Goal: Task Accomplishment & Management: Complete application form

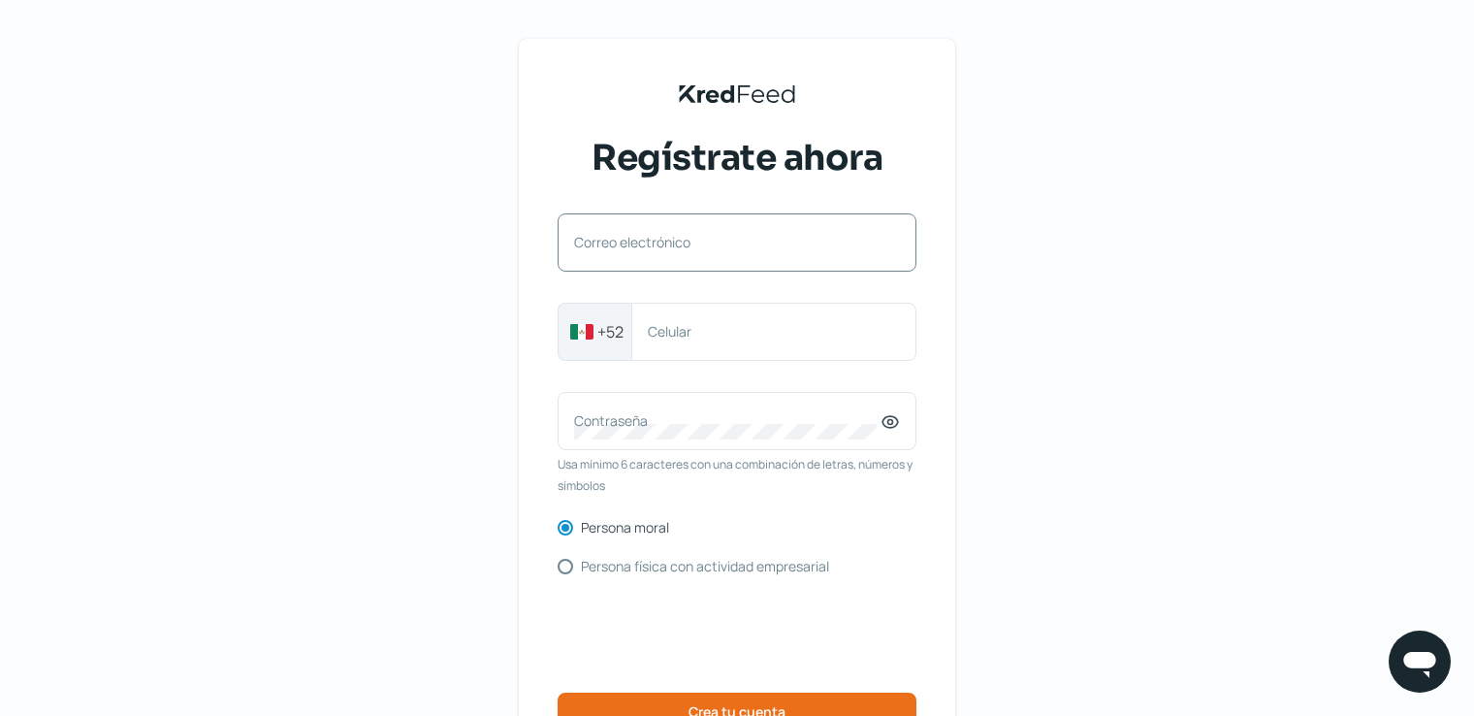
click at [677, 246] on label "Correo electrónico" at bounding box center [727, 242] width 306 height 18
click at [677, 246] on input "Correo electrónico" at bounding box center [737, 251] width 326 height 17
type input "[EMAIL_ADDRESS][DOMAIN_NAME]"
type input "523319667541"
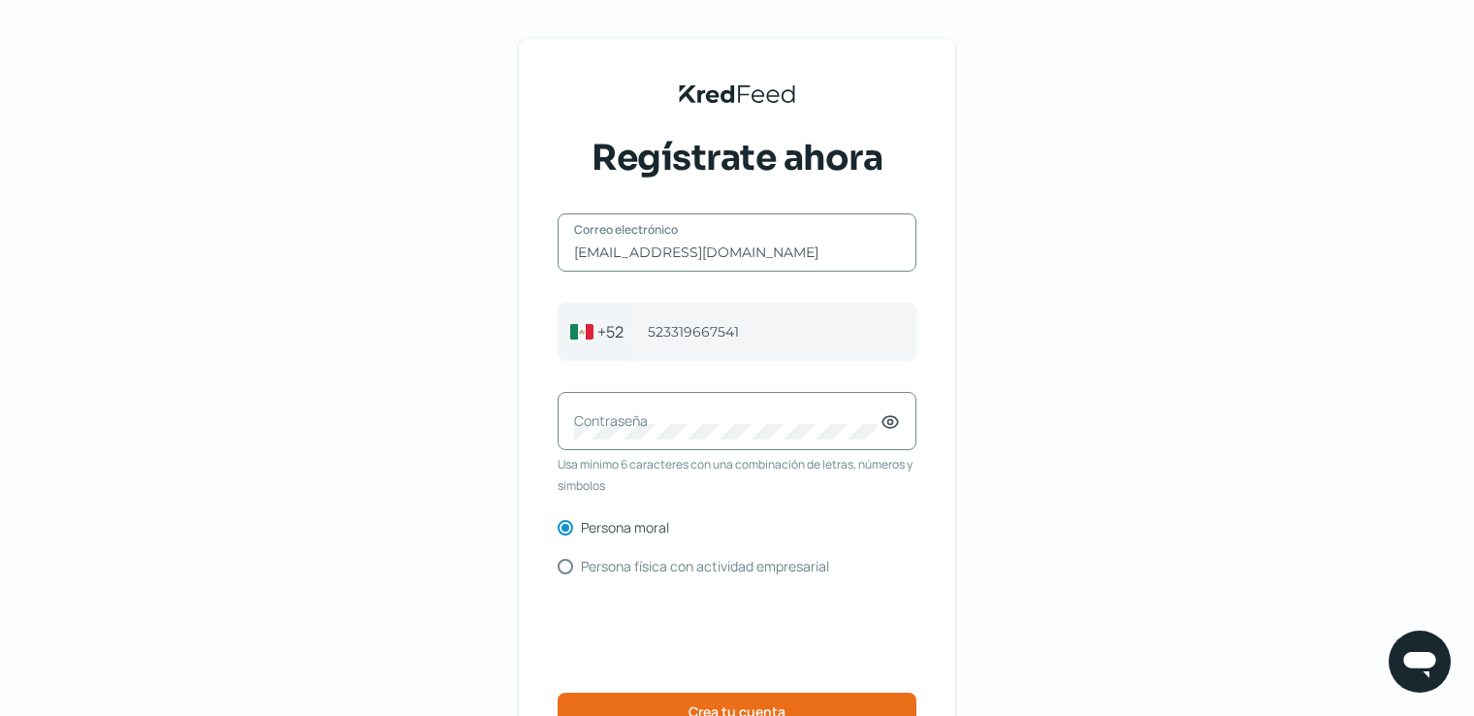
click at [678, 426] on label "Contraseña" at bounding box center [727, 420] width 306 height 18
click at [891, 422] on icon at bounding box center [890, 422] width 5 height 5
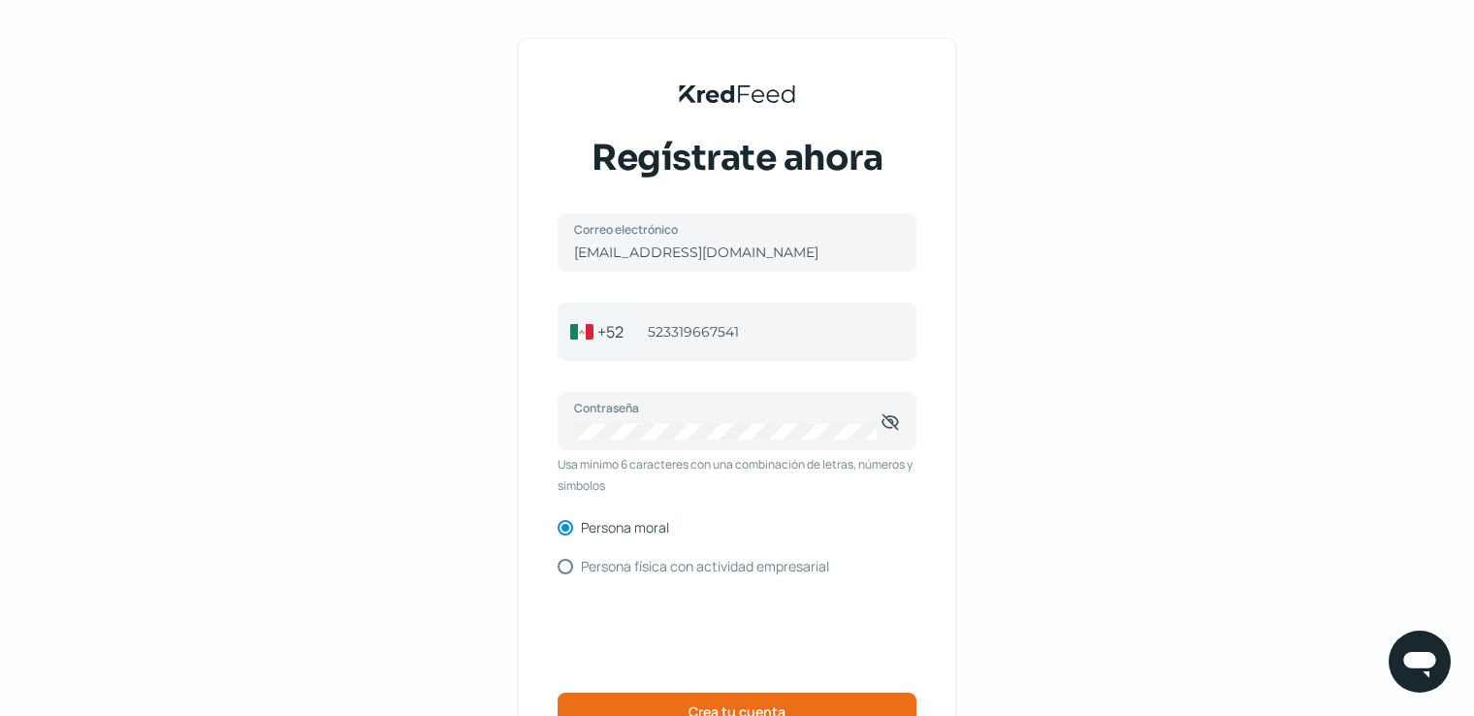
click at [794, 451] on div "Contraseña Usa mínimo 6 caracteres con una combinación de letras, números y sím…" at bounding box center [736, 444] width 359 height 104
drag, startPoint x: 1119, startPoint y: 208, endPoint x: 1094, endPoint y: 180, distance: 37.8
click at [1122, 207] on div "KredFeed's Black Logo Regístrate ahora [EMAIL_ADDRESS][DOMAIN_NAME] Correo elec…" at bounding box center [737, 445] width 1474 height 891
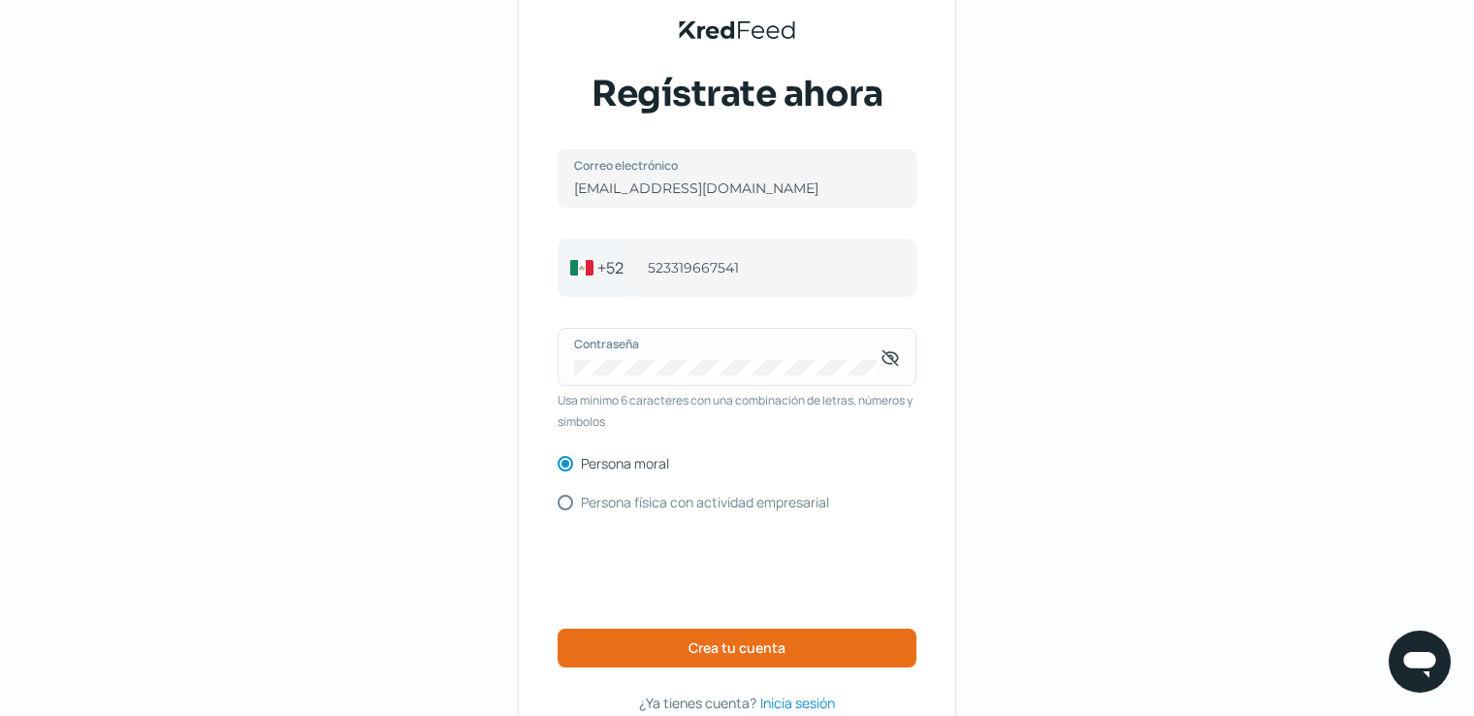
scroll to position [97, 0]
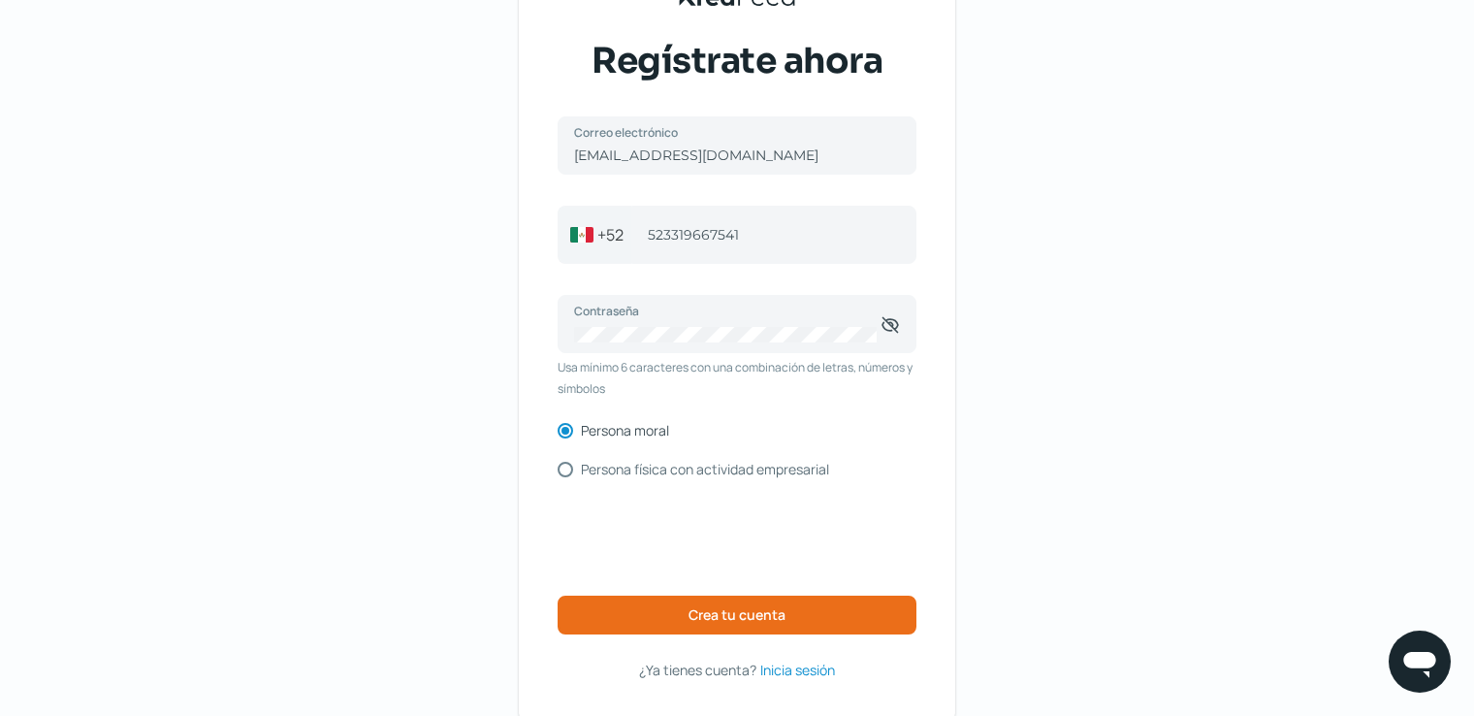
click at [565, 467] on input "Persona física con actividad empresarial" at bounding box center [565, 469] width 16 height 16
radio input "true"
radio input "false"
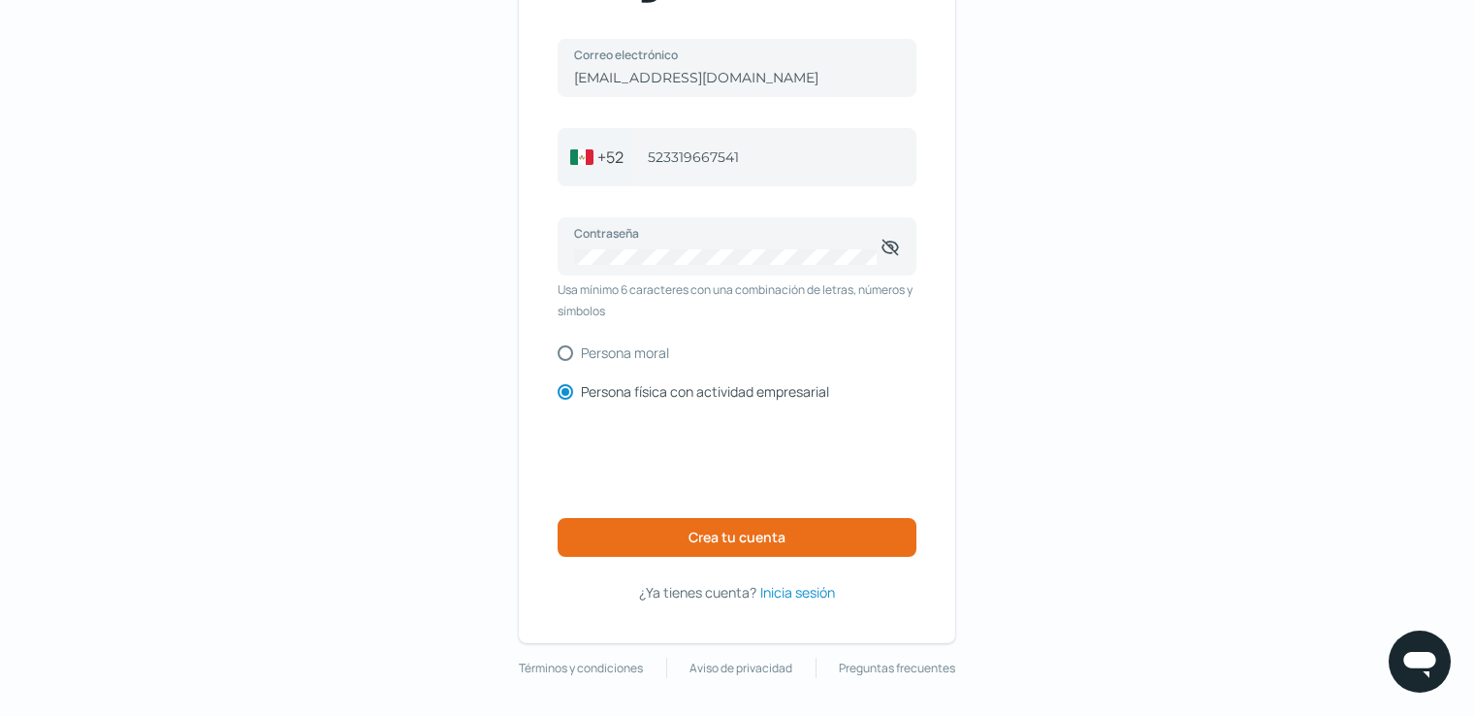
scroll to position [175, 0]
click at [746, 532] on span "Crea tu cuenta" at bounding box center [736, 537] width 97 height 14
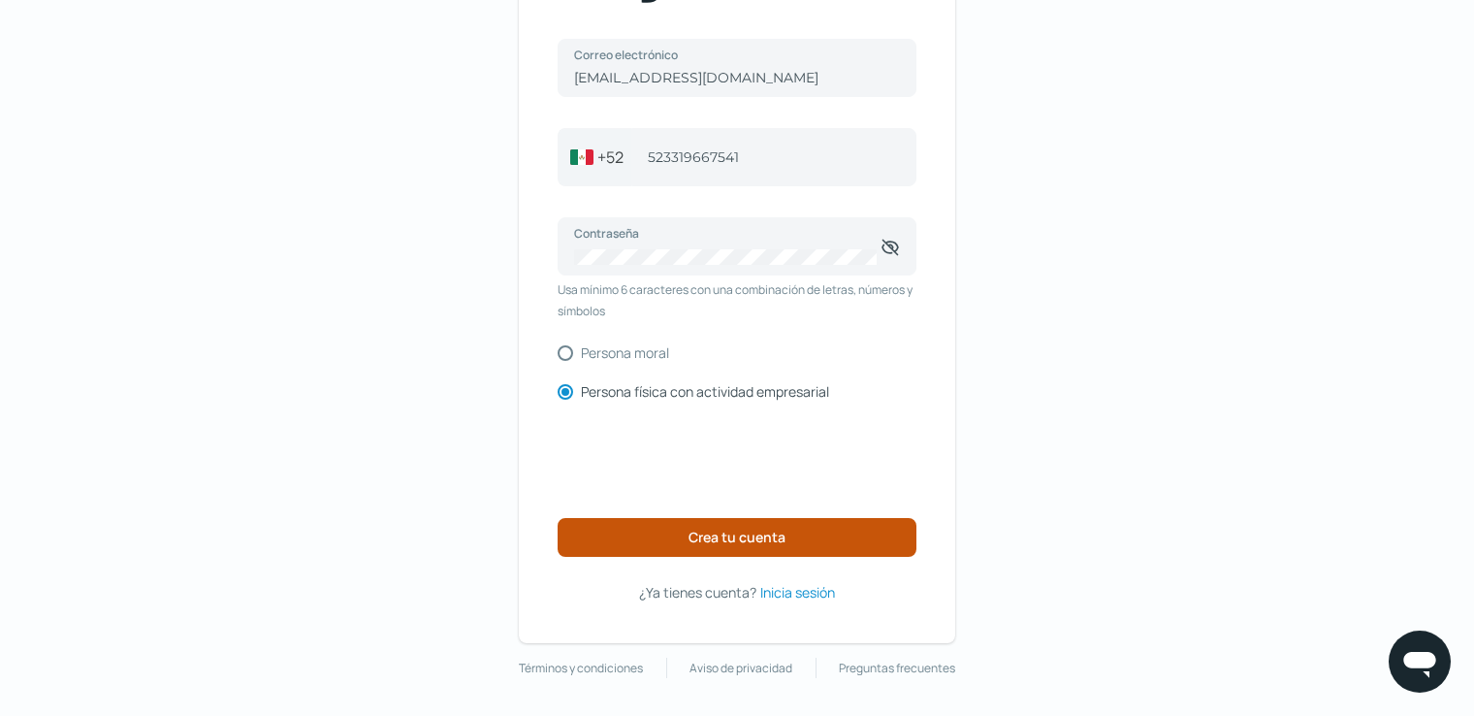
scroll to position [100, 0]
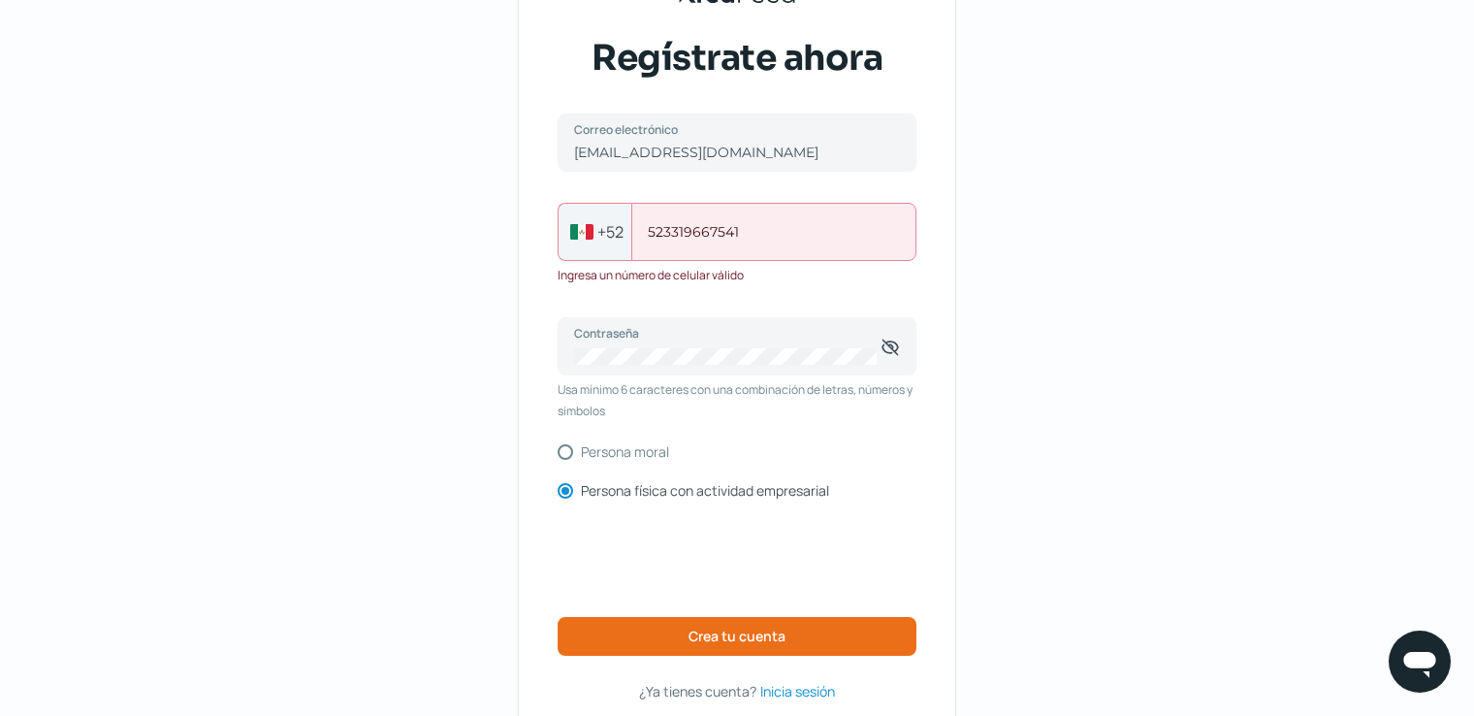
click at [668, 235] on input "523319667541" at bounding box center [774, 231] width 252 height 17
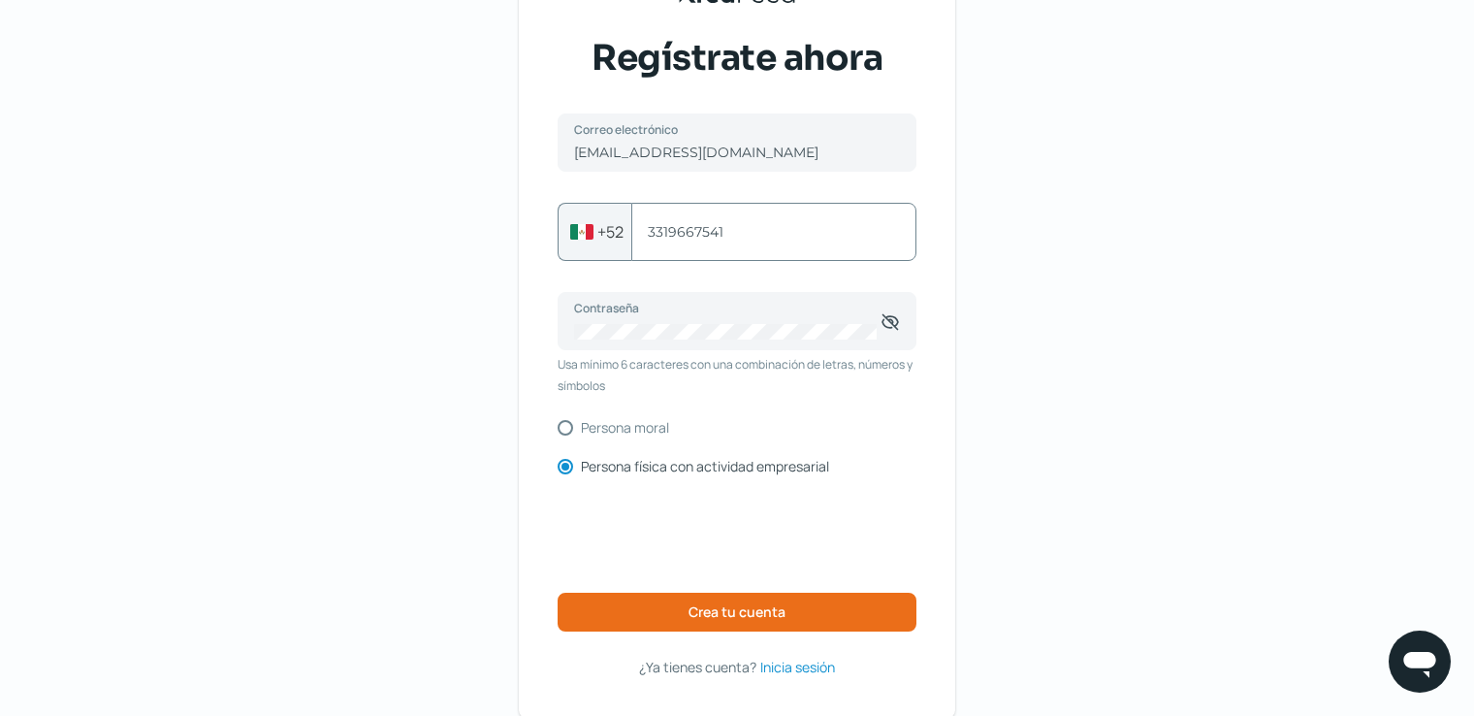
type input "3319667541"
click at [1045, 380] on div "KredFeed's Black Logo Regístrate ahora [EMAIL_ADDRESS][DOMAIN_NAME] Correo elec…" at bounding box center [737, 345] width 1474 height 891
click at [744, 610] on span "Crea tu cuenta" at bounding box center [736, 612] width 97 height 14
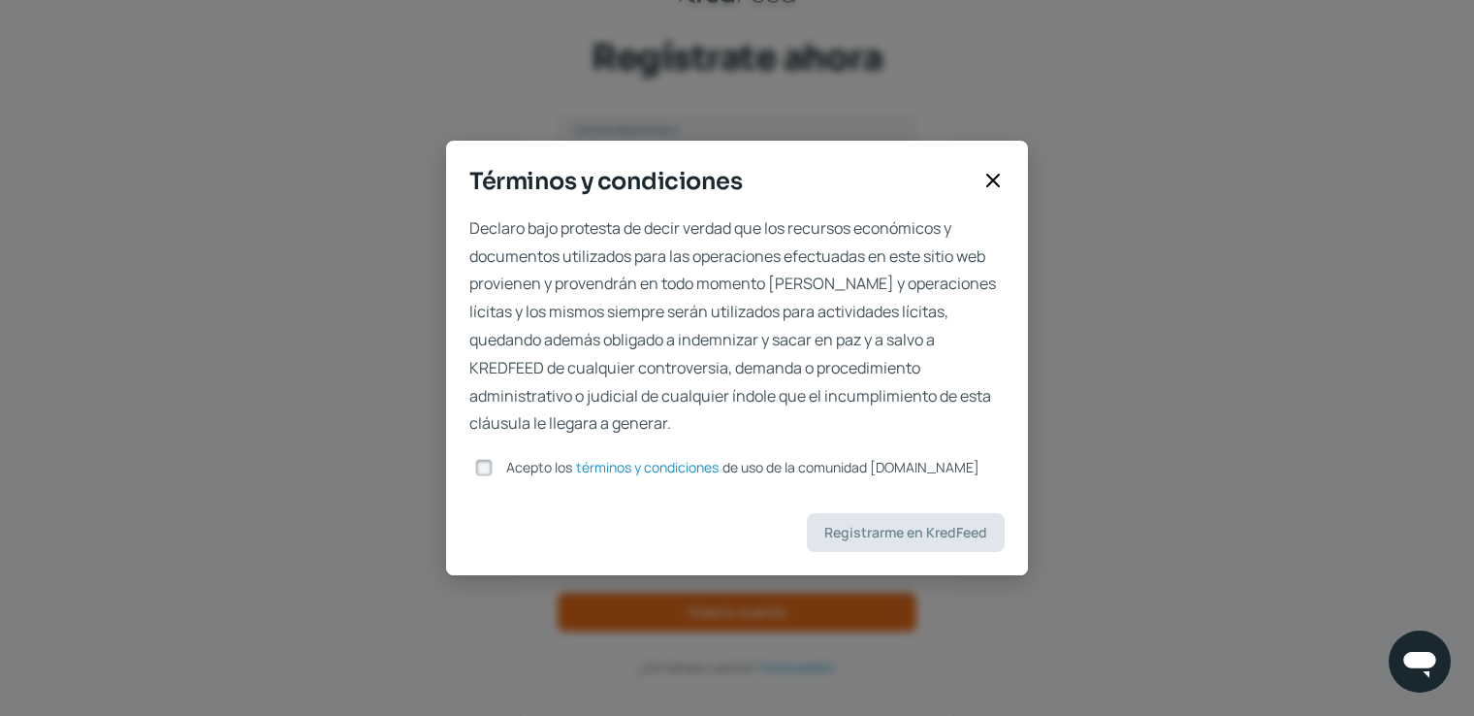
click at [488, 468] on input "Acepto los términos y condiciones de uso de la comunidad [DOMAIN_NAME]" at bounding box center [483, 467] width 17 height 17
checkbox input "true"
click at [953, 527] on span "Registrarme en KredFeed" at bounding box center [905, 532] width 163 height 14
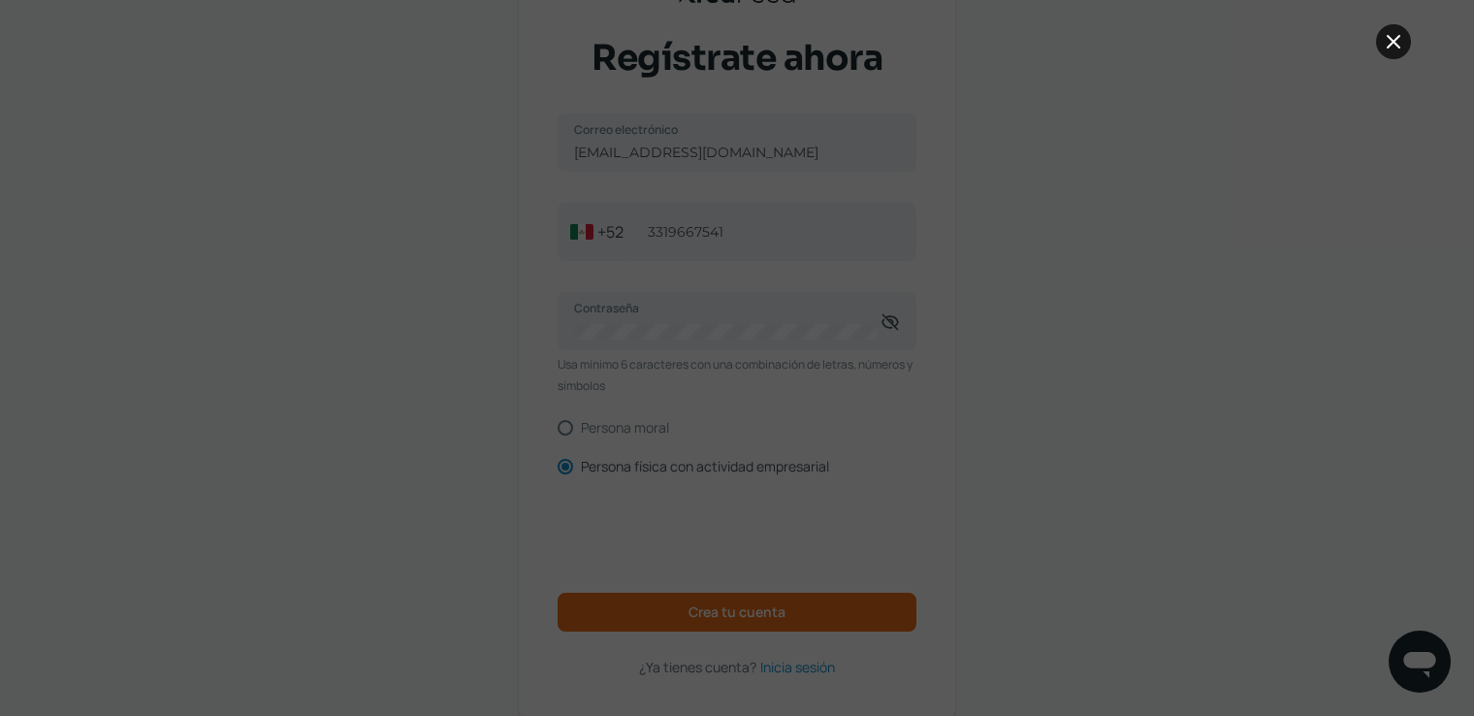
click at [1388, 45] on icon at bounding box center [1393, 42] width 12 height 12
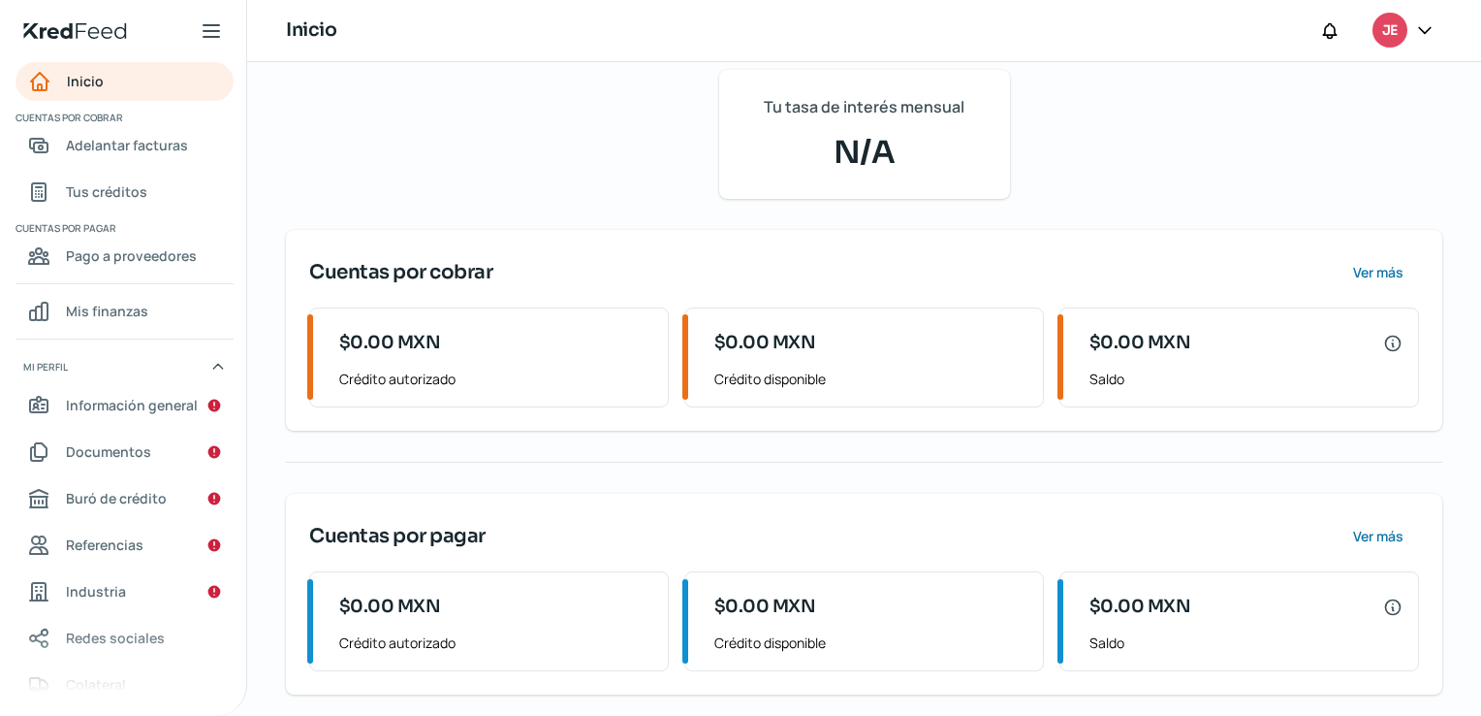
scroll to position [232, 0]
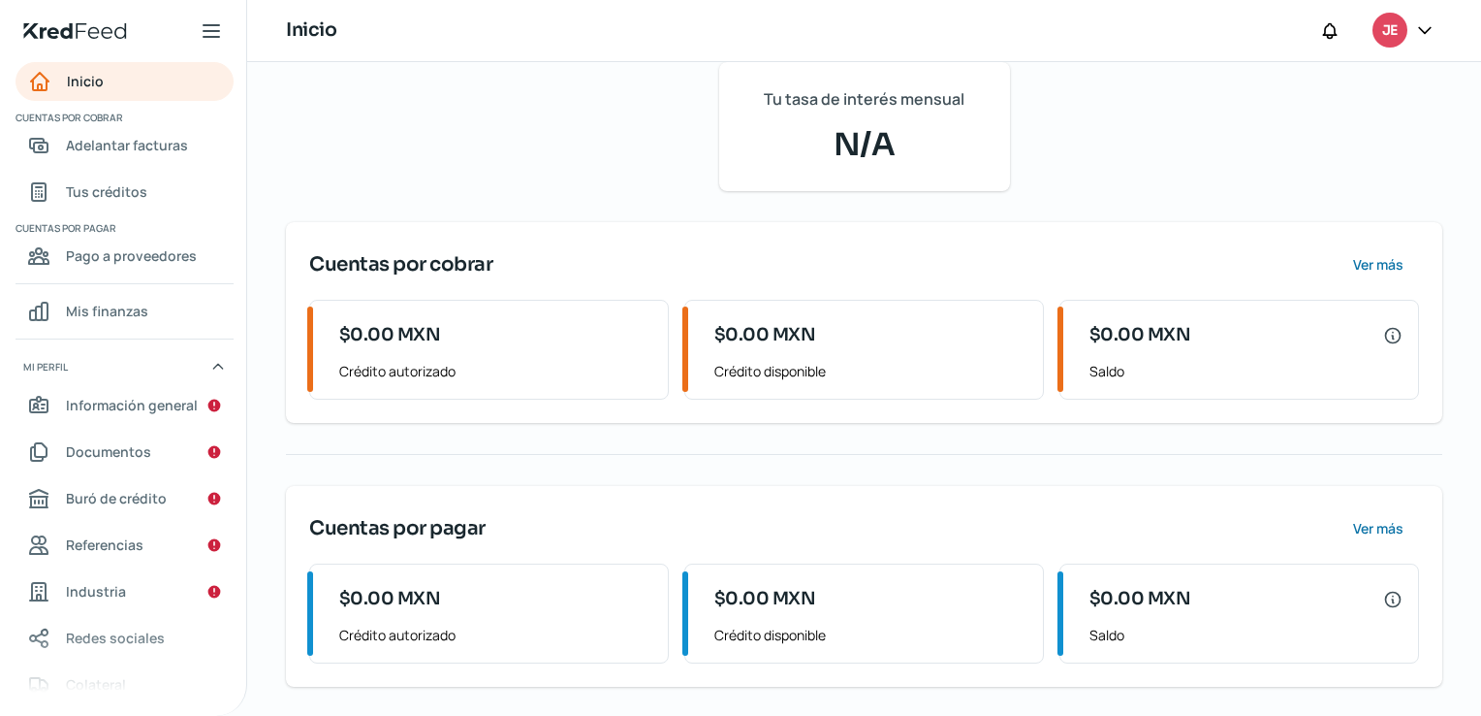
click at [423, 334] on span "$0.00 MXN" at bounding box center [390, 335] width 102 height 26
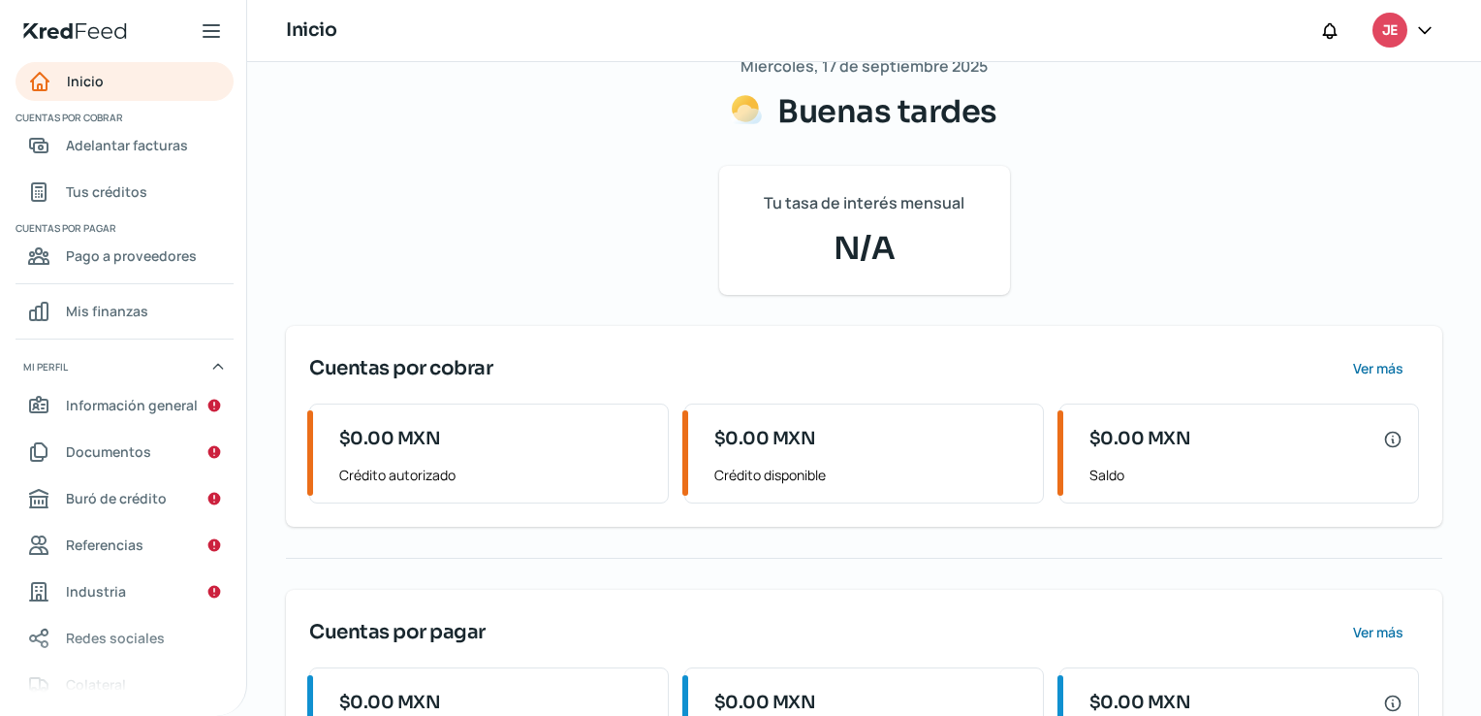
scroll to position [0, 0]
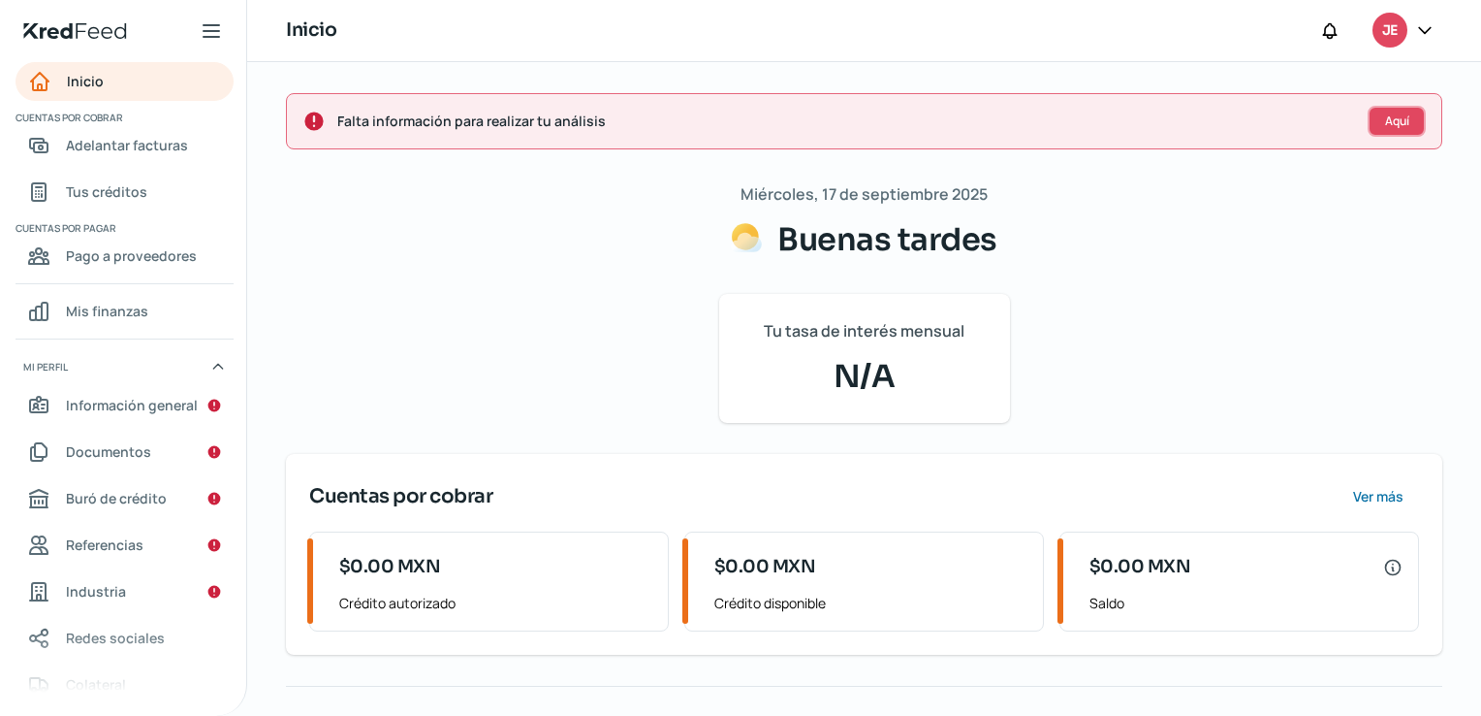
click at [1385, 115] on span "Aquí" at bounding box center [1397, 121] width 24 height 12
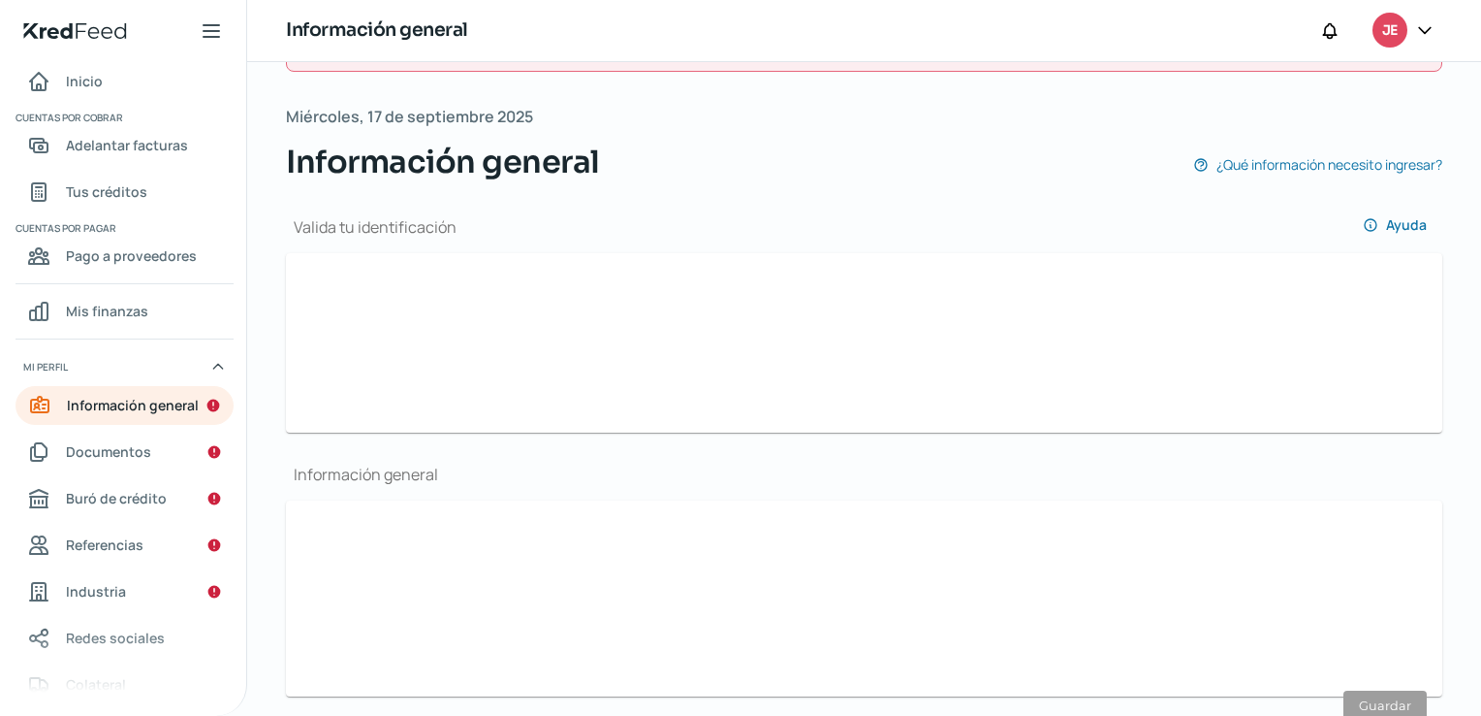
type input "[EMAIL_ADDRESS][DOMAIN_NAME]"
type input "33 - 1966 - 7541"
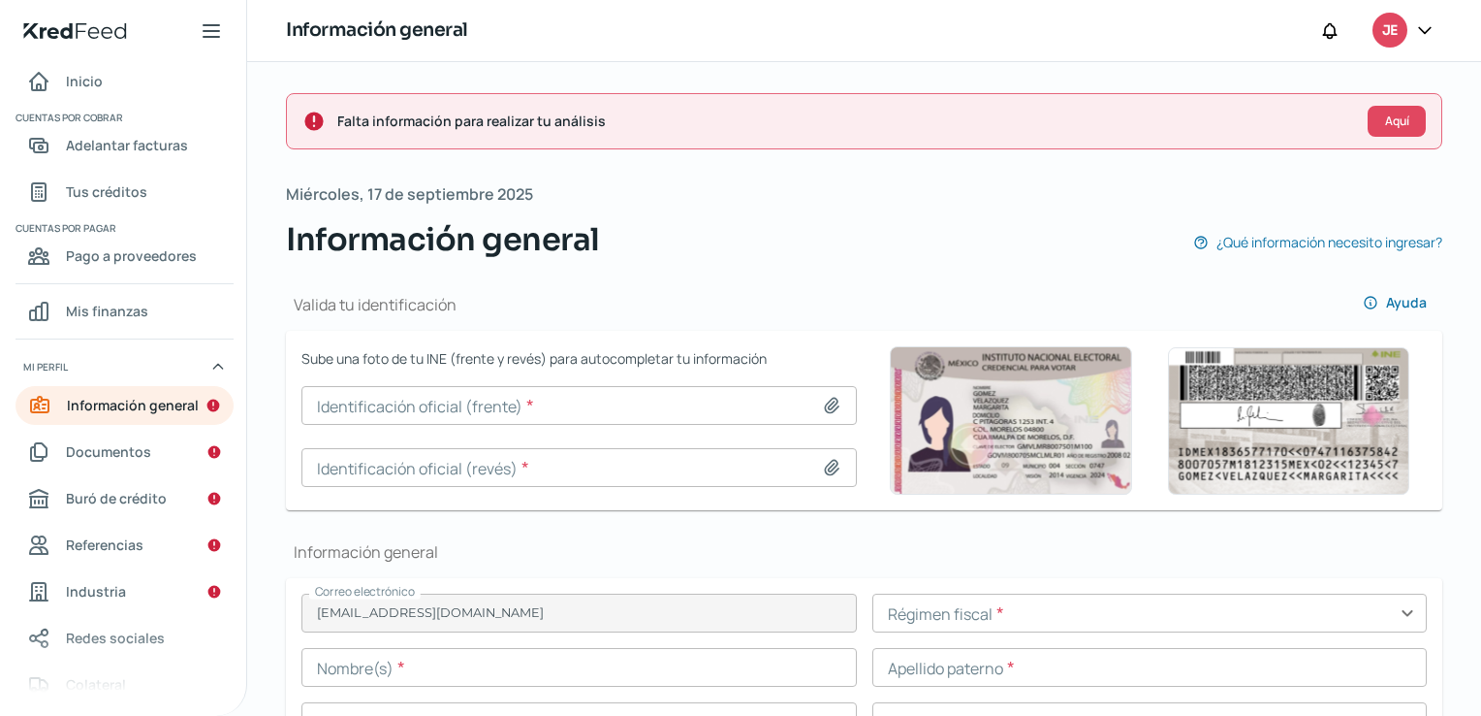
click at [822, 398] on icon at bounding box center [831, 405] width 19 height 19
type input "C:\fakepath\INE jbk.jpeg"
type input "INE jbk.jpeg"
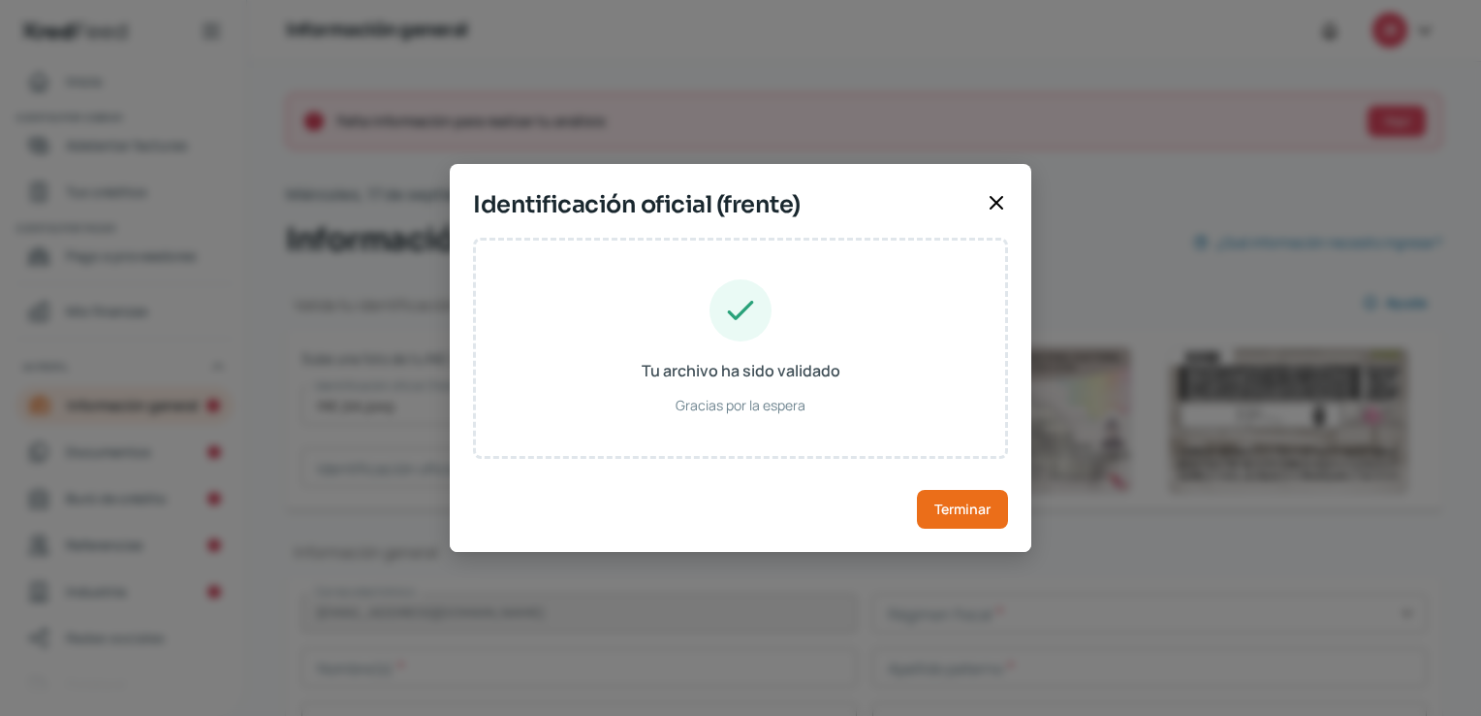
type input "[PERSON_NAME]"
type input "KOLIE"
type input "KOXJ731203HNELXN07"
type input "Hombre"
type input "KLXXJN73120388H500"
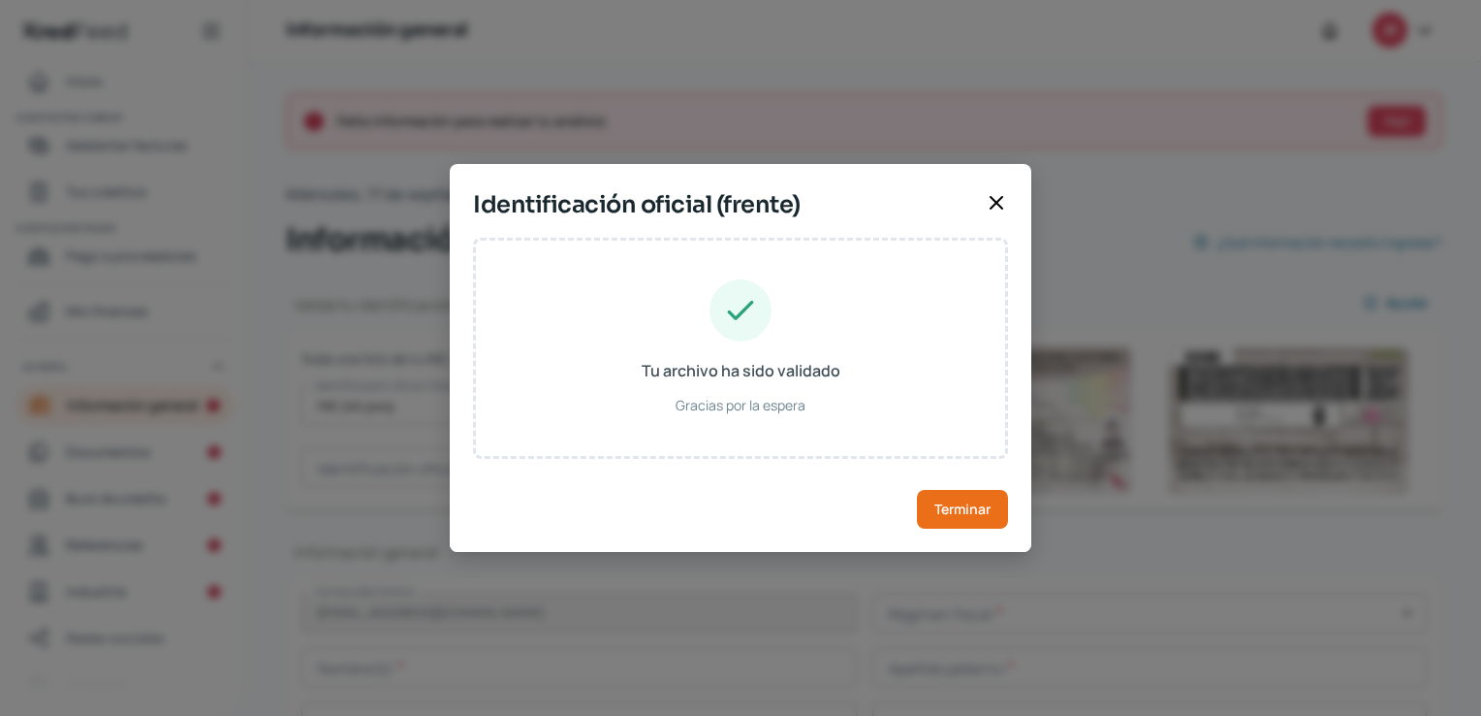
type input "[DATE]"
click at [966, 513] on span "Terminar" at bounding box center [963, 509] width 56 height 14
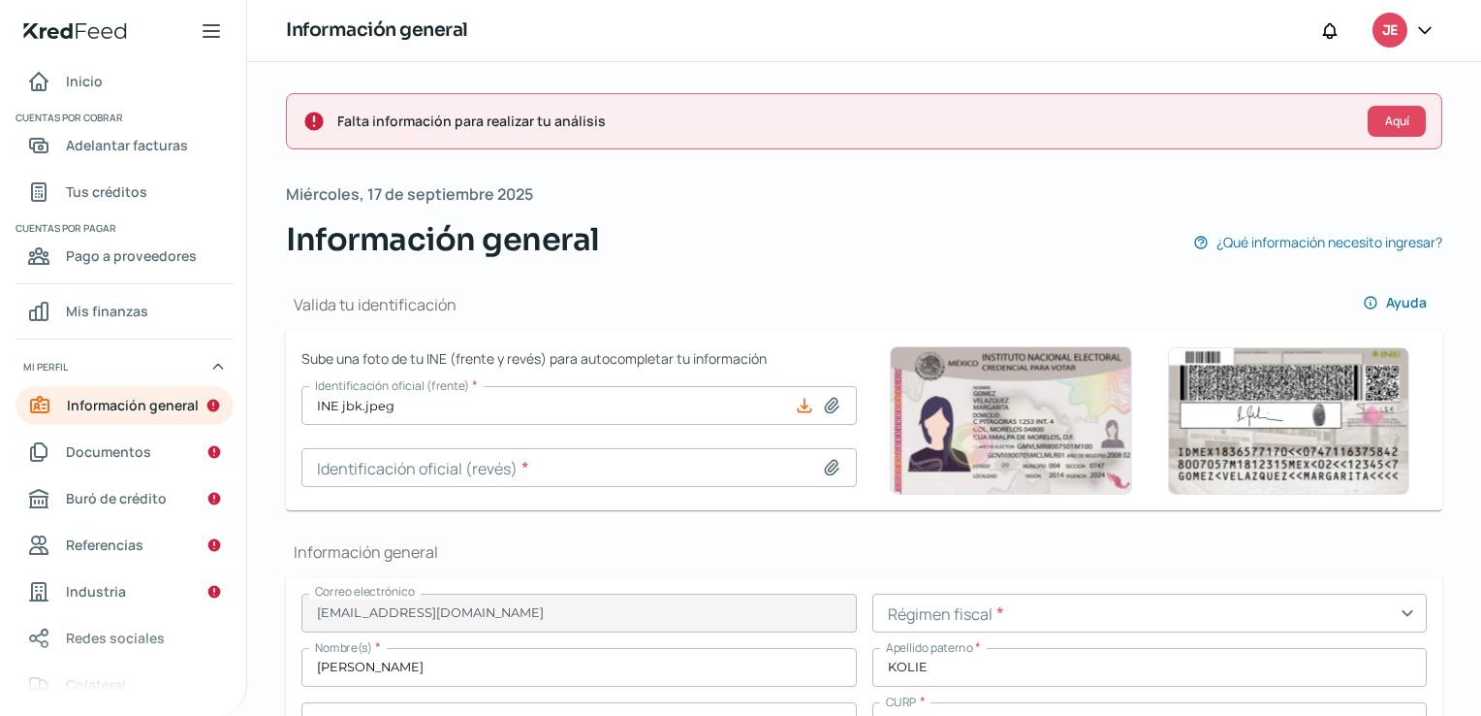
click at [825, 458] on icon at bounding box center [831, 467] width 19 height 19
type input "C:\fakepath\INE jbk2.jpeg"
type input "INE jbk2.jpeg"
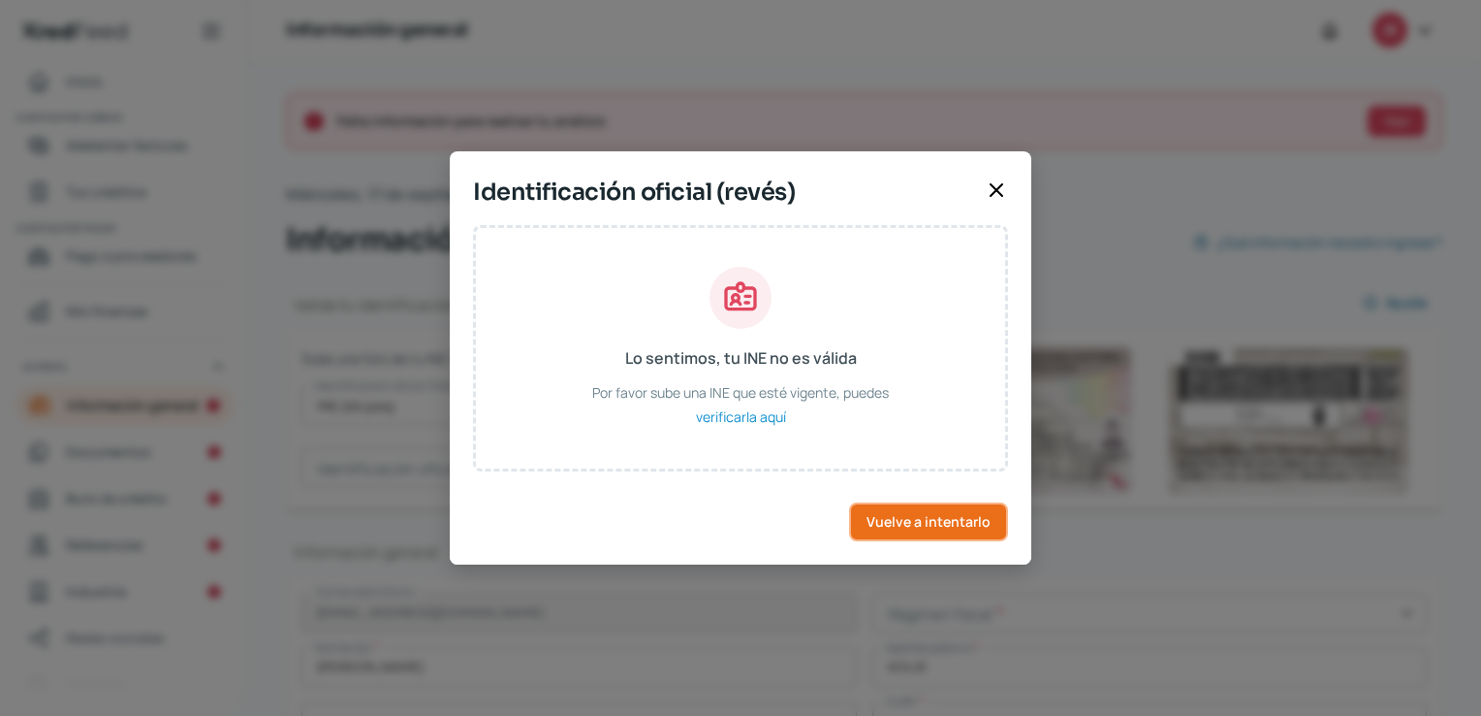
click at [928, 525] on span "Vuelve a intentarlo" at bounding box center [929, 522] width 124 height 14
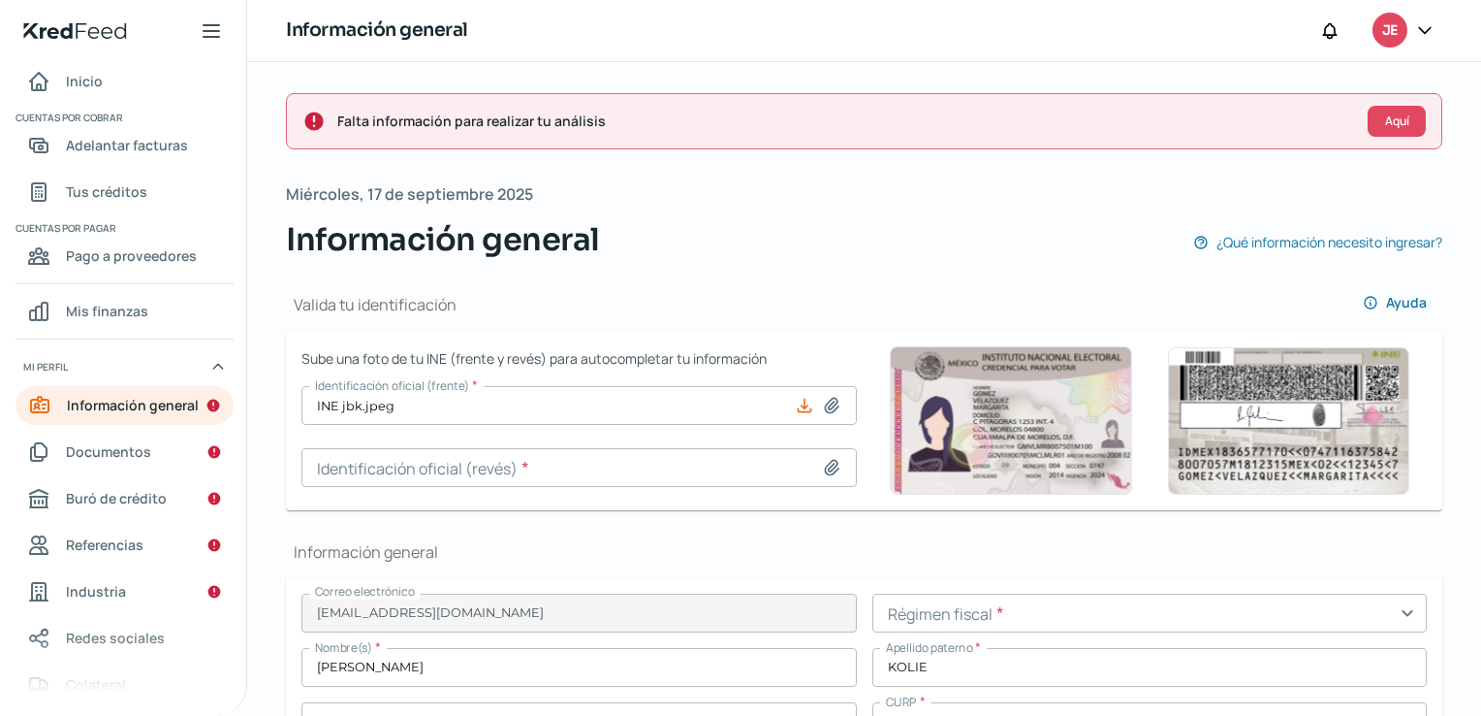
click at [827, 470] on icon at bounding box center [832, 467] width 14 height 15
type input "C:\fakepath\INE jbk2.jpeg"
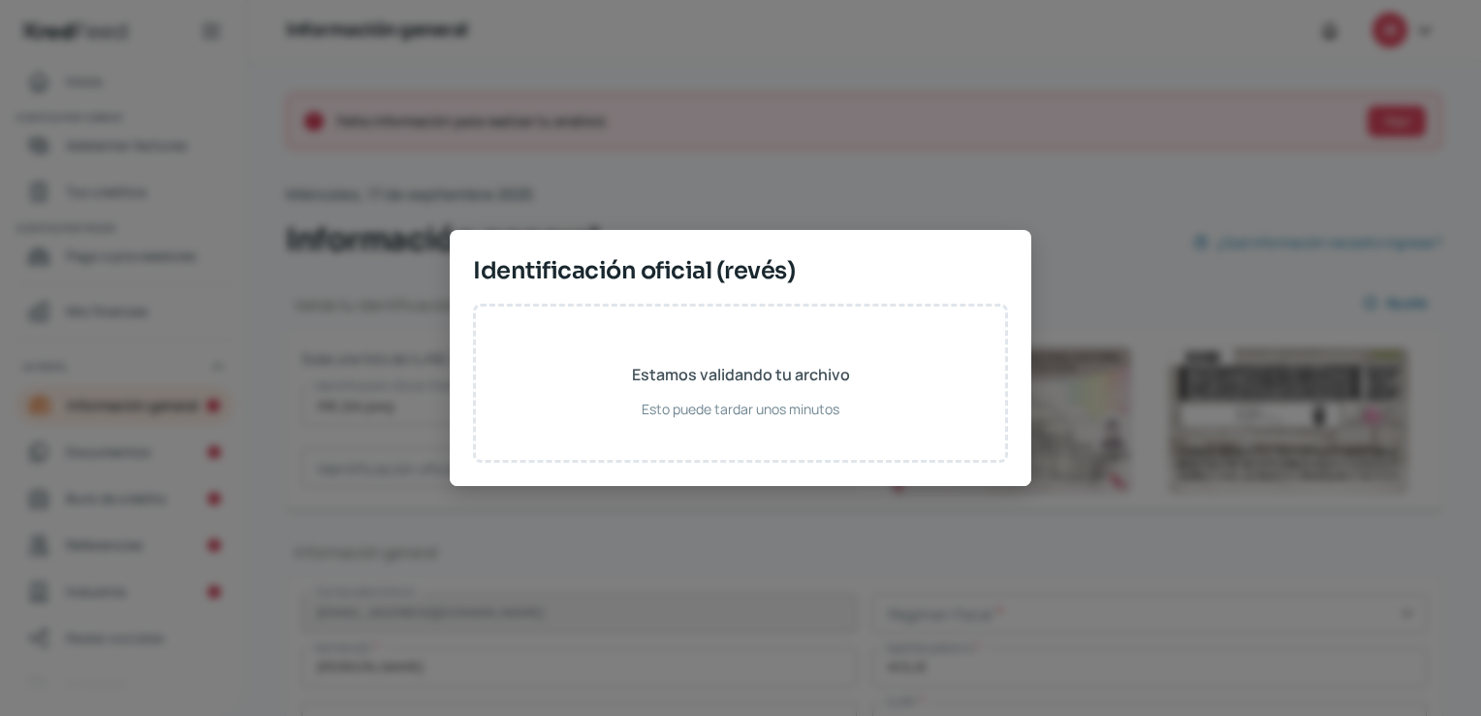
type input "INE jbk2.jpeg"
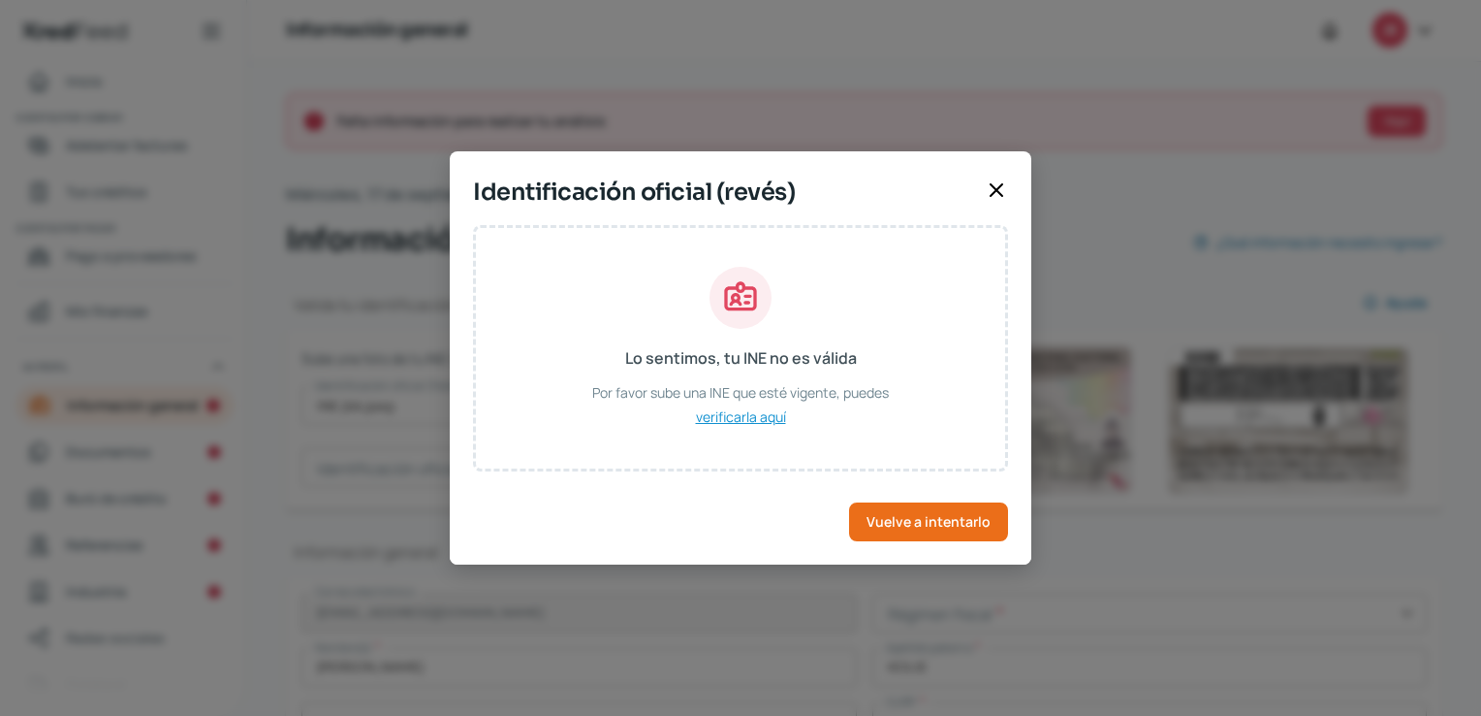
click at [751, 418] on span "verificarla aquí" at bounding box center [741, 416] width 90 height 24
click at [999, 193] on icon at bounding box center [997, 190] width 12 height 12
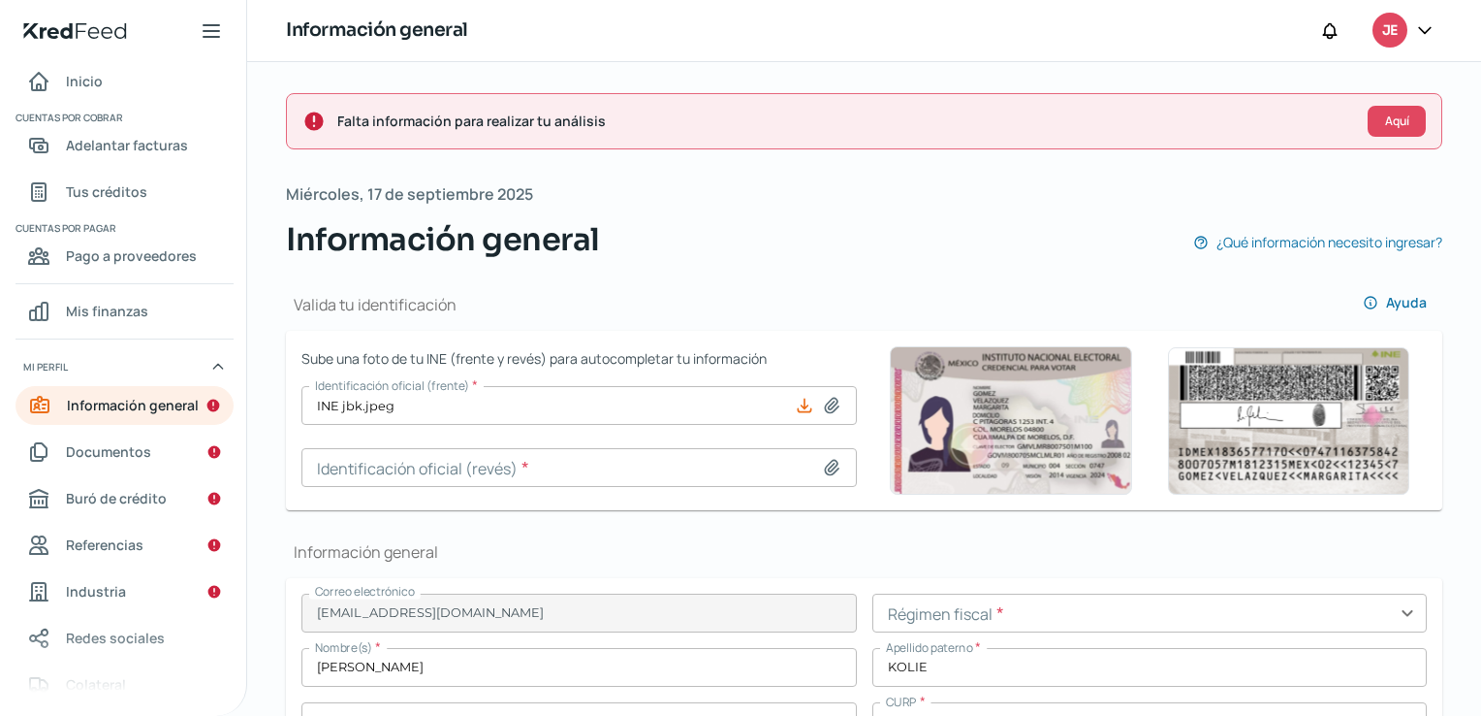
click at [834, 466] on icon at bounding box center [831, 467] width 19 height 19
click at [811, 472] on input at bounding box center [580, 467] width 556 height 39
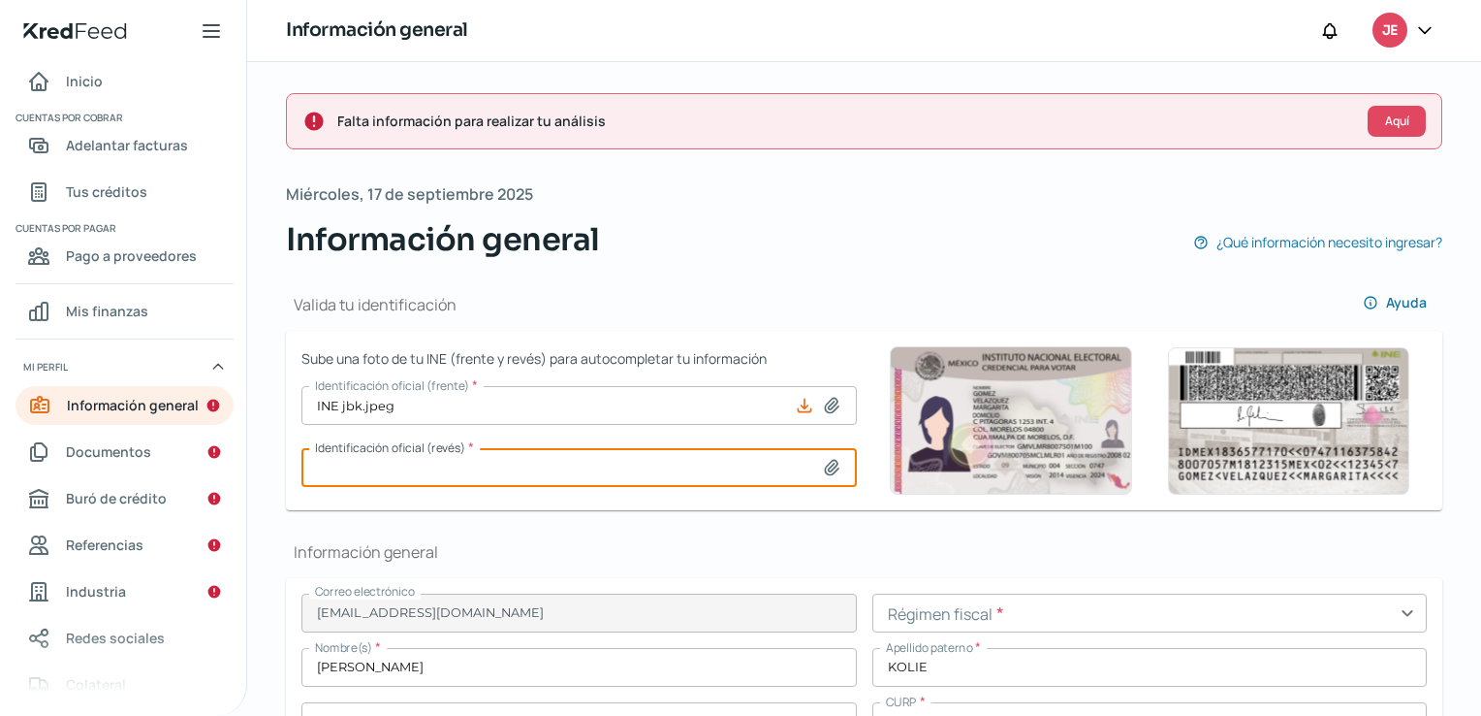
type input "C:\fakepath\[PERSON_NAME].jpg"
type input "[PERSON_NAME].jpg"
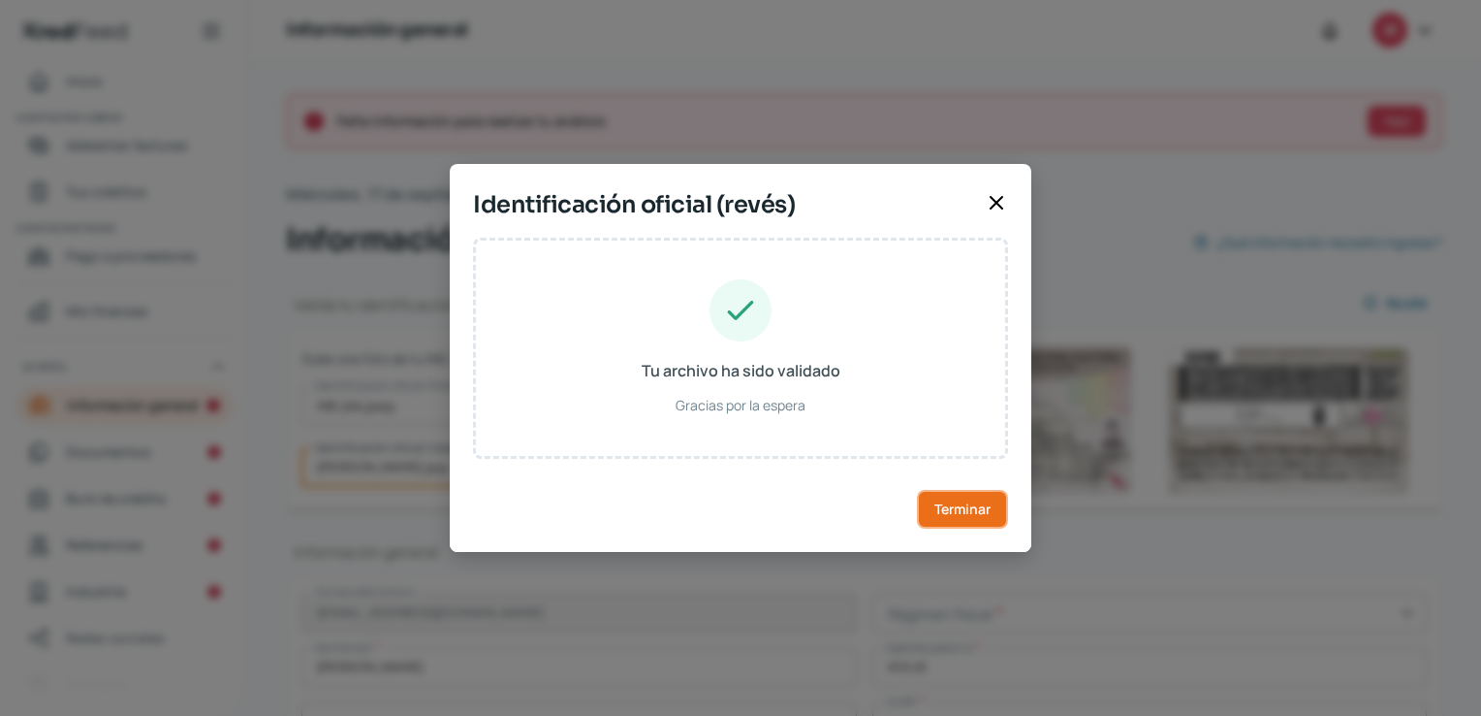
click at [929, 508] on button "Terminar" at bounding box center [962, 509] width 91 height 39
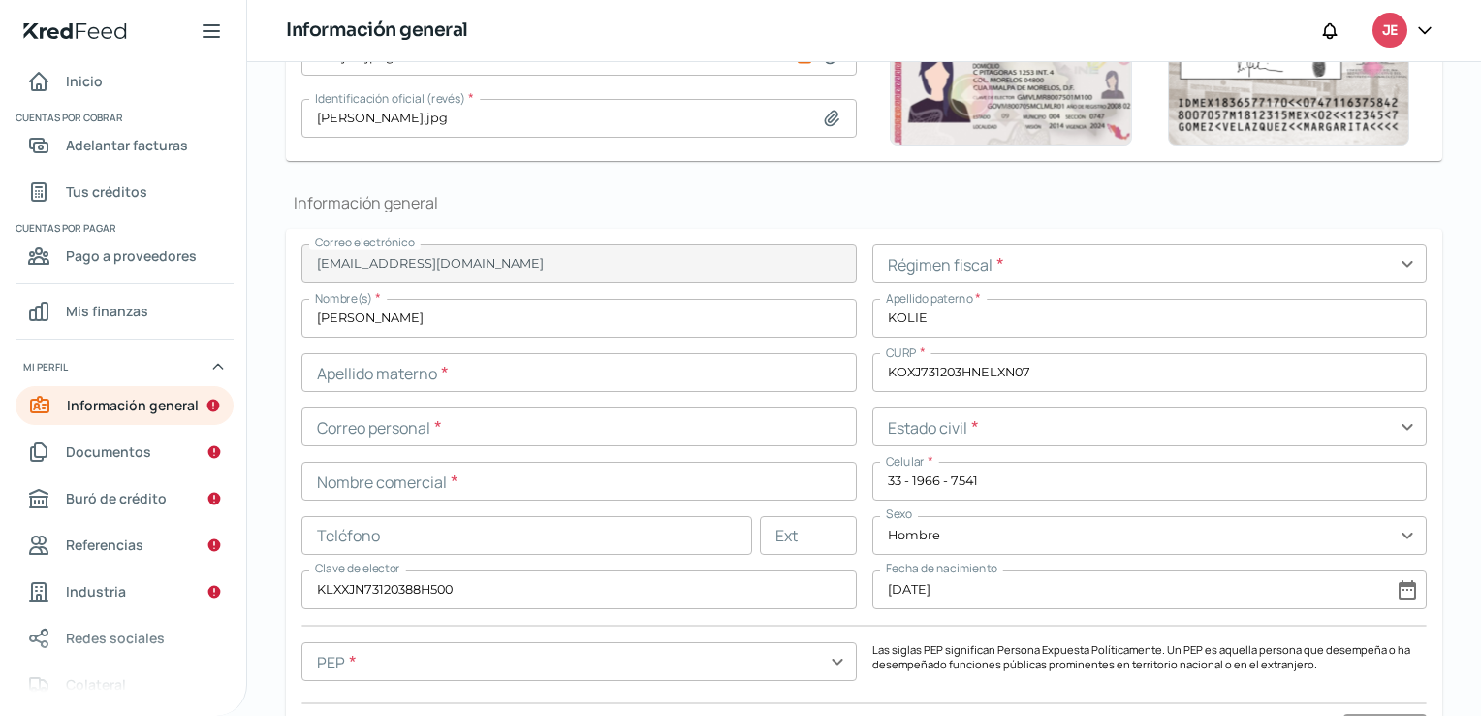
scroll to position [380, 0]
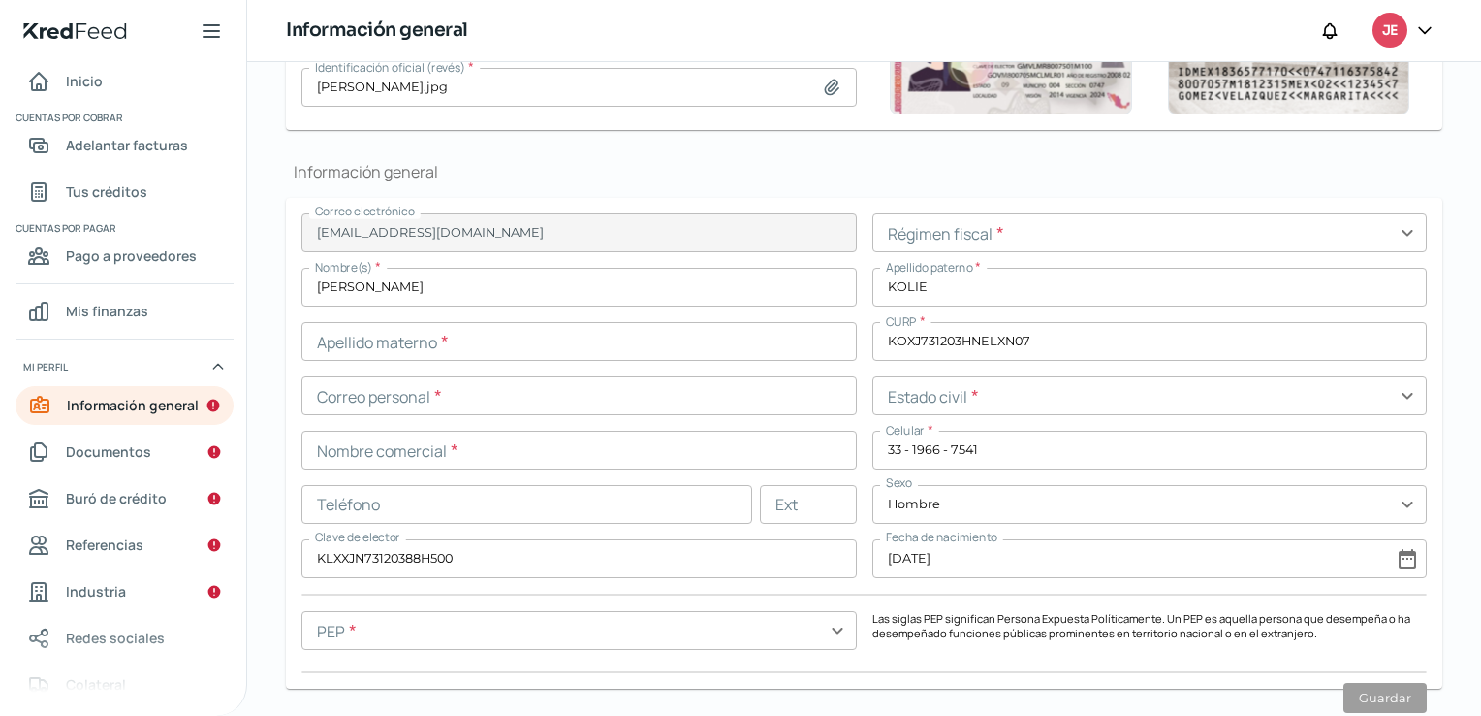
click at [411, 348] on input "text" at bounding box center [580, 341] width 556 height 39
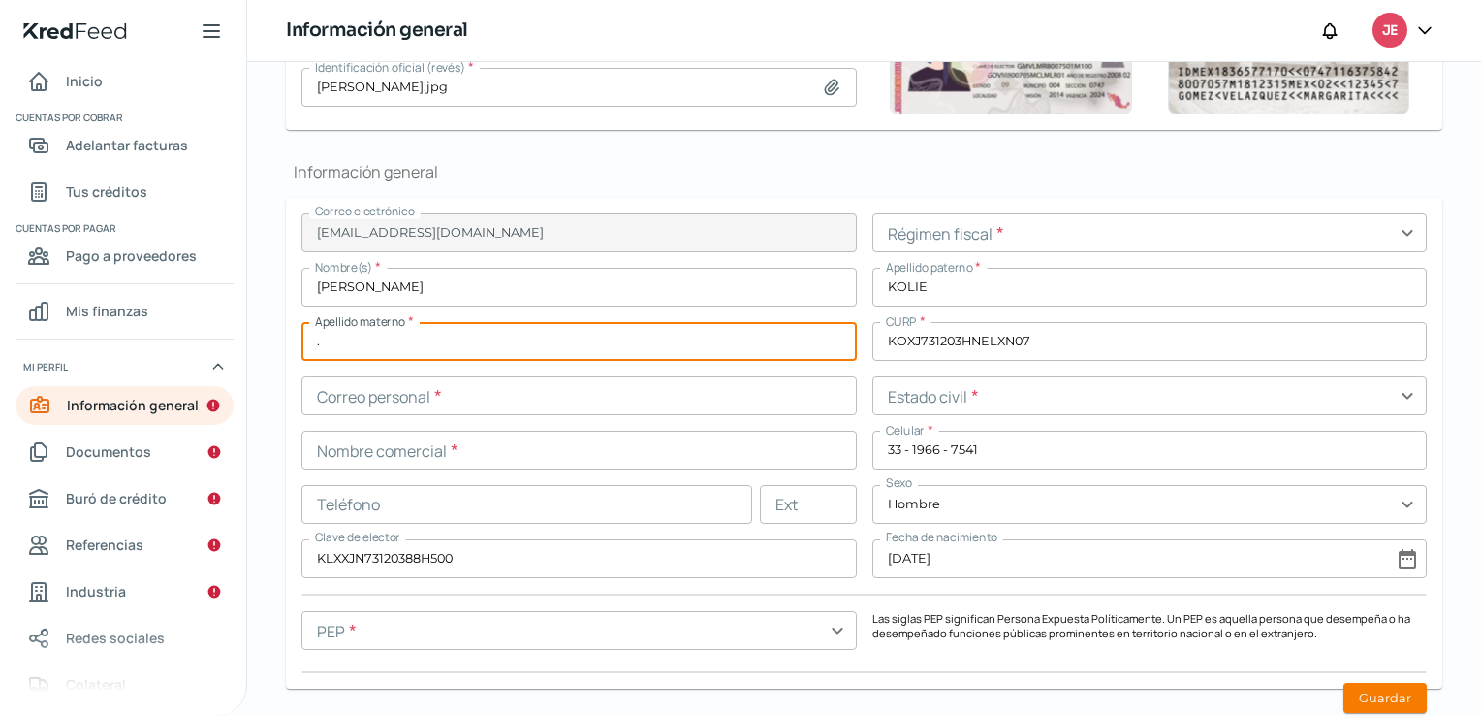
type input "."
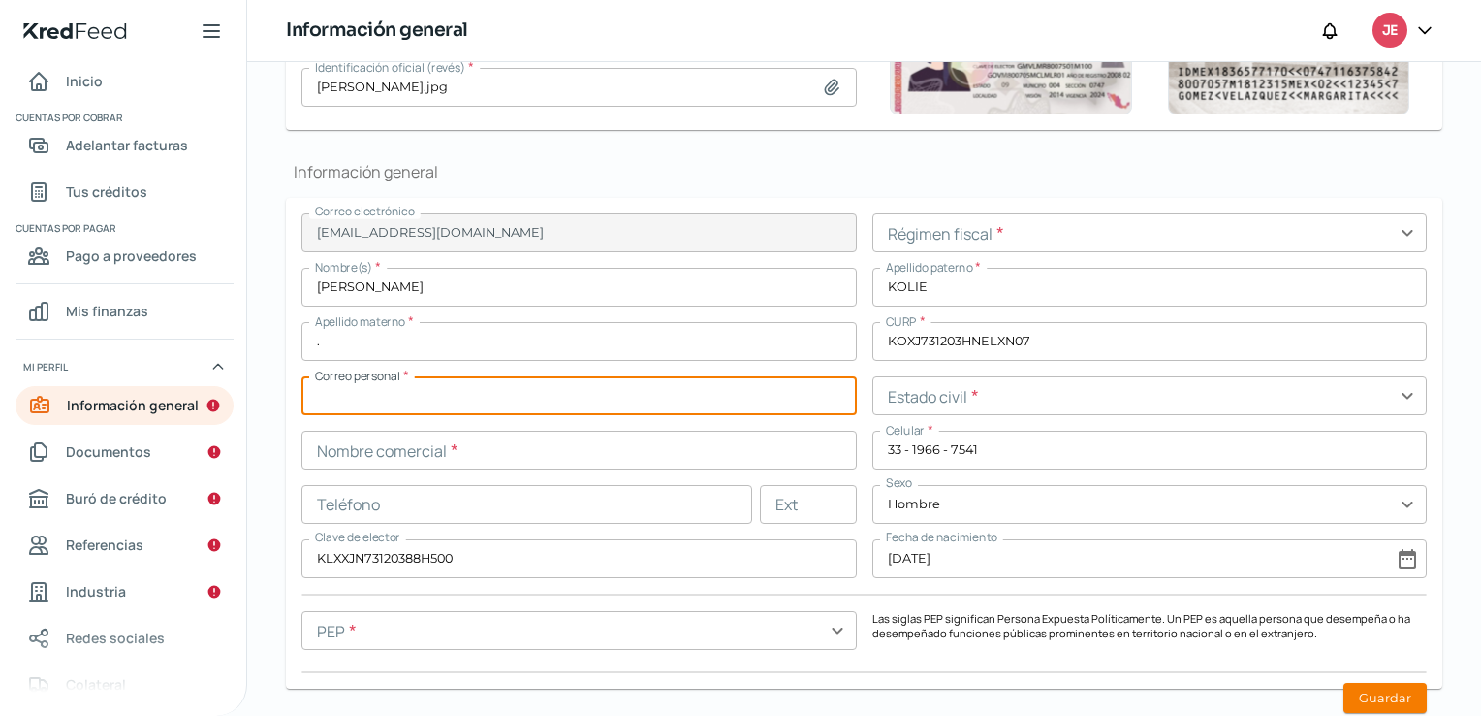
click at [633, 402] on input "text" at bounding box center [580, 395] width 556 height 39
click at [519, 335] on input "." at bounding box center [580, 341] width 556 height 39
click at [595, 392] on input "text" at bounding box center [580, 395] width 556 height 39
type input "[EMAIL_ADDRESS][DOMAIN_NAME]"
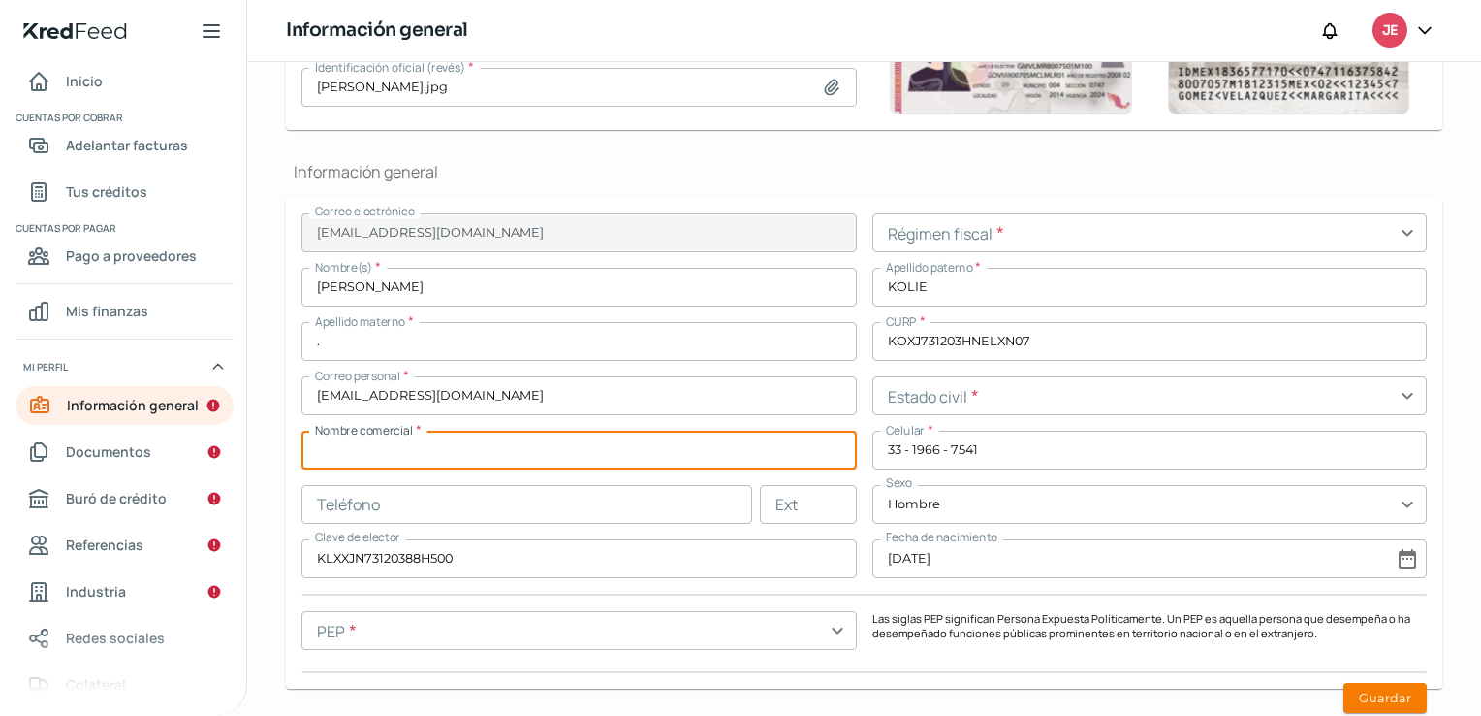
click at [604, 451] on input "text" at bounding box center [580, 449] width 556 height 39
type input "[PERSON_NAME]"
click at [1130, 390] on input "text" at bounding box center [1151, 395] width 556 height 39
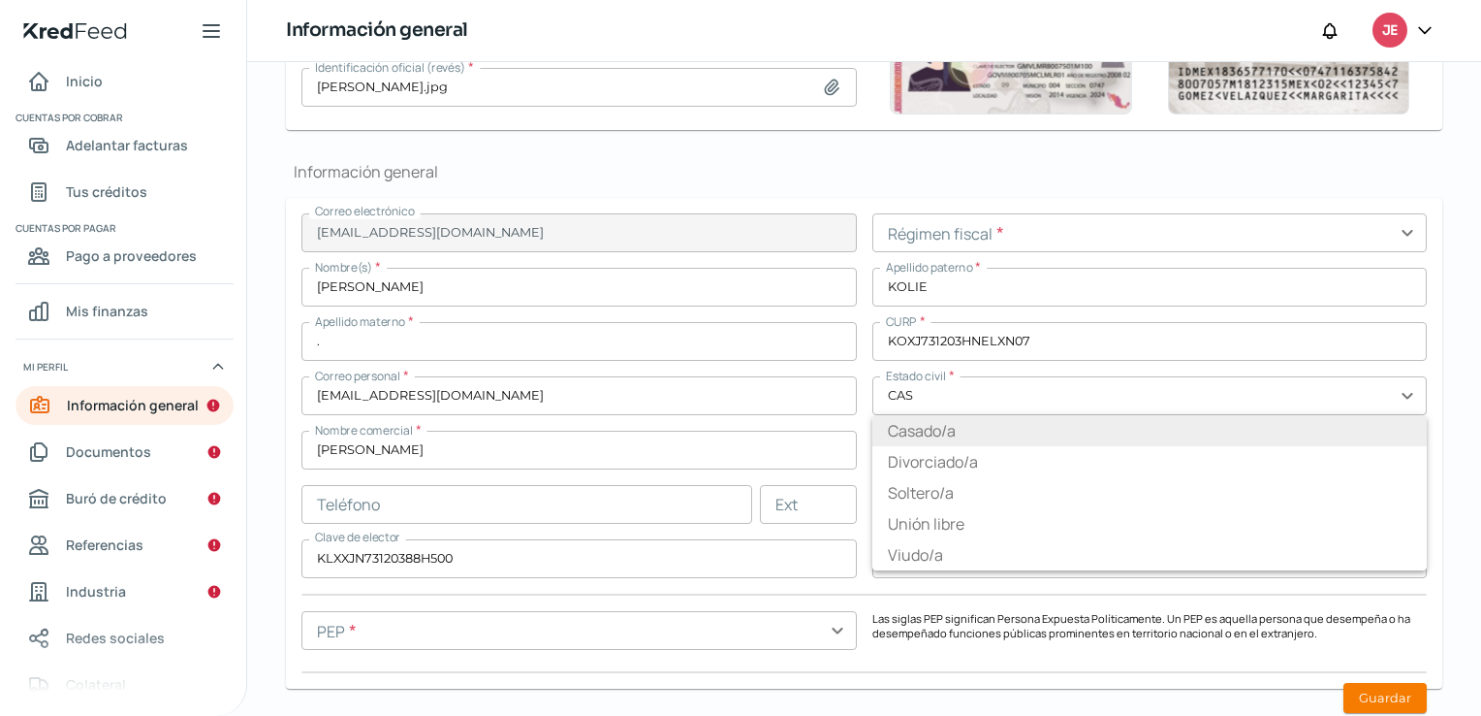
click at [932, 425] on li "Casado/a" at bounding box center [1151, 430] width 556 height 31
type input "Casado/a"
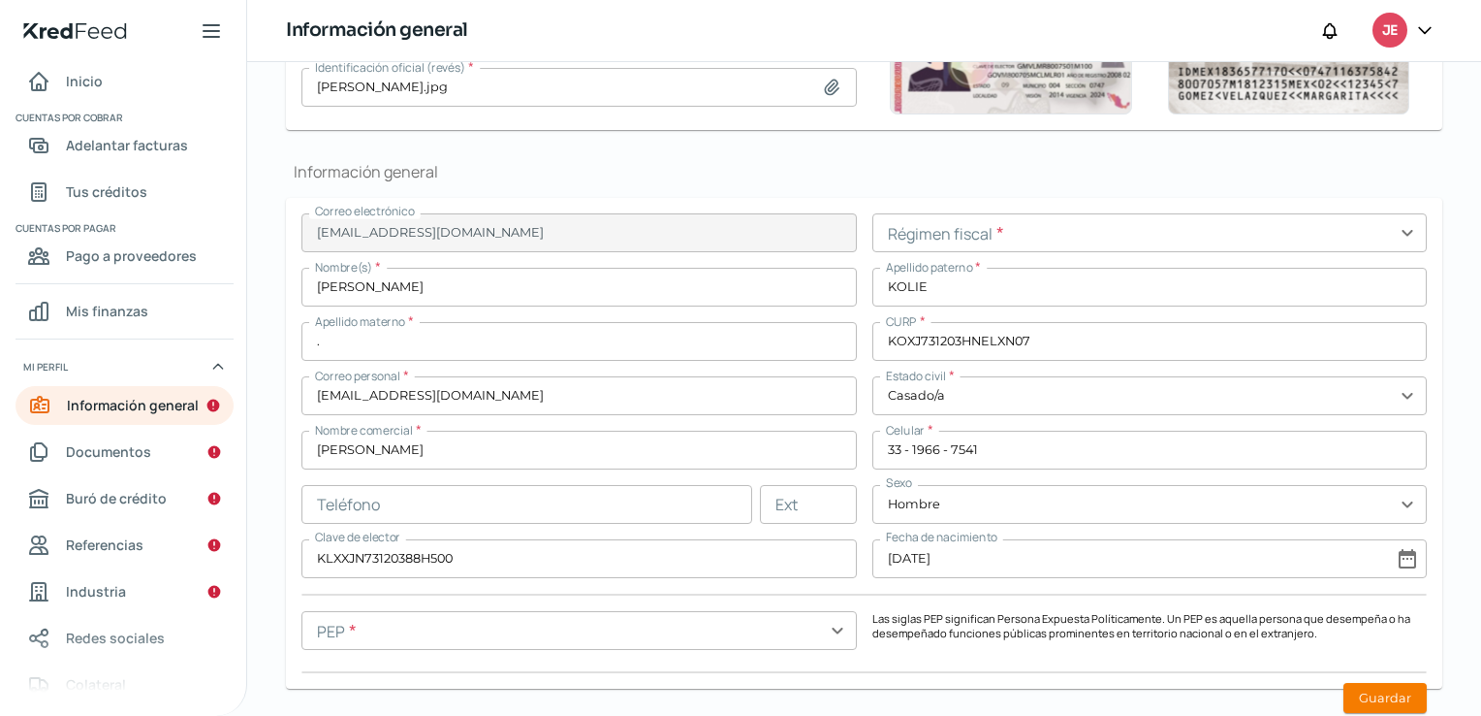
click at [1086, 226] on input "text" at bounding box center [1151, 232] width 556 height 39
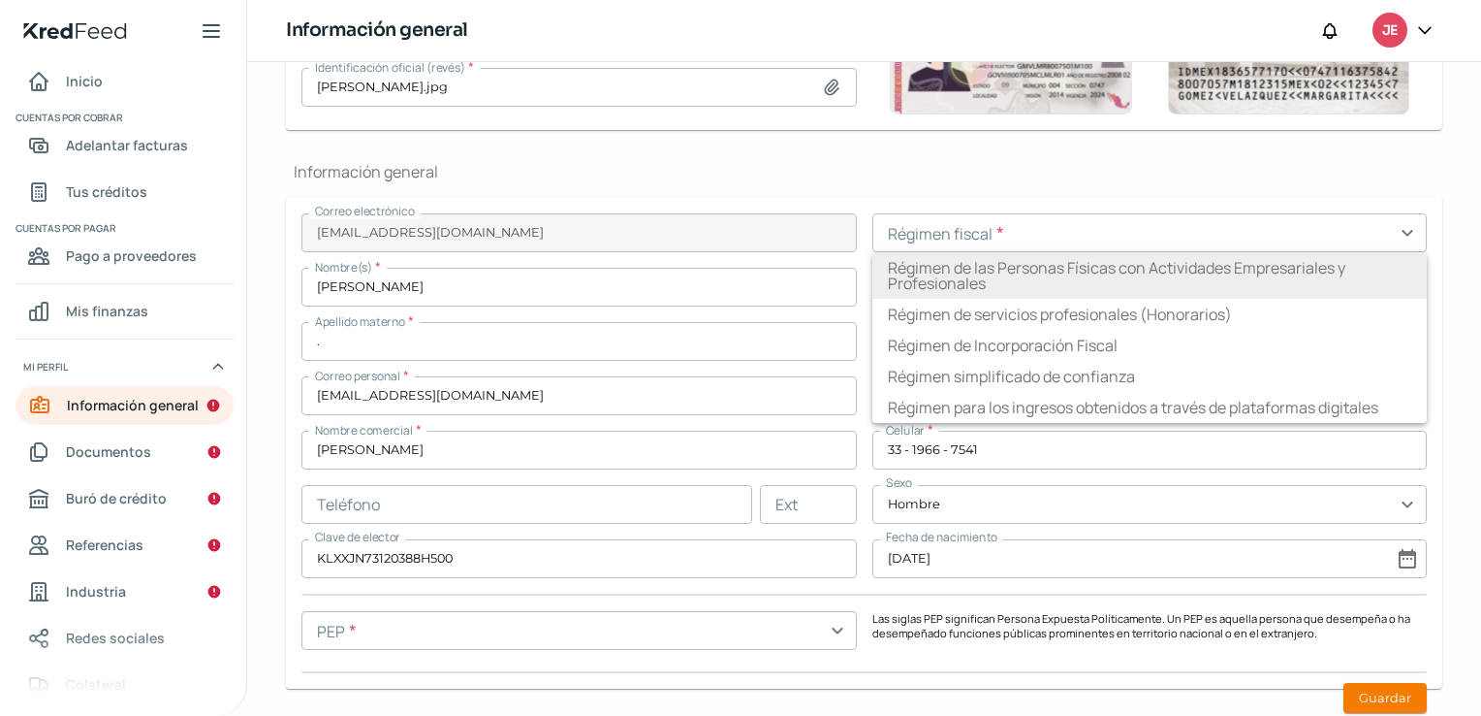
click at [1073, 273] on li "Régimen de las Personas Físicas con Actividades Empresariales y Profesionales" at bounding box center [1151, 275] width 556 height 47
type input "Régimen de las Personas Físicas con Actividades Empresariales y Profesionales"
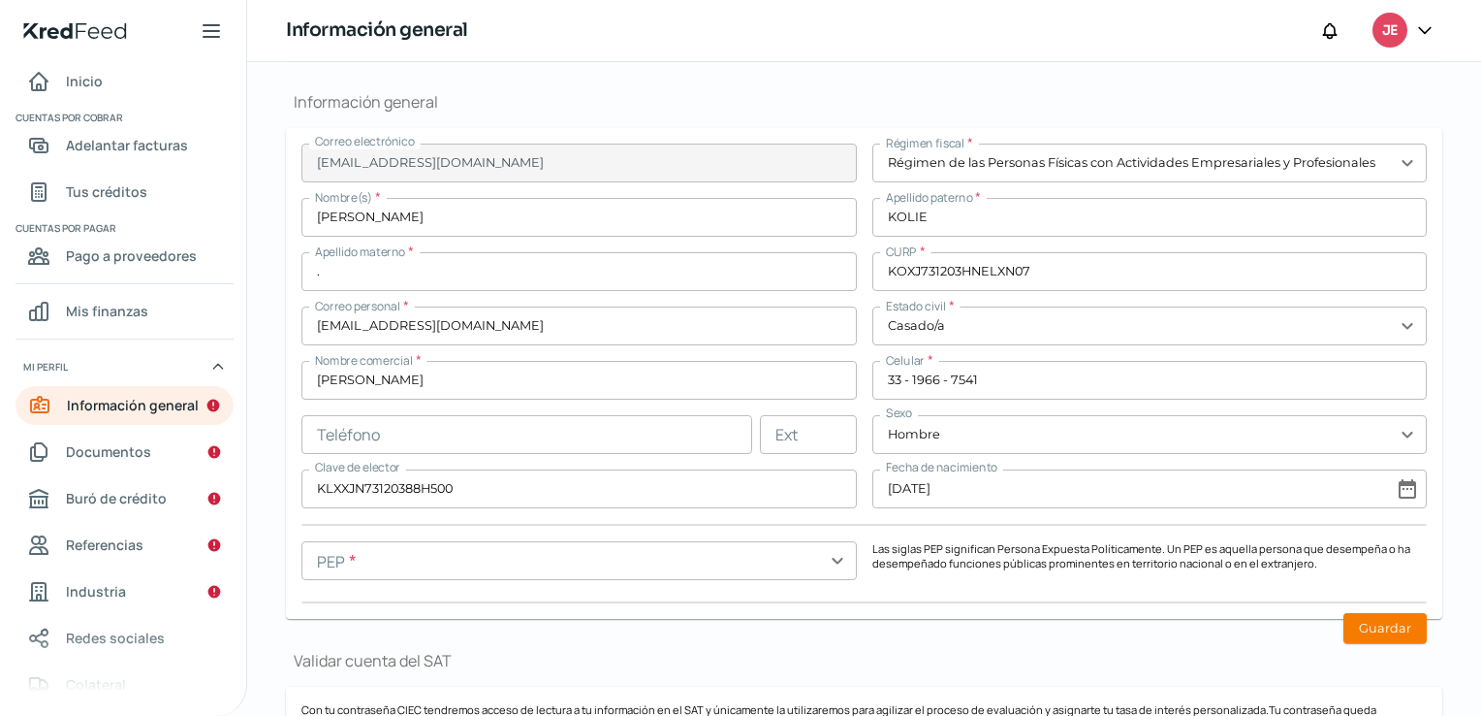
scroll to position [477, 0]
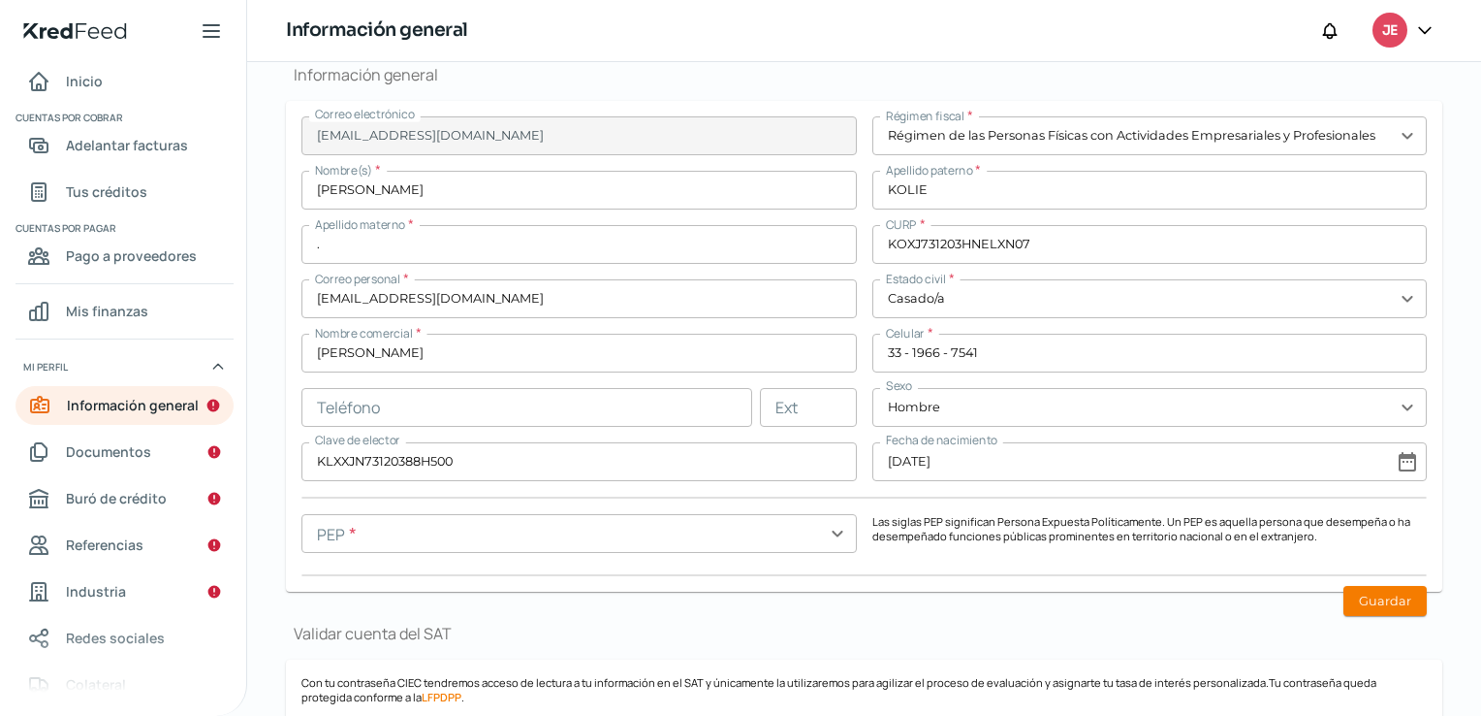
click at [834, 529] on input "text" at bounding box center [580, 533] width 556 height 39
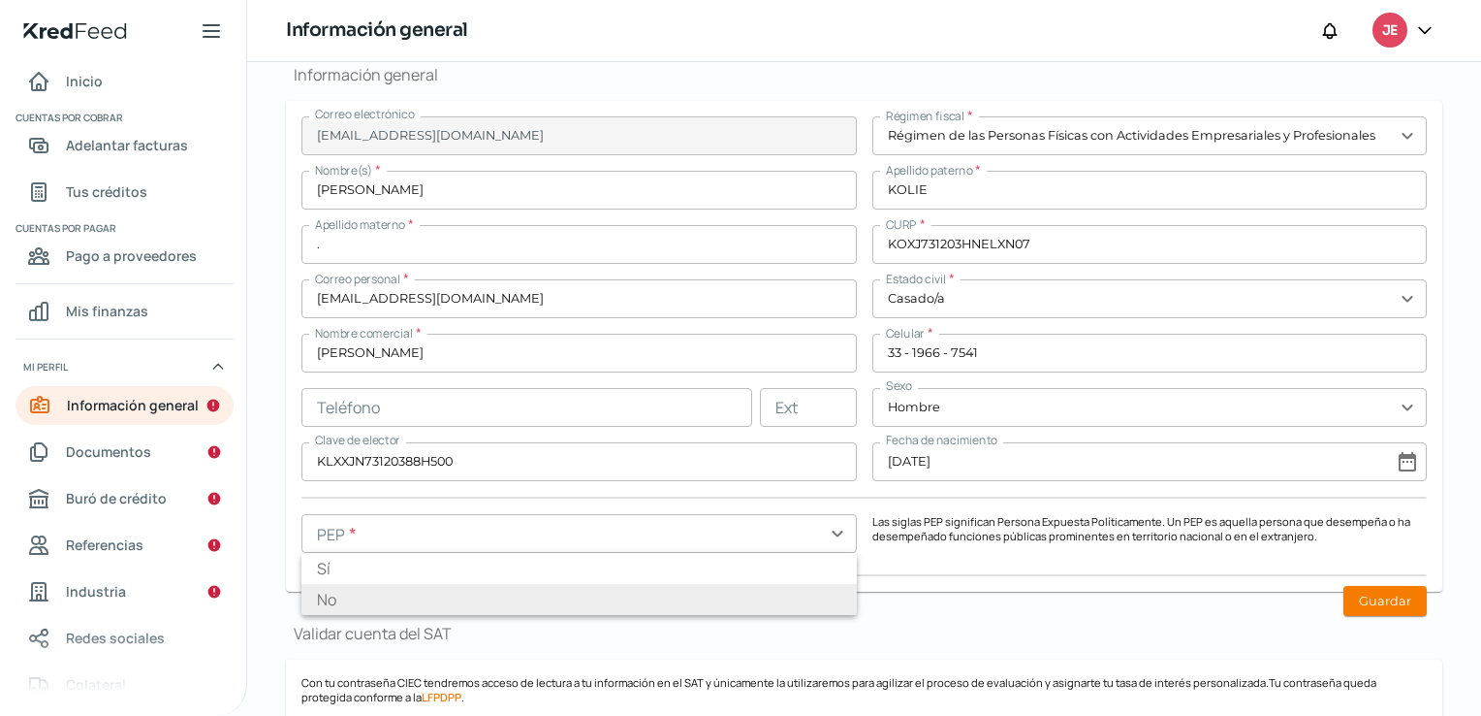
click at [366, 600] on li "No" at bounding box center [580, 599] width 556 height 31
type input "No"
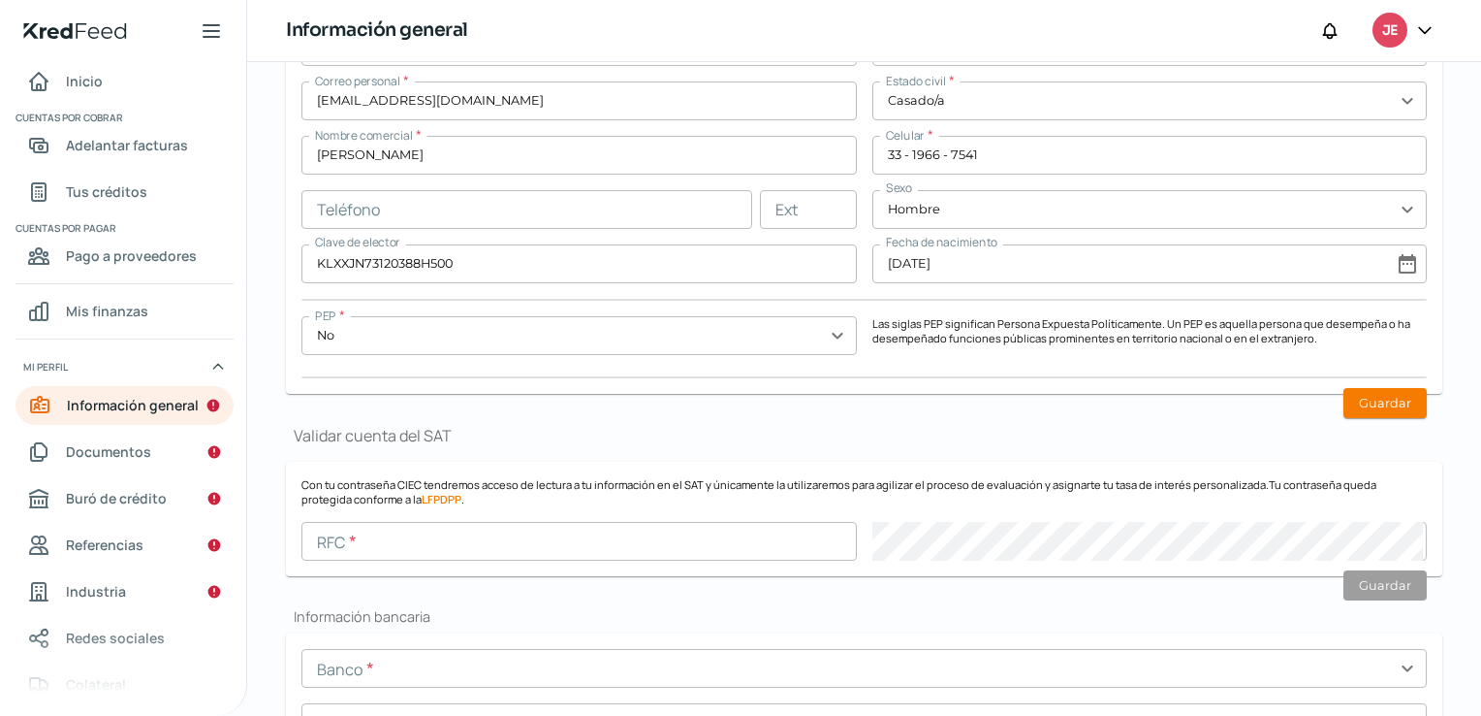
scroll to position [768, 0]
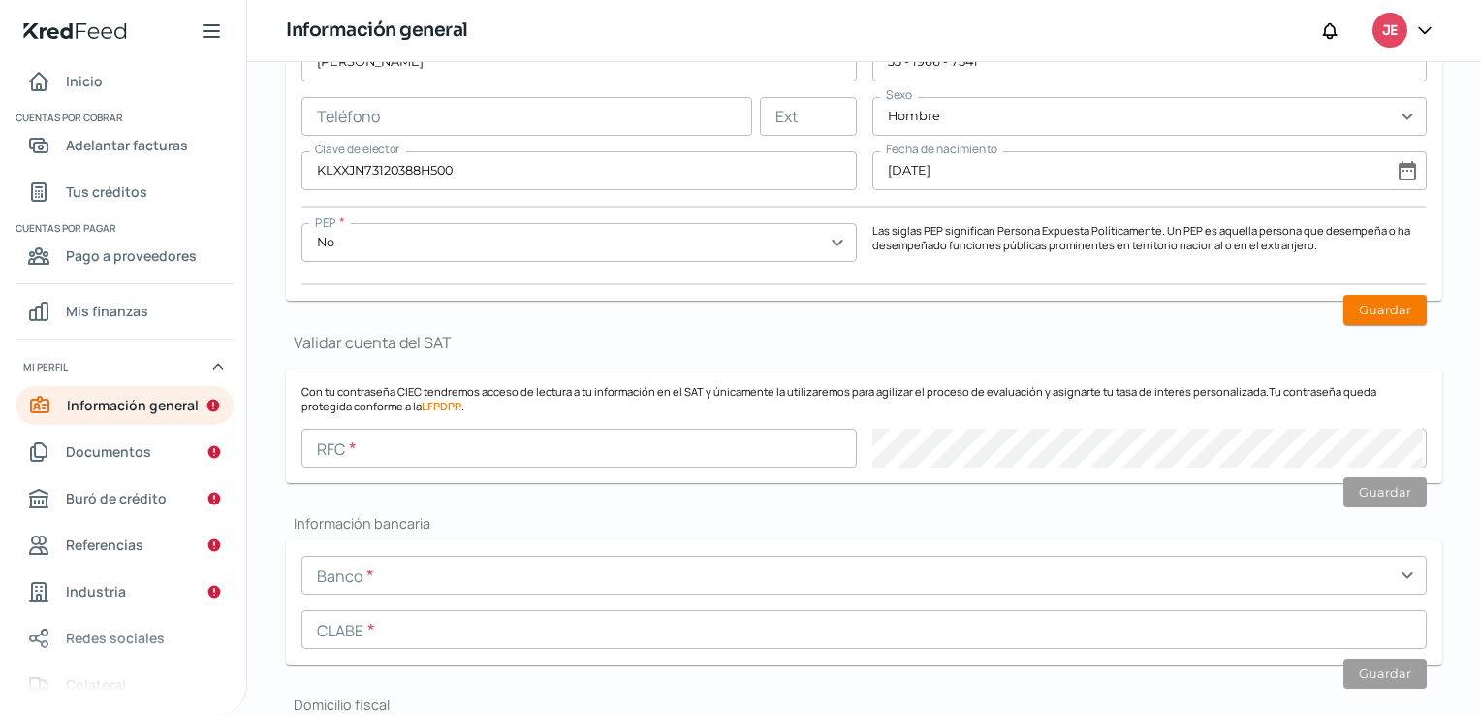
click at [665, 448] on input "text" at bounding box center [580, 448] width 556 height 39
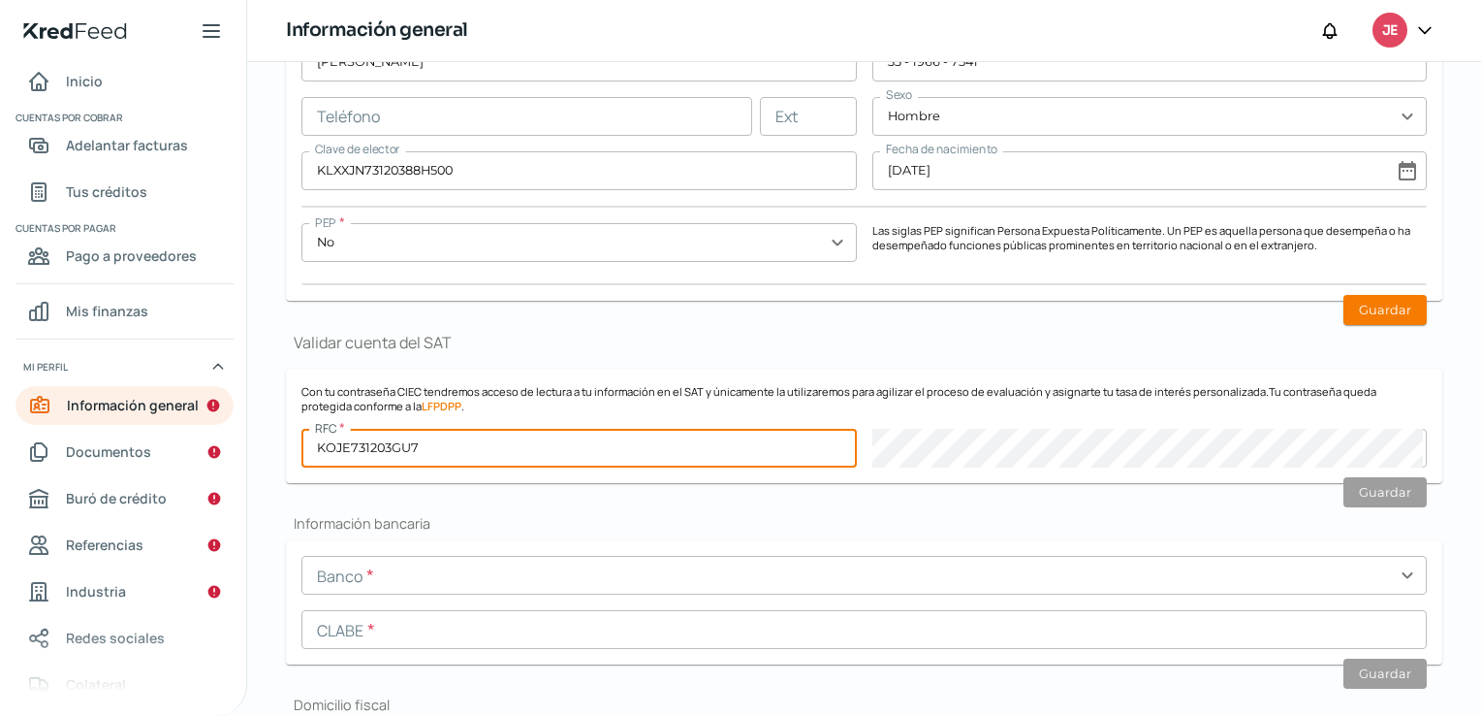
type input "KOJE731203GU7"
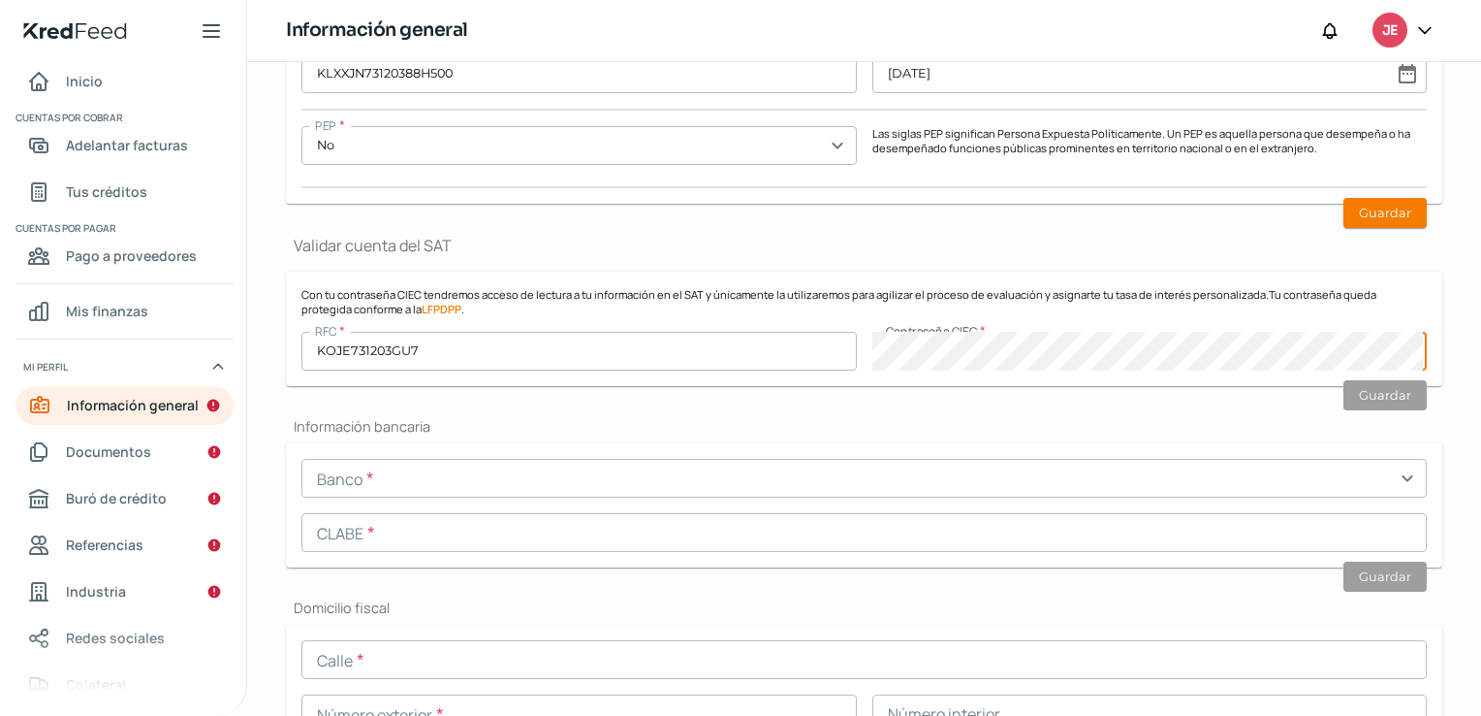
scroll to position [865, 0]
click at [711, 479] on input "text" at bounding box center [865, 478] width 1126 height 39
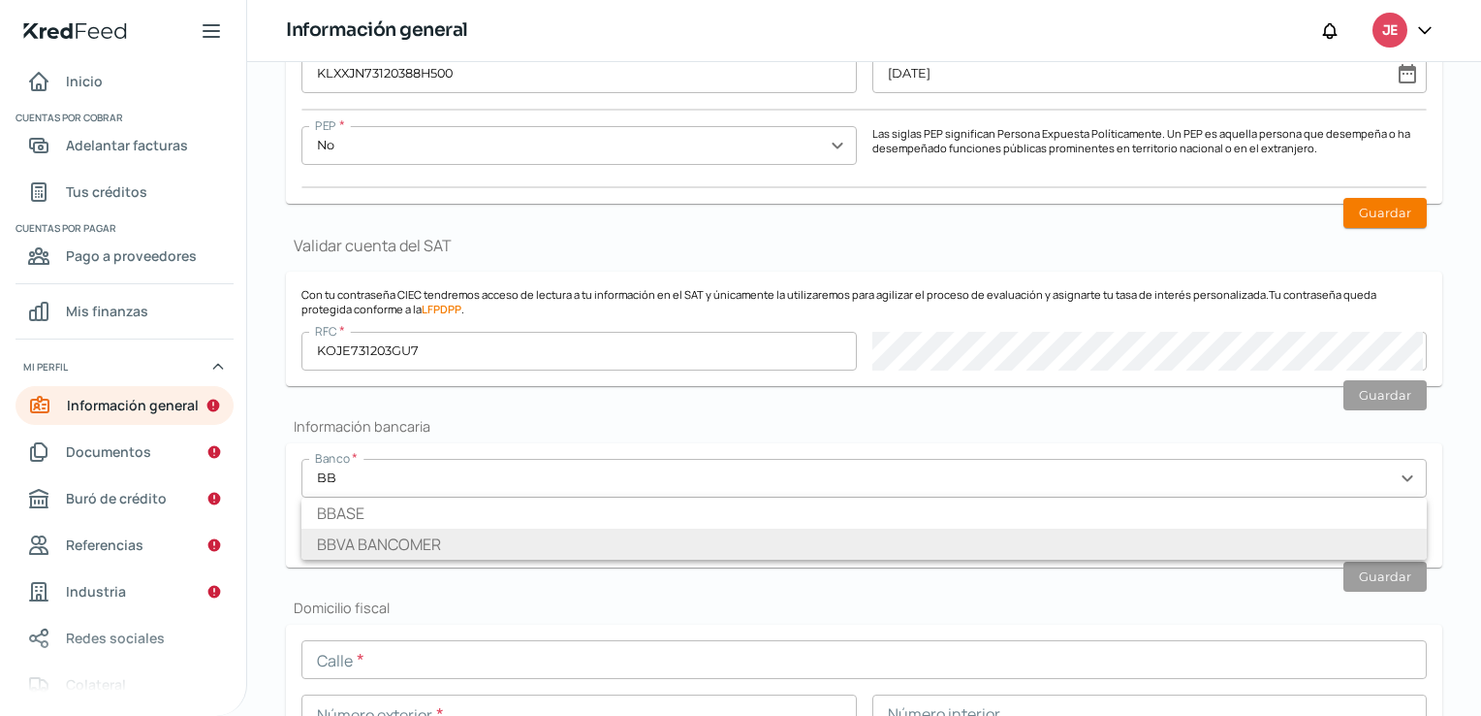
click at [415, 543] on li "BBVA BANCOMER" at bounding box center [865, 543] width 1126 height 31
type input "BBVA BANCOMER"
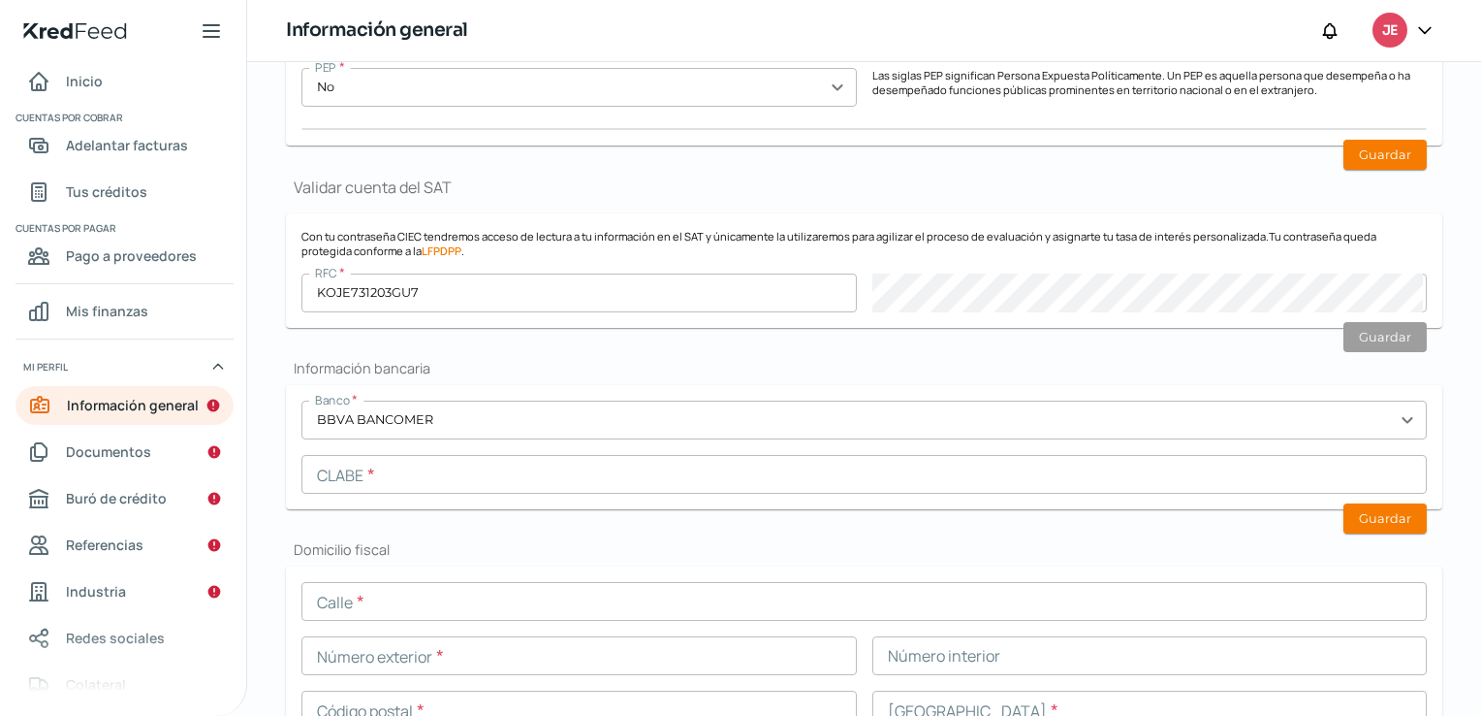
scroll to position [1059, 0]
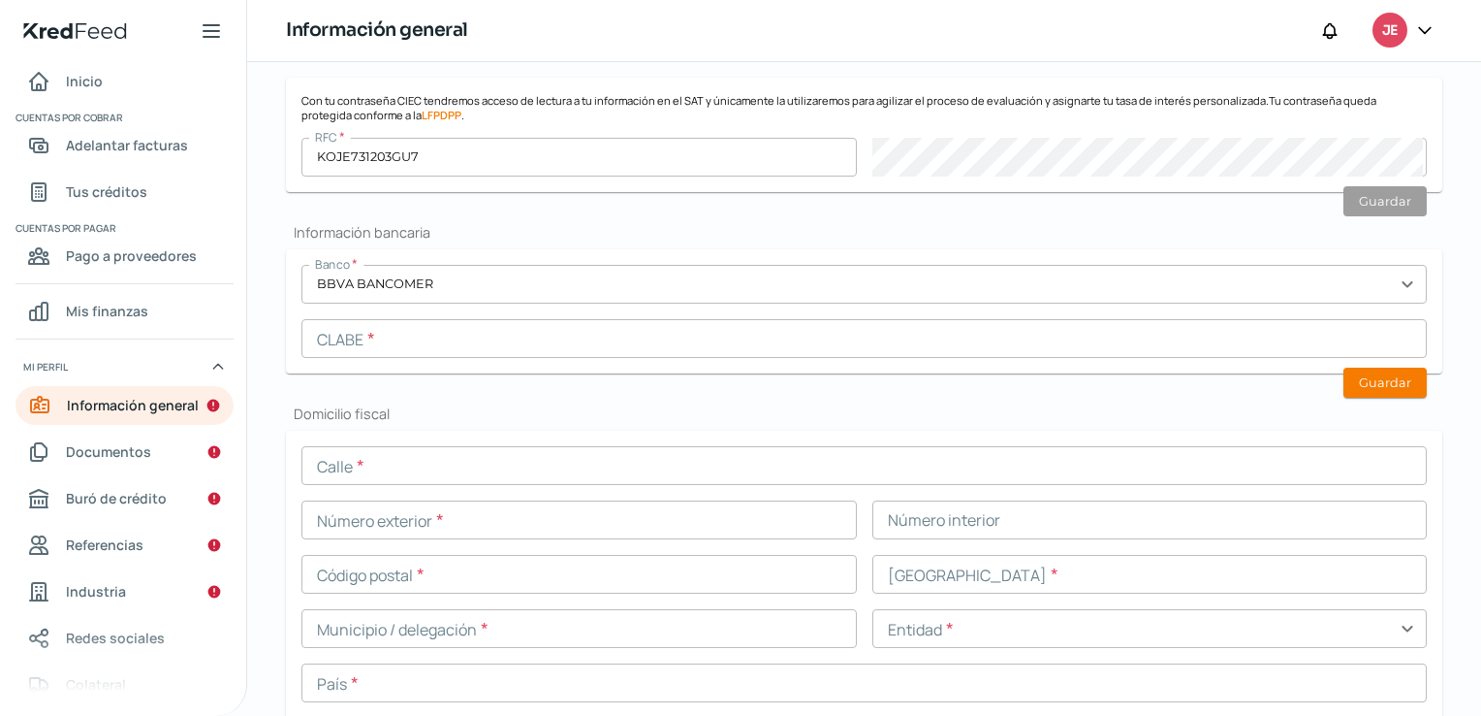
click at [492, 337] on input "text" at bounding box center [865, 338] width 1126 height 39
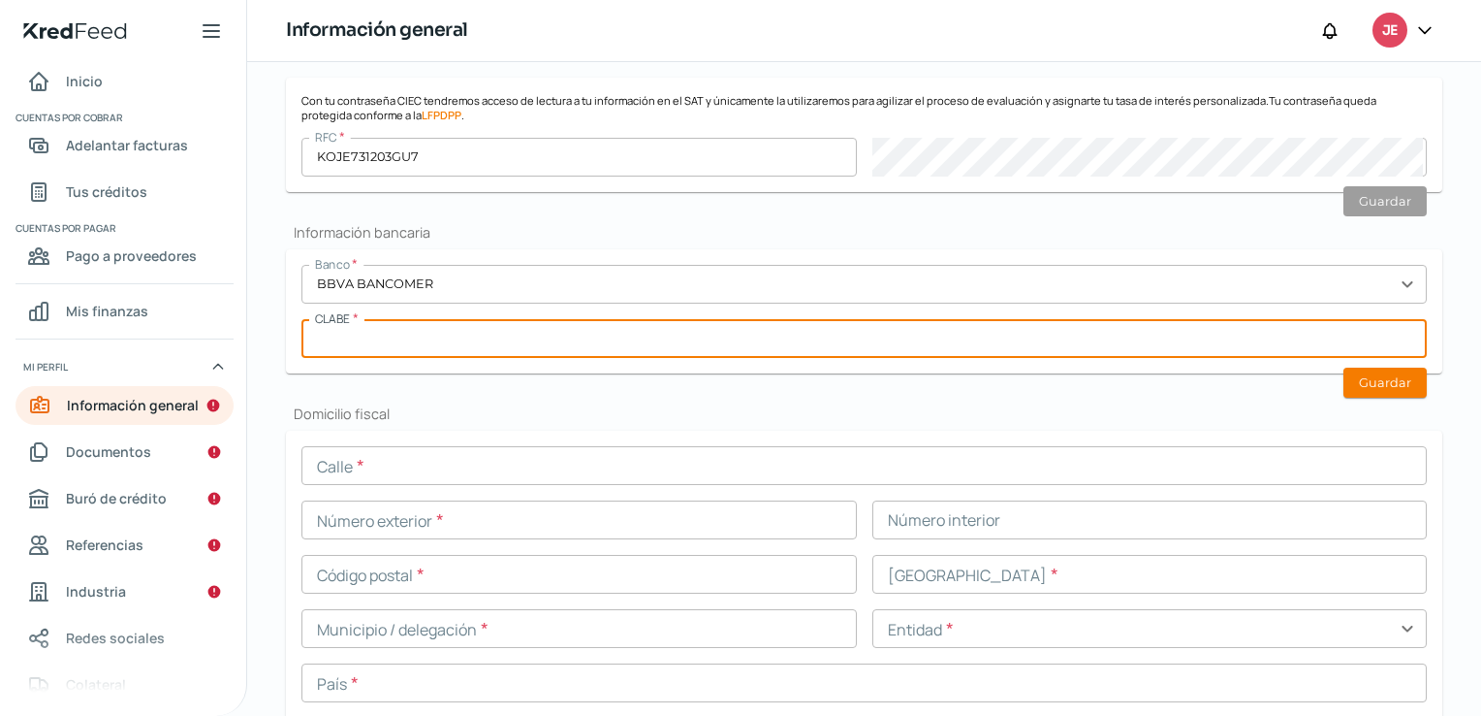
paste input "012225015107384092"
type input "012225015107384092"
click at [280, 368] on div "Falta información para realizar tu análisis Aquí [DATE] Información general ¿Qu…" at bounding box center [864, 188] width 1234 height 2370
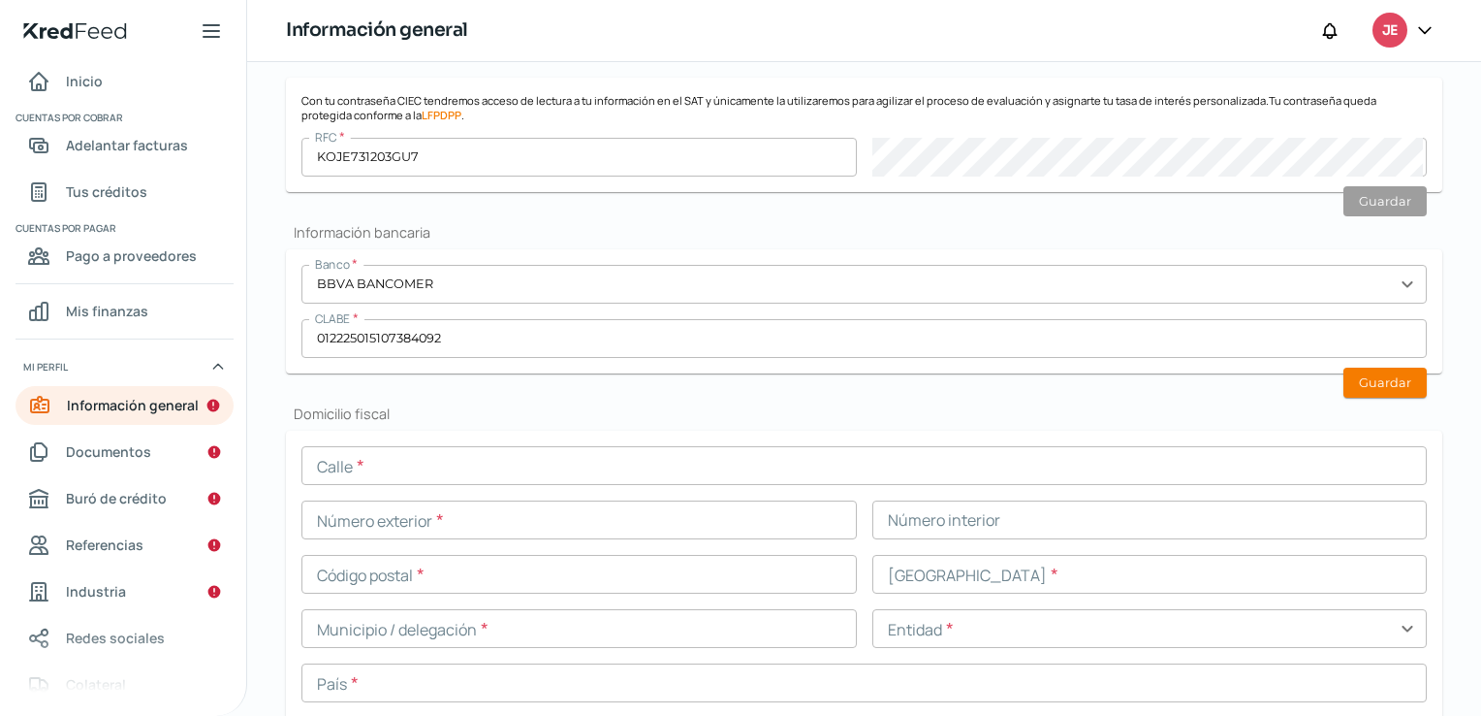
click at [478, 466] on input "text" at bounding box center [865, 465] width 1126 height 39
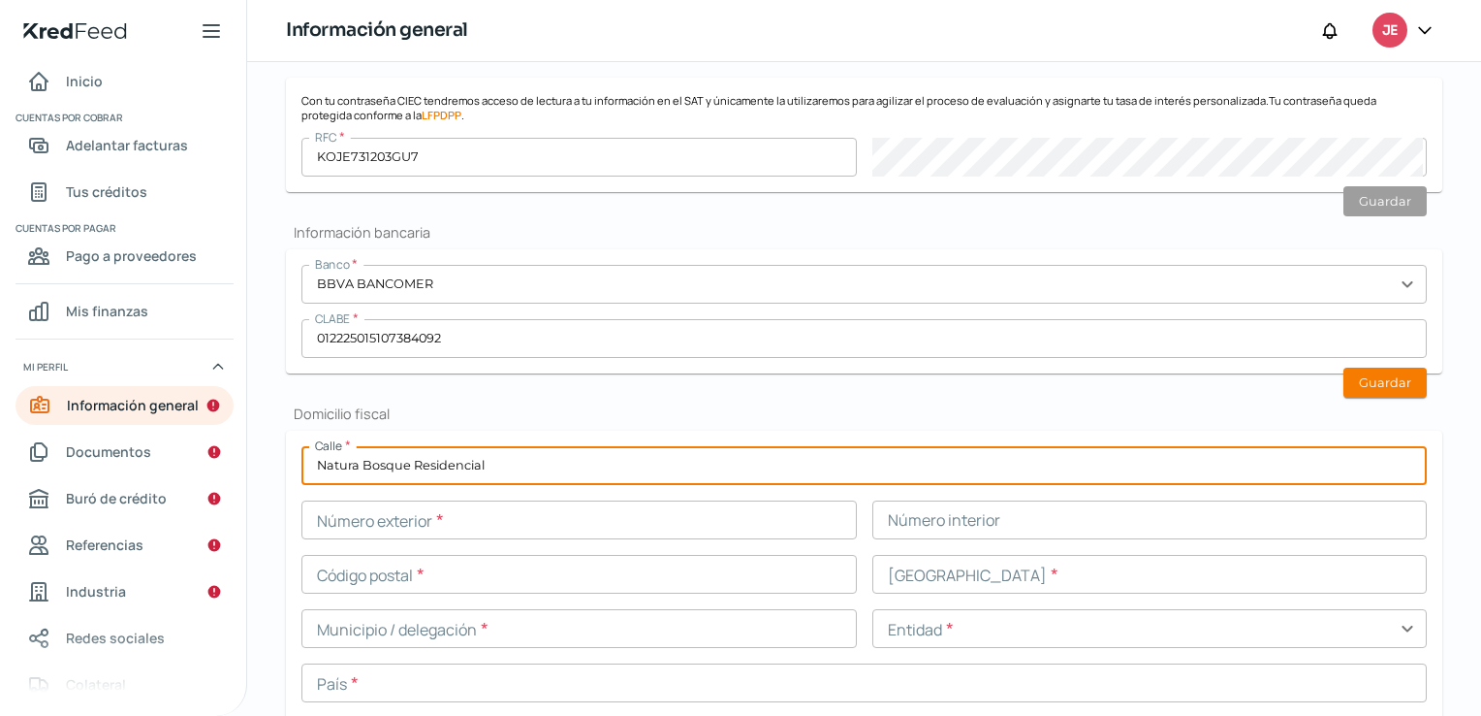
click at [513, 460] on input "Natura Bosque Residencial" at bounding box center [865, 465] width 1126 height 39
type input "AV. [PERSON_NAME]"
click at [588, 525] on input "text" at bounding box center [580, 519] width 556 height 39
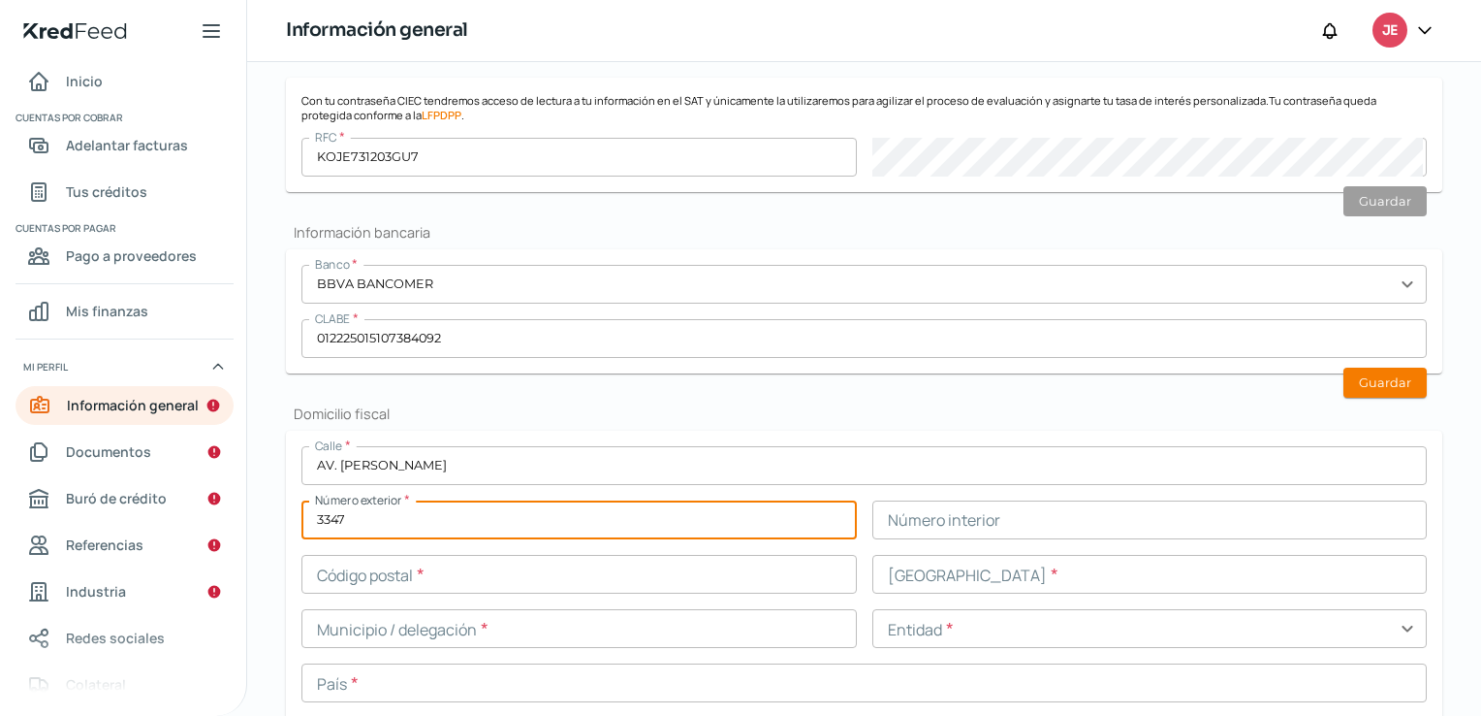
type input "3347"
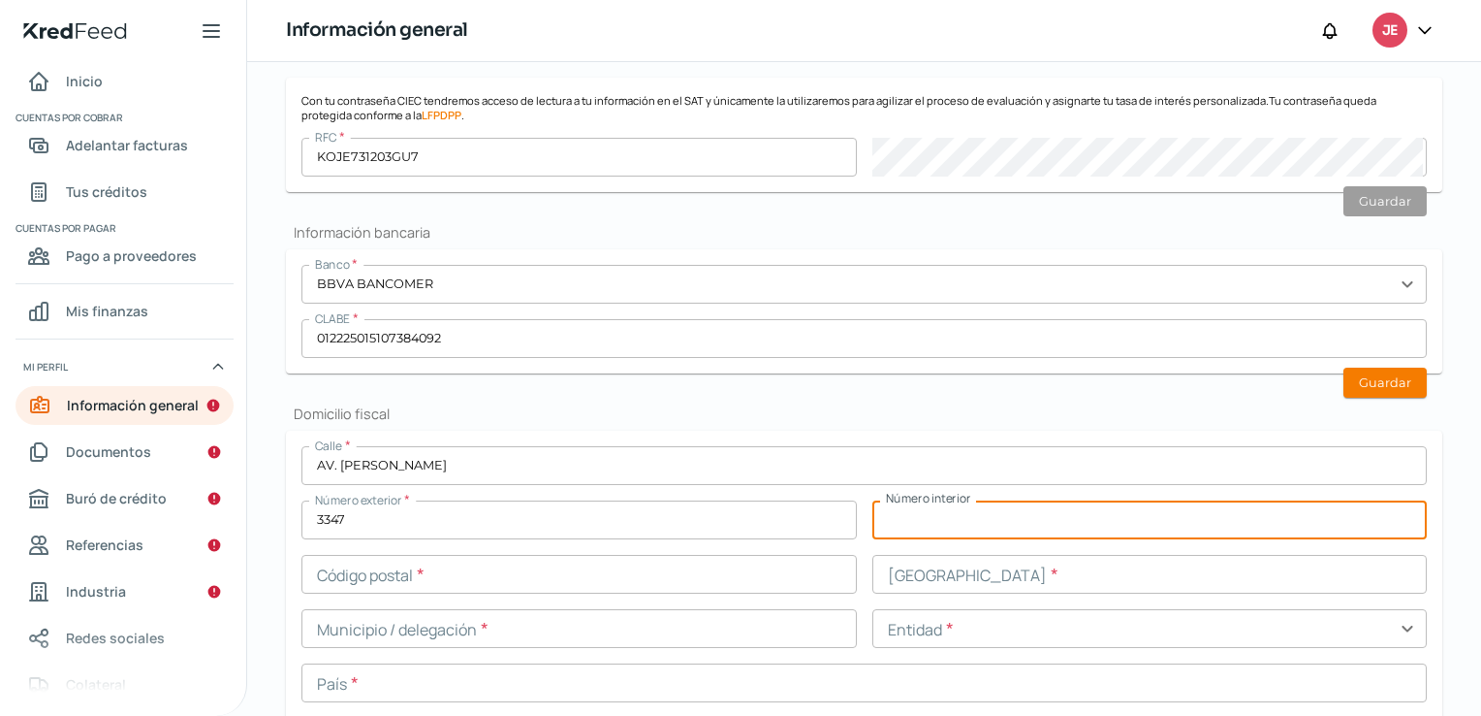
click at [1079, 527] on input "text" at bounding box center [1151, 519] width 556 height 39
type input "19"
click at [628, 558] on input "text" at bounding box center [580, 574] width 556 height 39
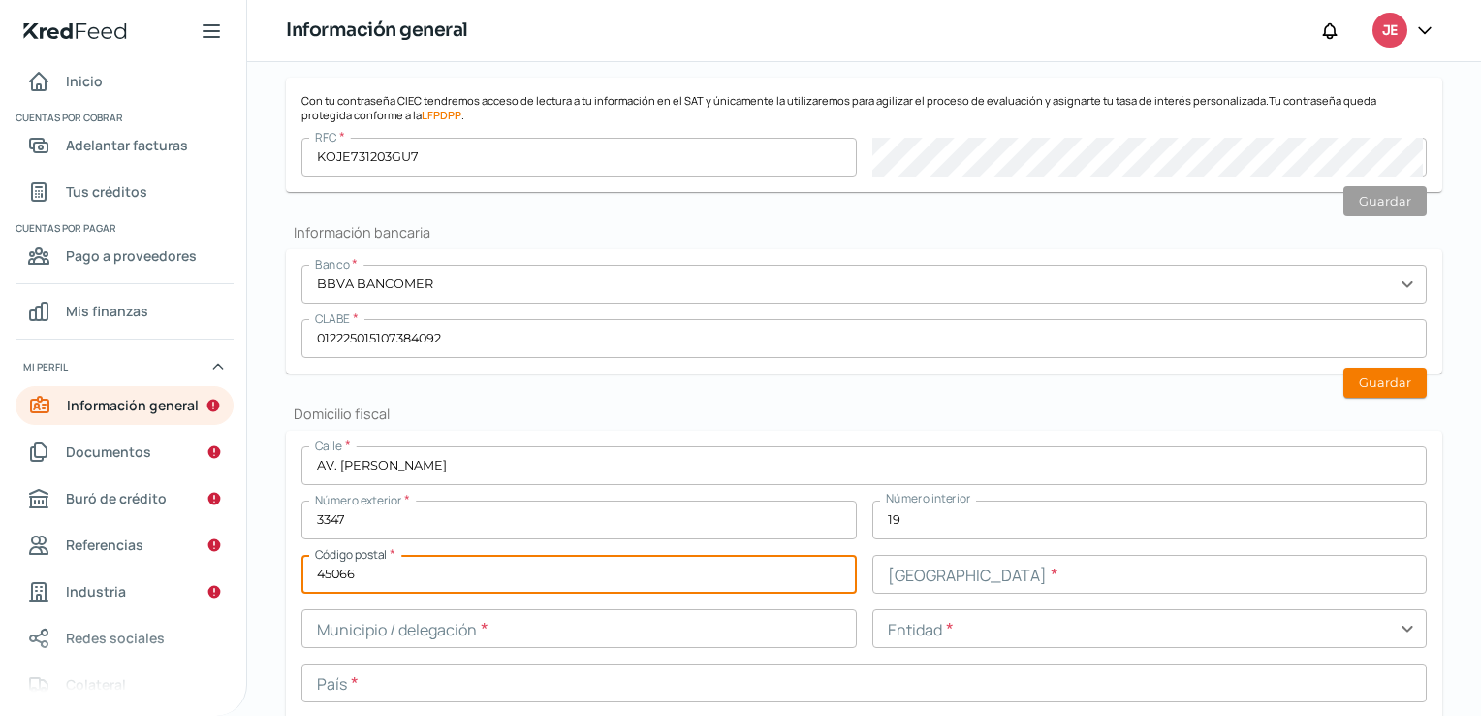
type input "45066"
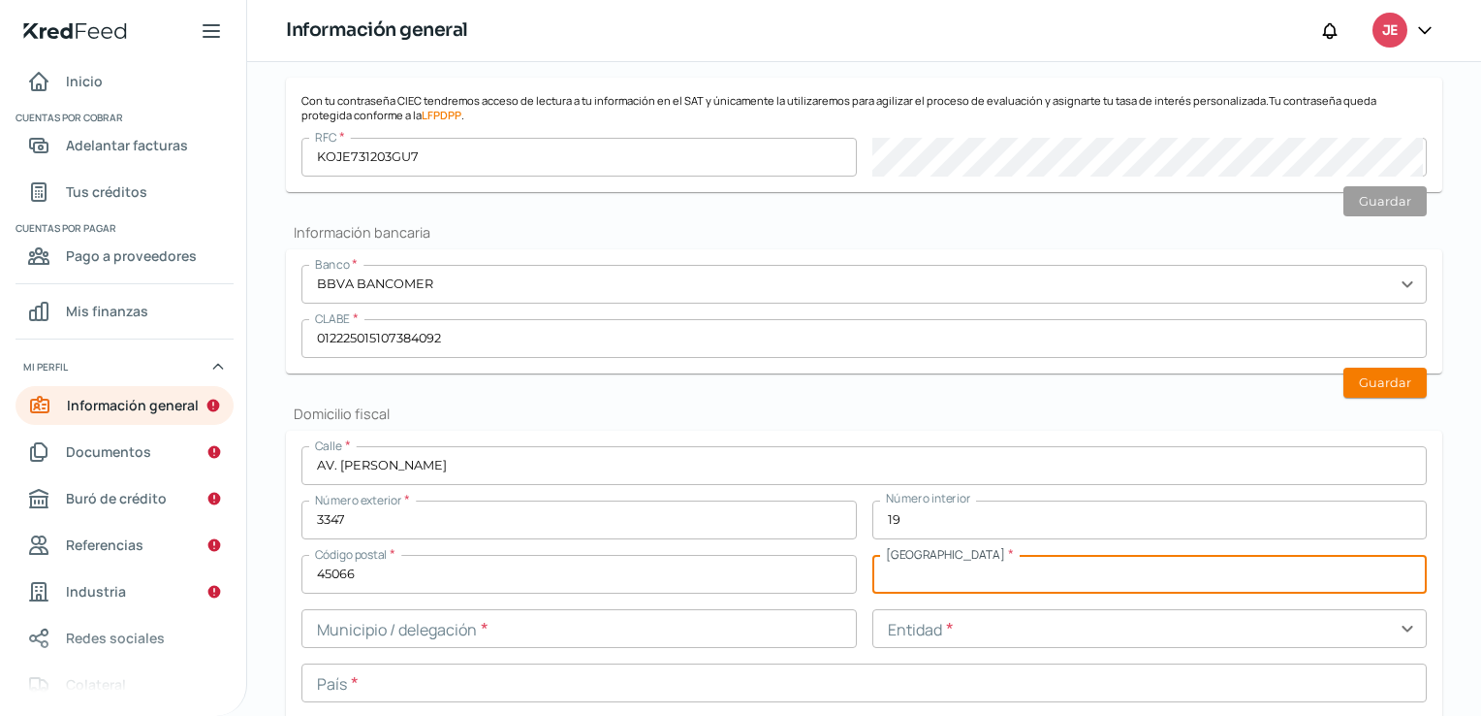
click at [1070, 574] on input "text" at bounding box center [1151, 574] width 556 height 39
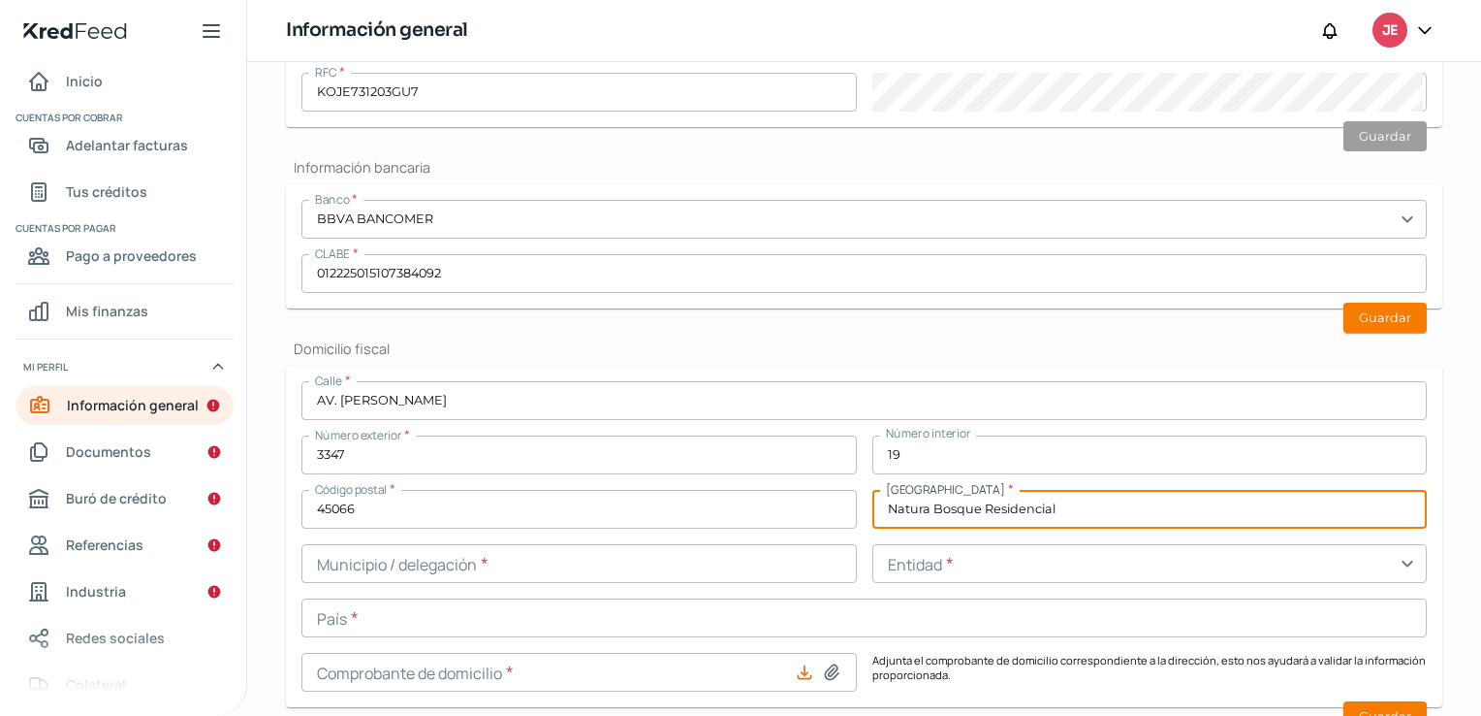
scroll to position [1156, 0]
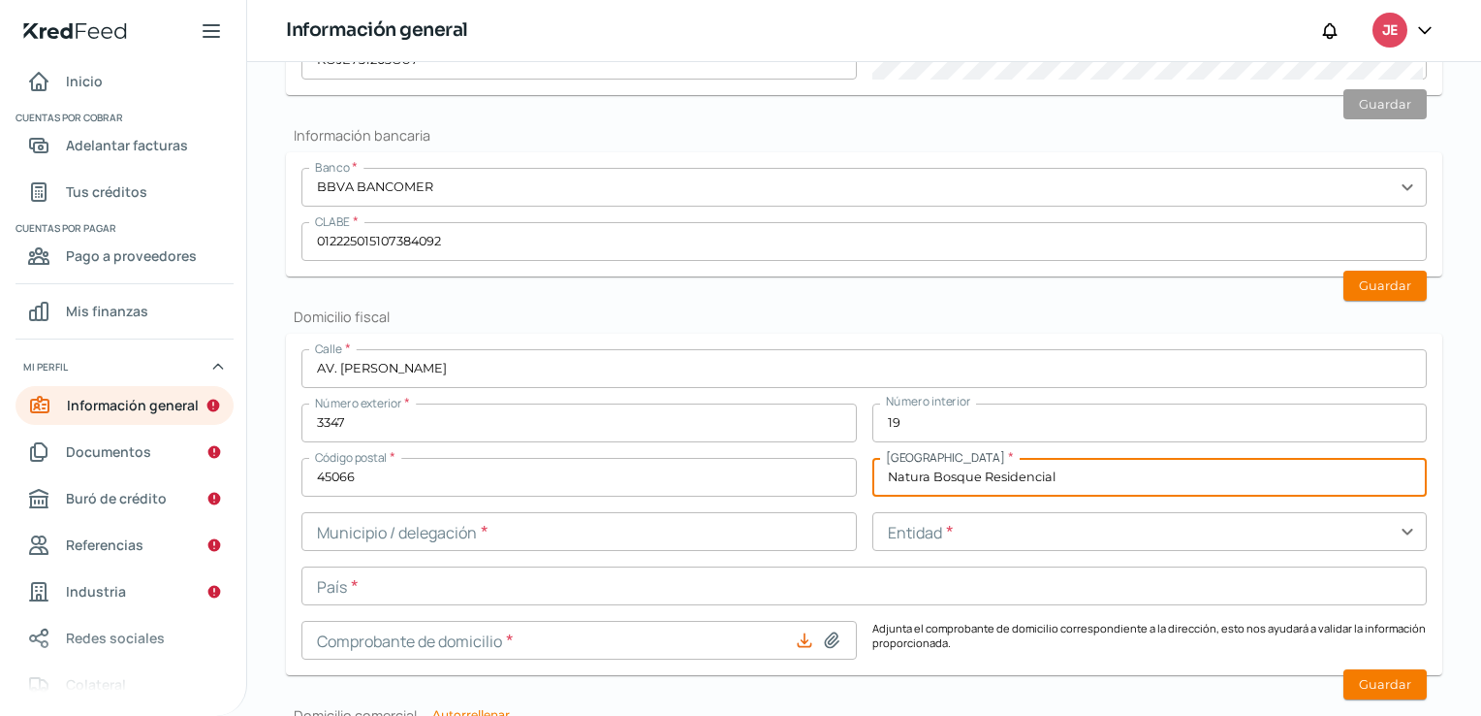
type input "Natura Bosque Residencial"
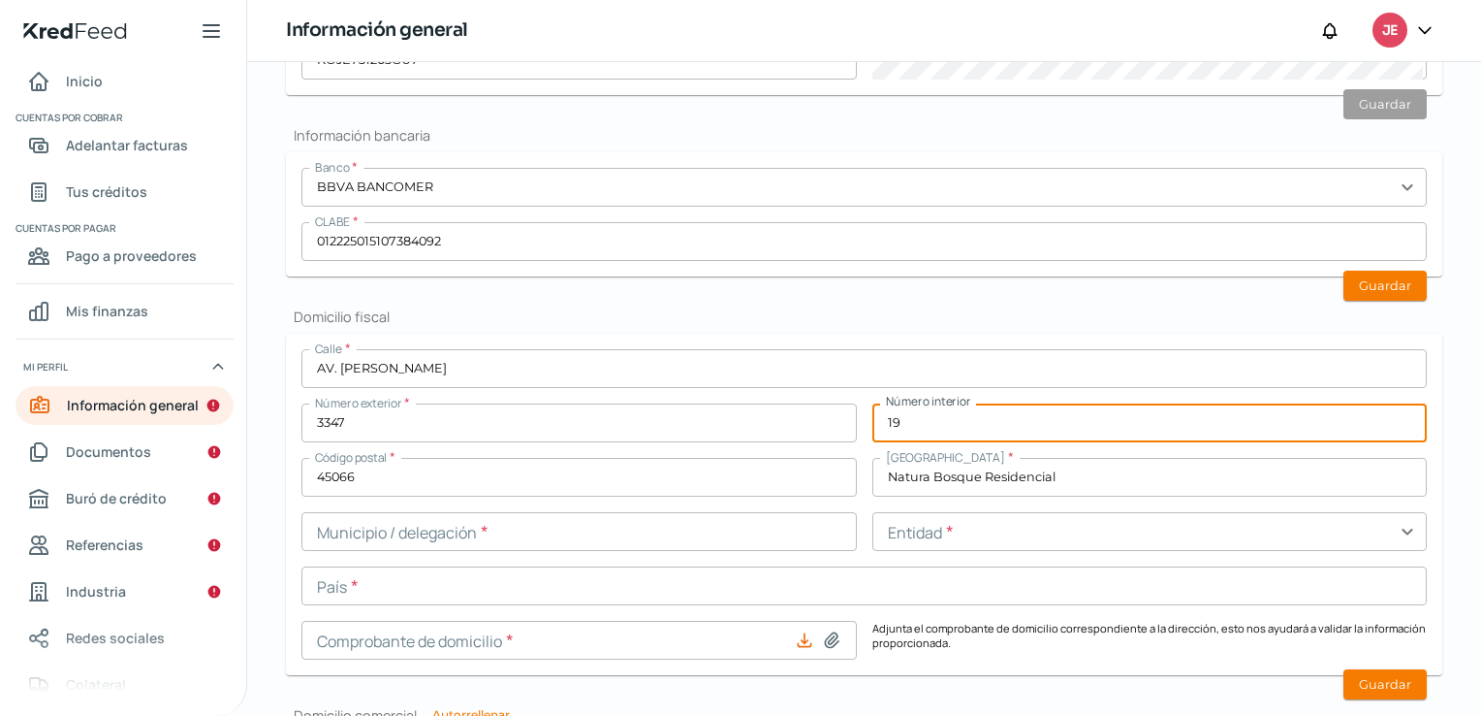
click at [1000, 424] on input "19" at bounding box center [1151, 422] width 556 height 39
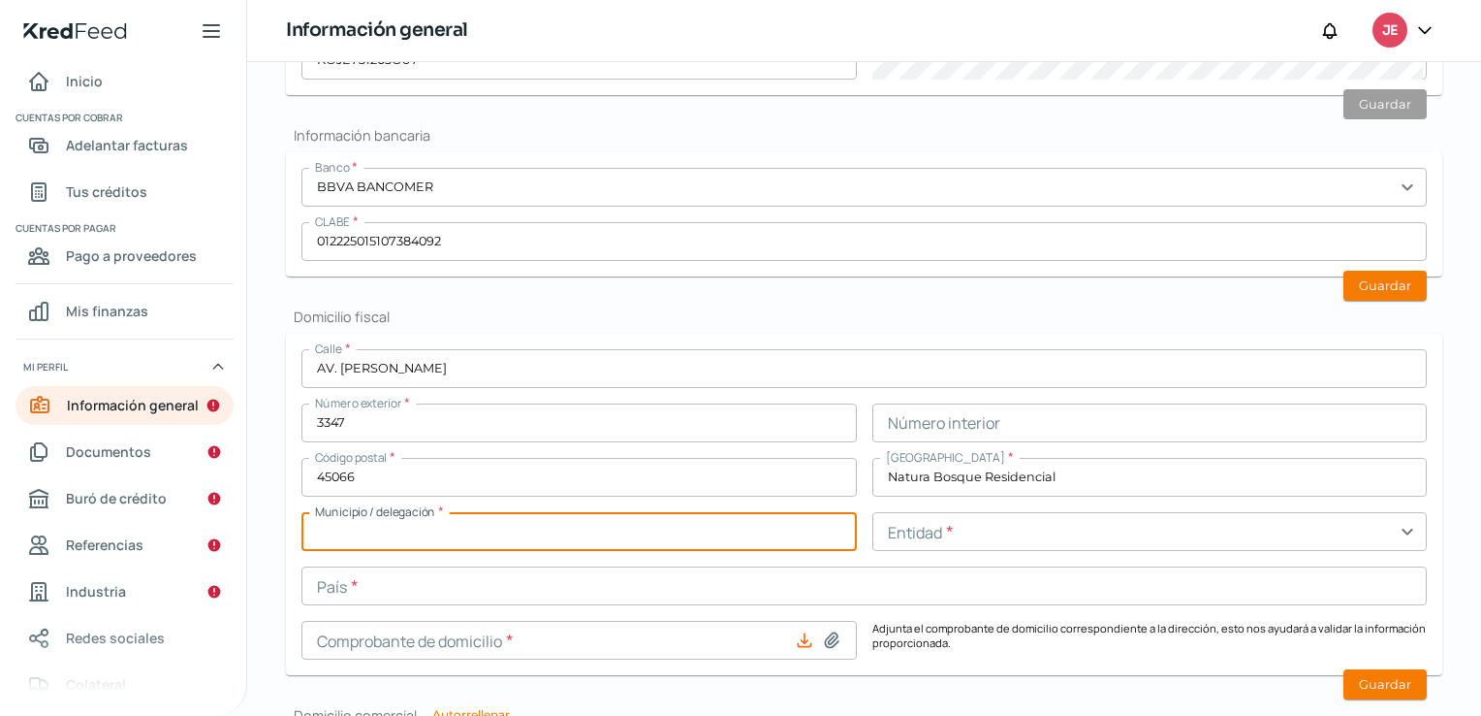
click at [669, 546] on input "text" at bounding box center [580, 531] width 556 height 39
type input "Zapopan"
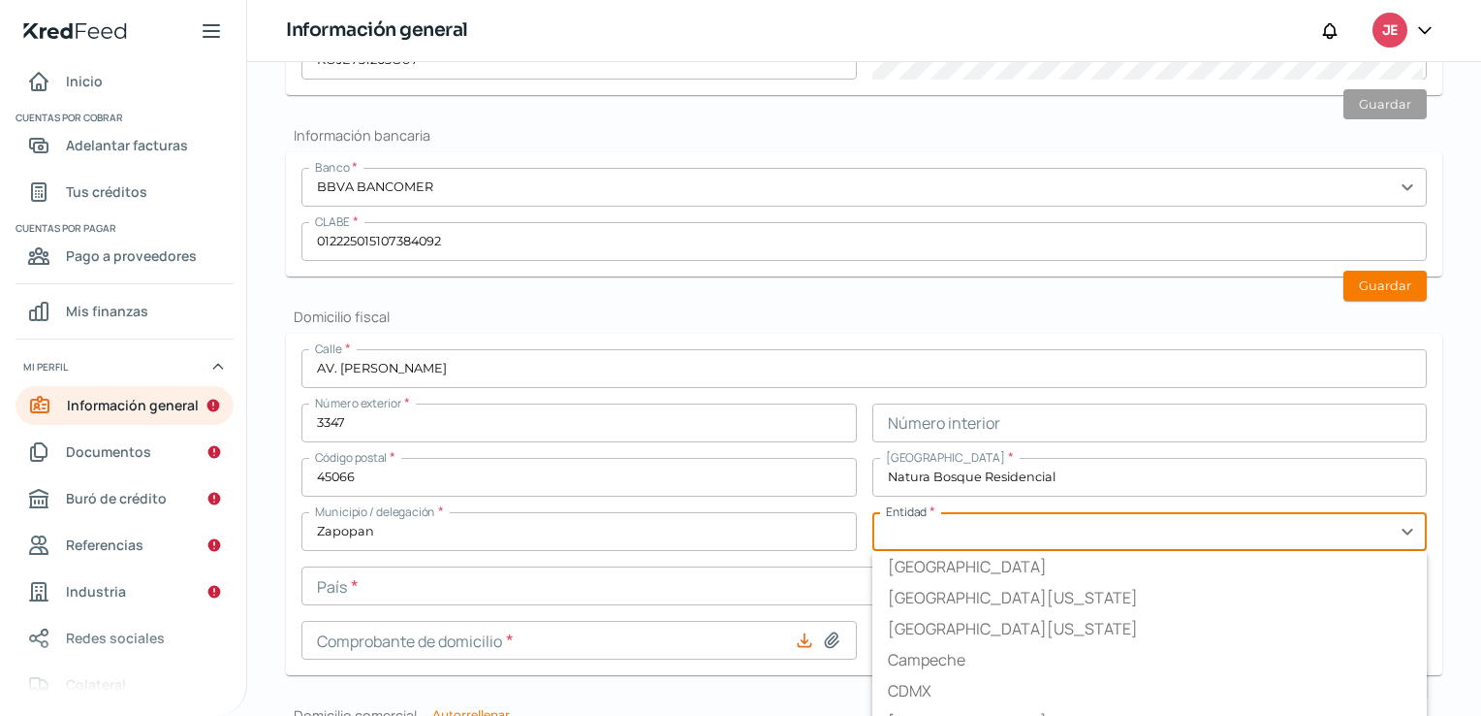
click at [954, 521] on input "text" at bounding box center [1151, 531] width 556 height 39
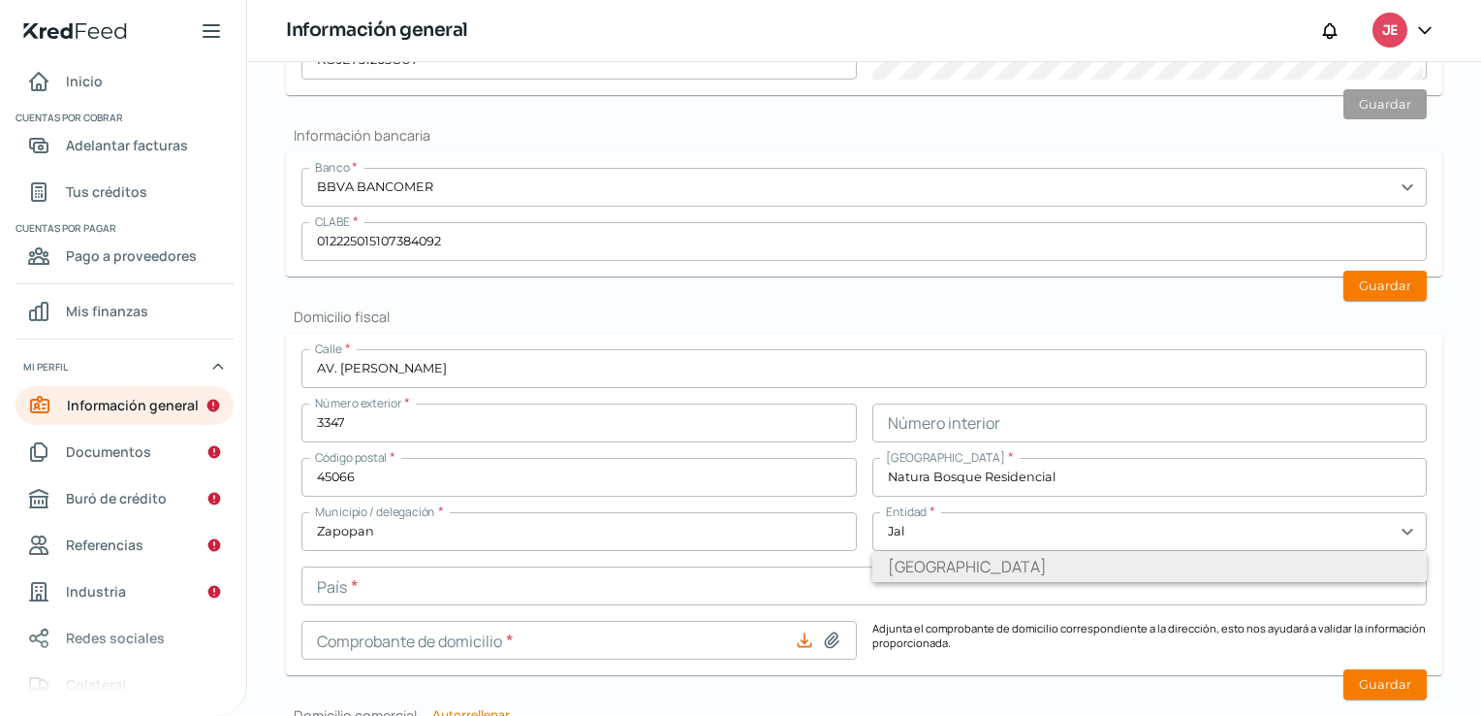
click at [935, 572] on li "[GEOGRAPHIC_DATA]" at bounding box center [1151, 566] width 556 height 31
type input "[GEOGRAPHIC_DATA]"
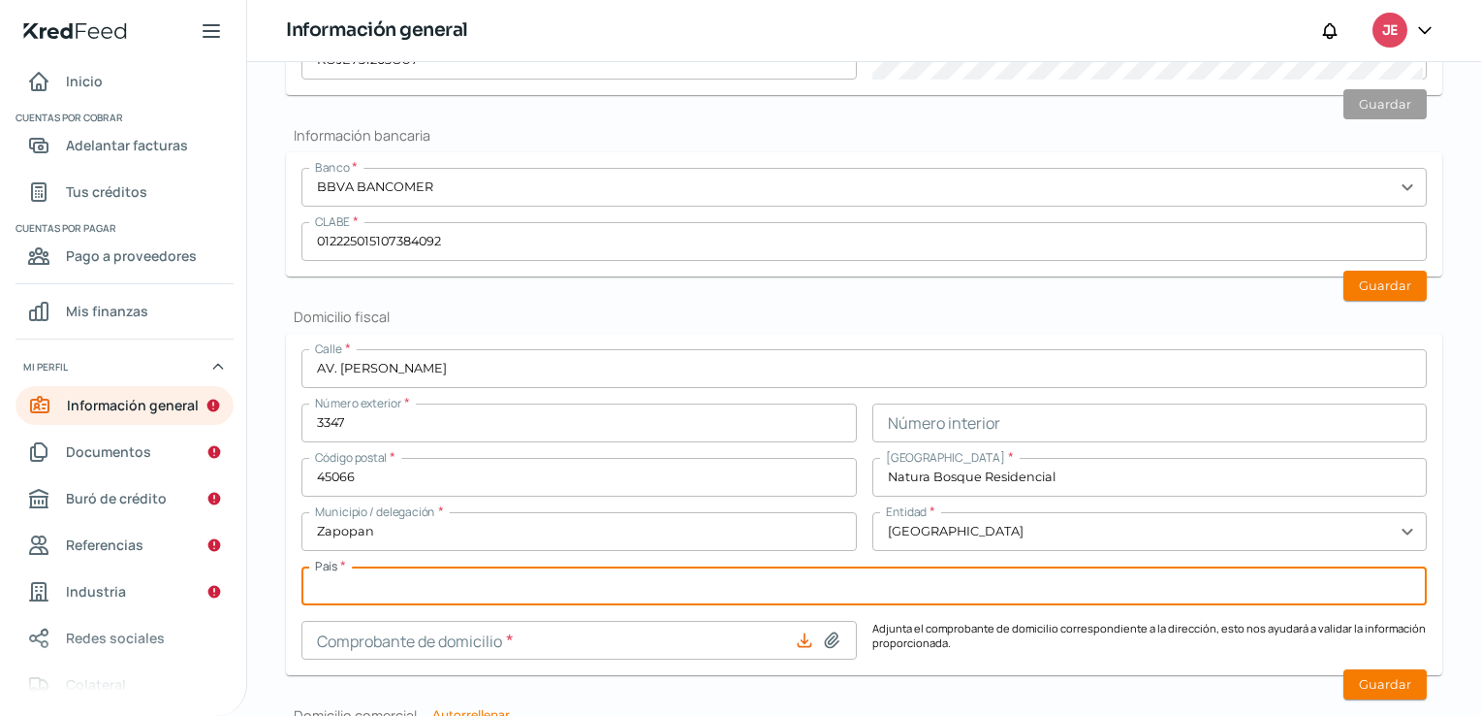
click at [681, 591] on input "text" at bounding box center [865, 585] width 1126 height 39
type input "[GEOGRAPHIC_DATA]"
click at [990, 349] on input "AV. [PERSON_NAME]" at bounding box center [865, 368] width 1126 height 39
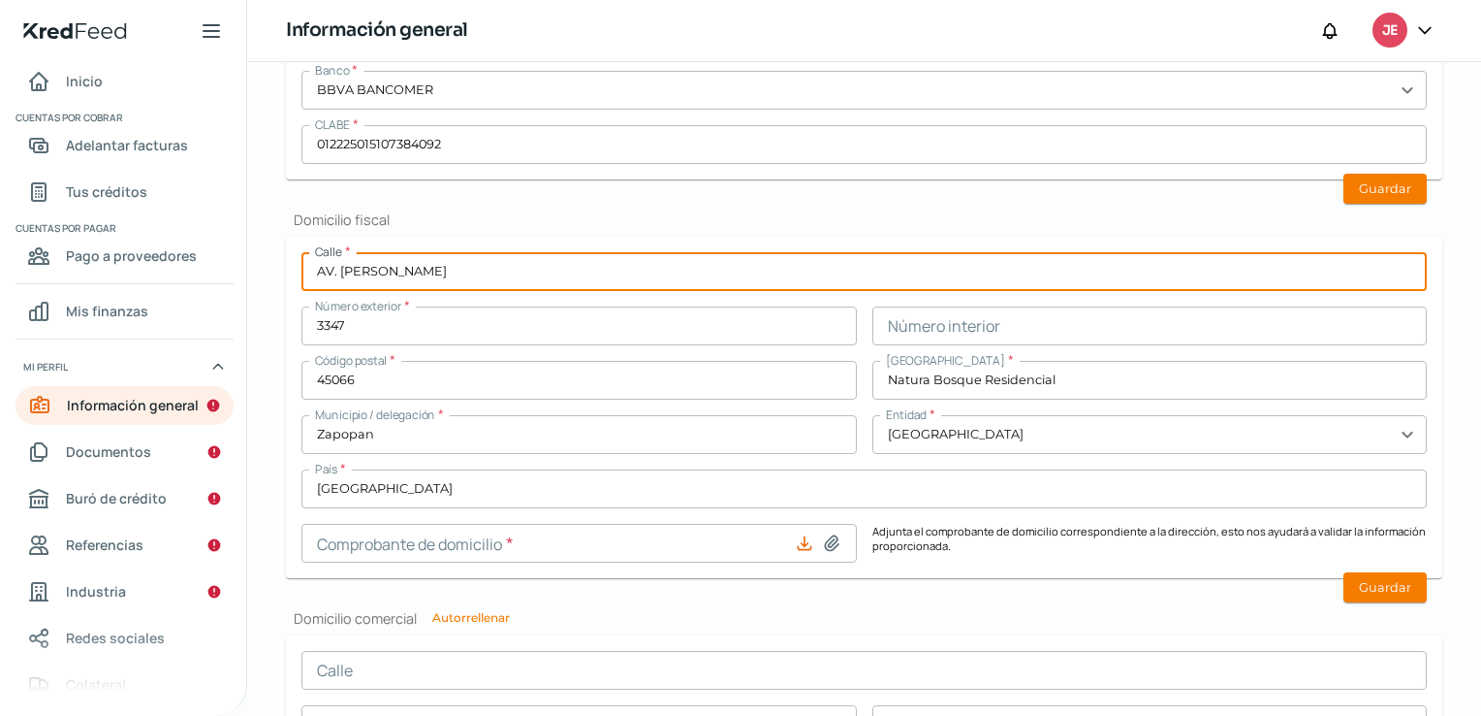
scroll to position [1447, 0]
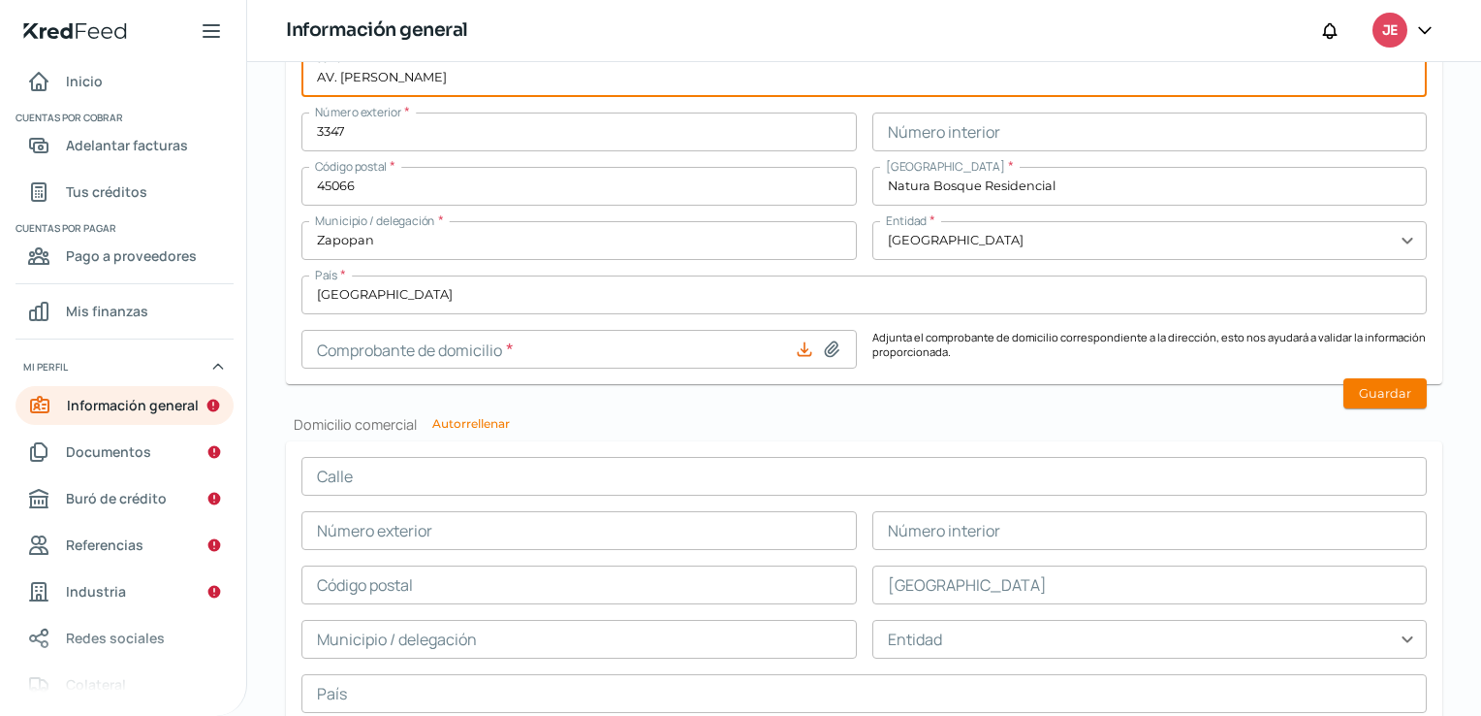
click at [834, 348] on icon at bounding box center [832, 348] width 14 height 15
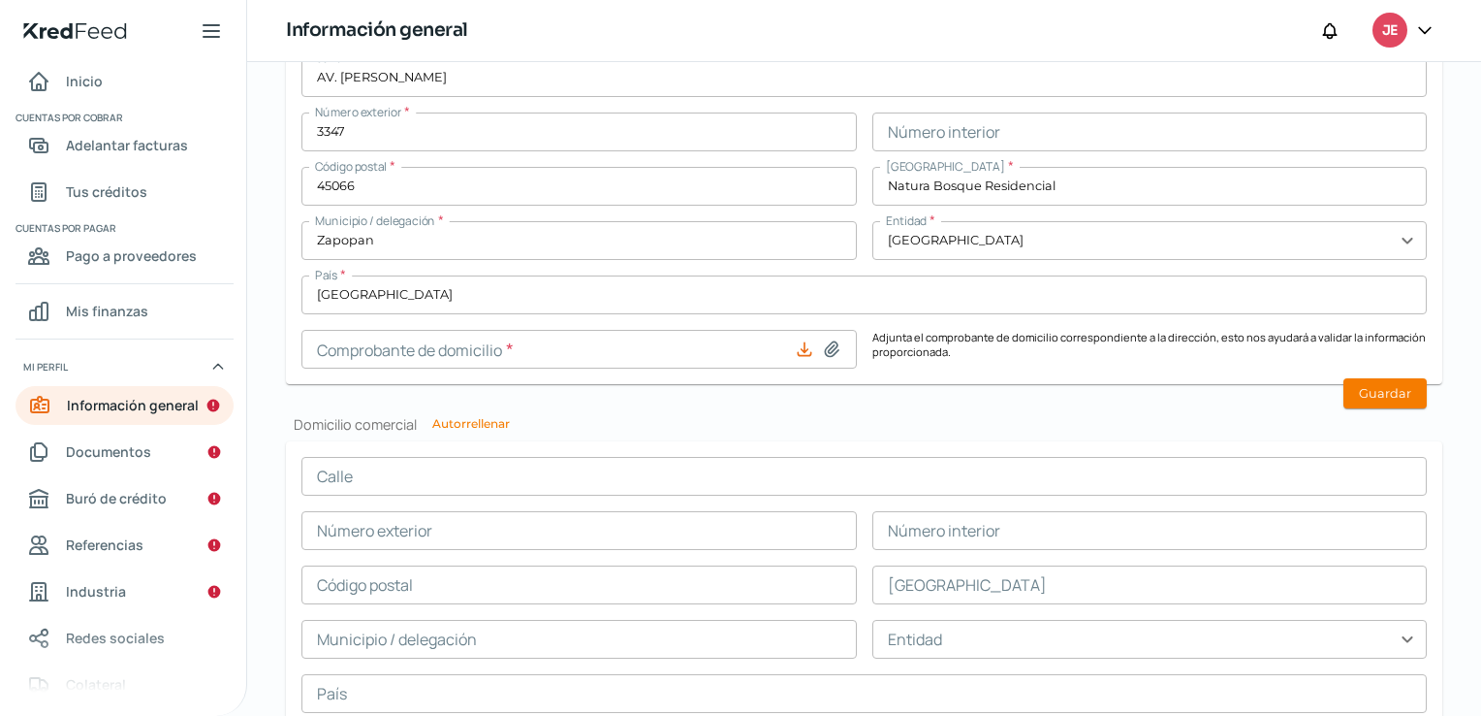
click at [833, 345] on icon at bounding box center [831, 348] width 19 height 19
type input "C:\fakepath\Comprobante domicilio .jpg"
type input "Comprobante domicilio .jpg"
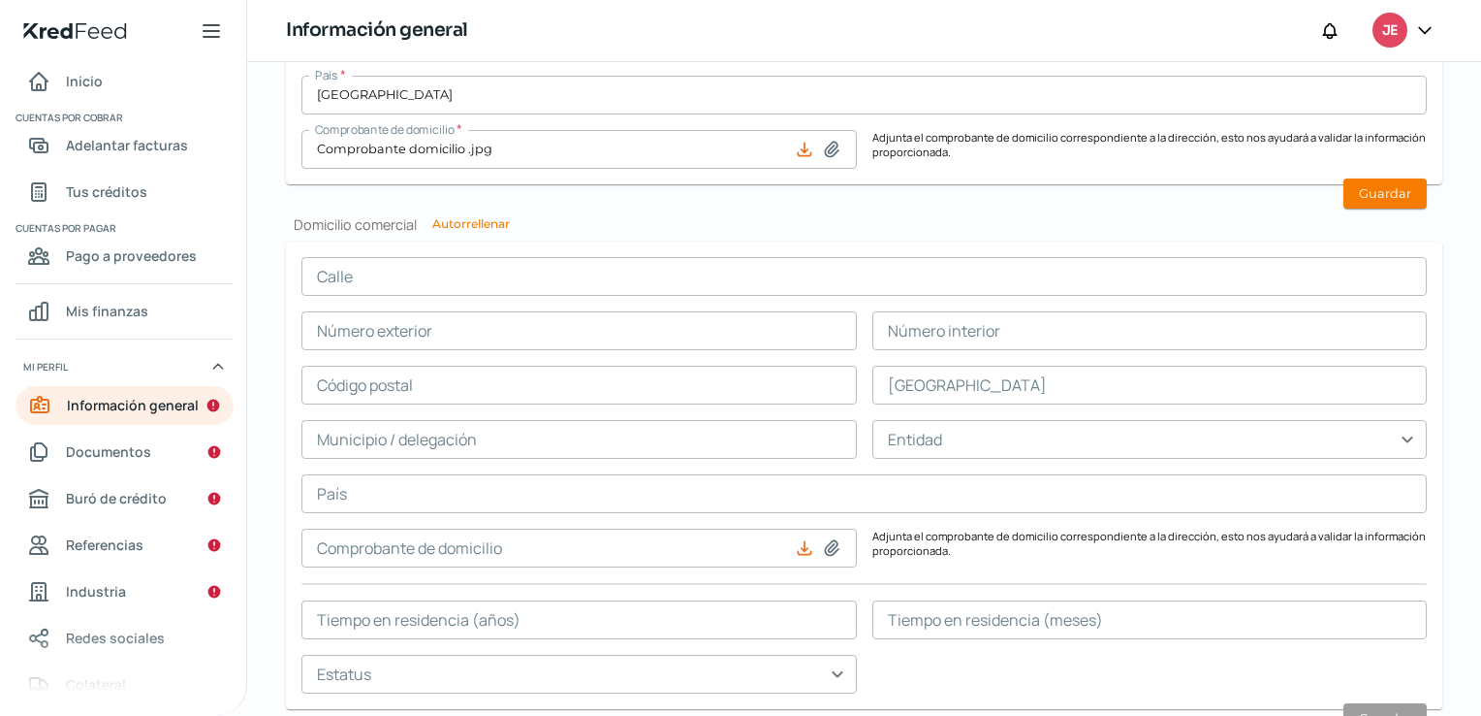
scroll to position [1617, 0]
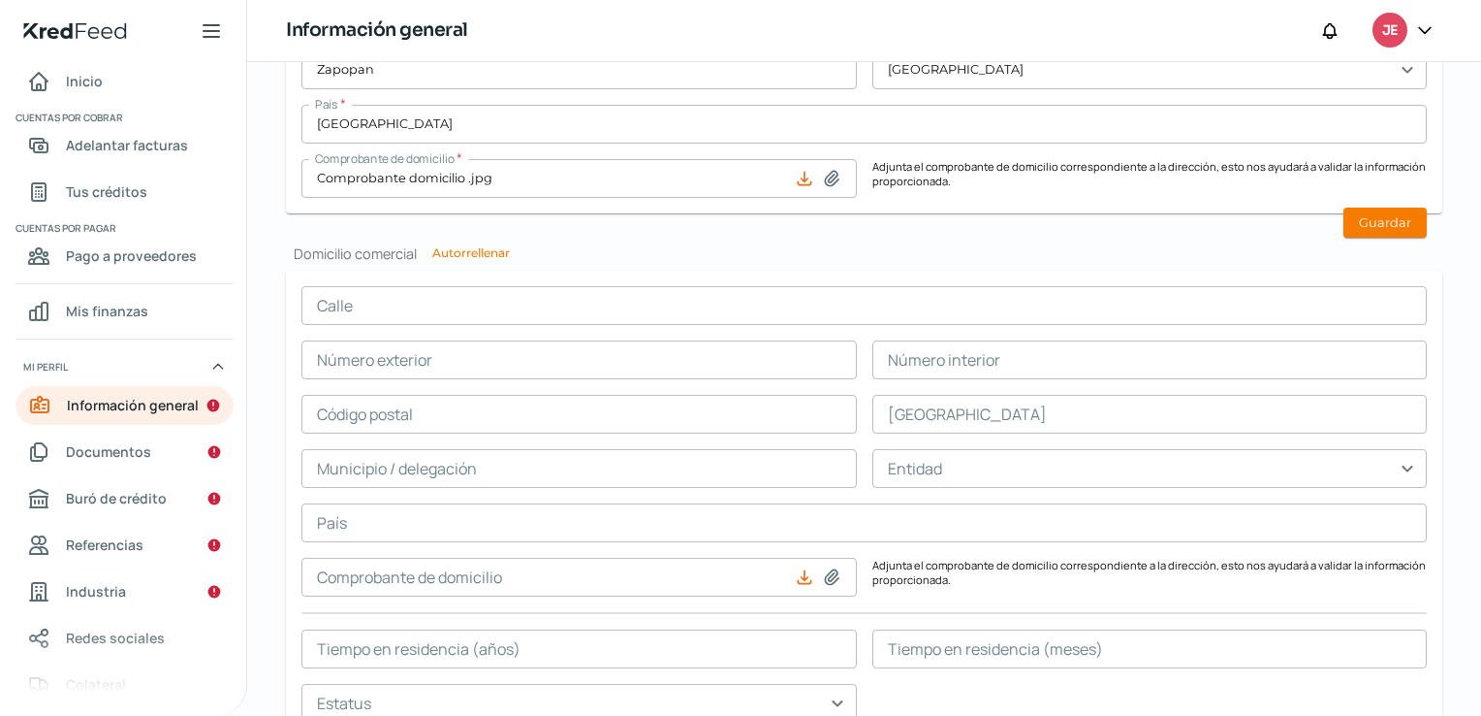
click at [484, 250] on button "Autorrellenar" at bounding box center [471, 253] width 78 height 12
type input "AV. [PERSON_NAME]"
type input "3347"
type input "45066"
type input "Natura Bosque Residencial"
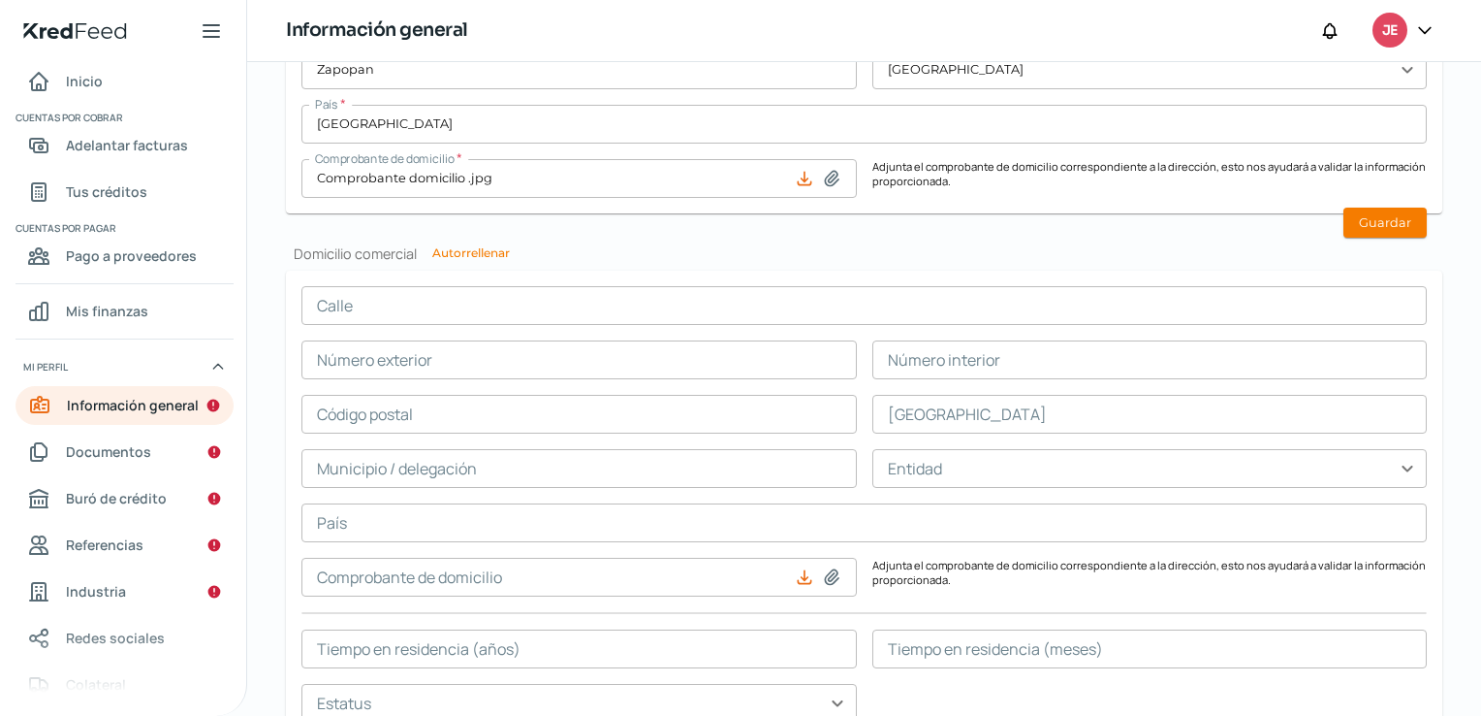
type input "Zapopan"
type input "[GEOGRAPHIC_DATA]"
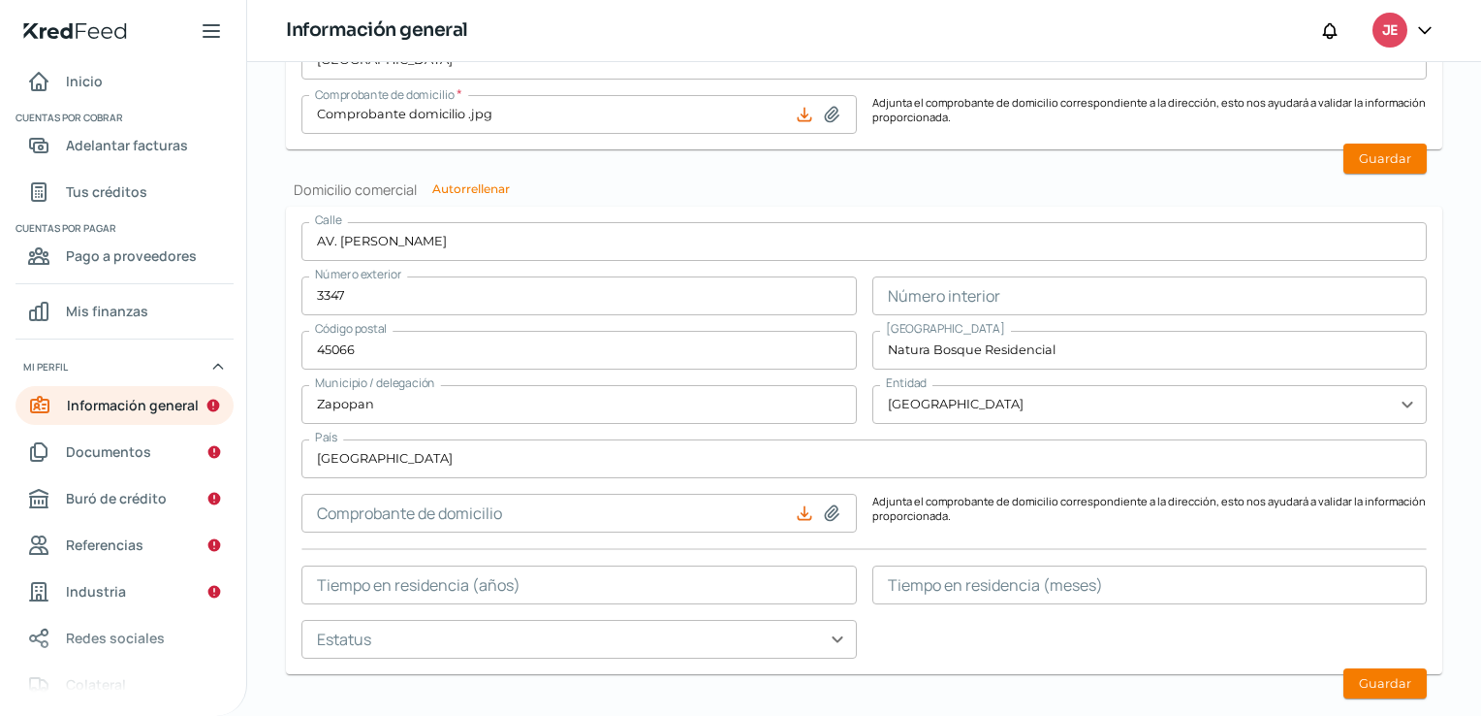
scroll to position [1714, 0]
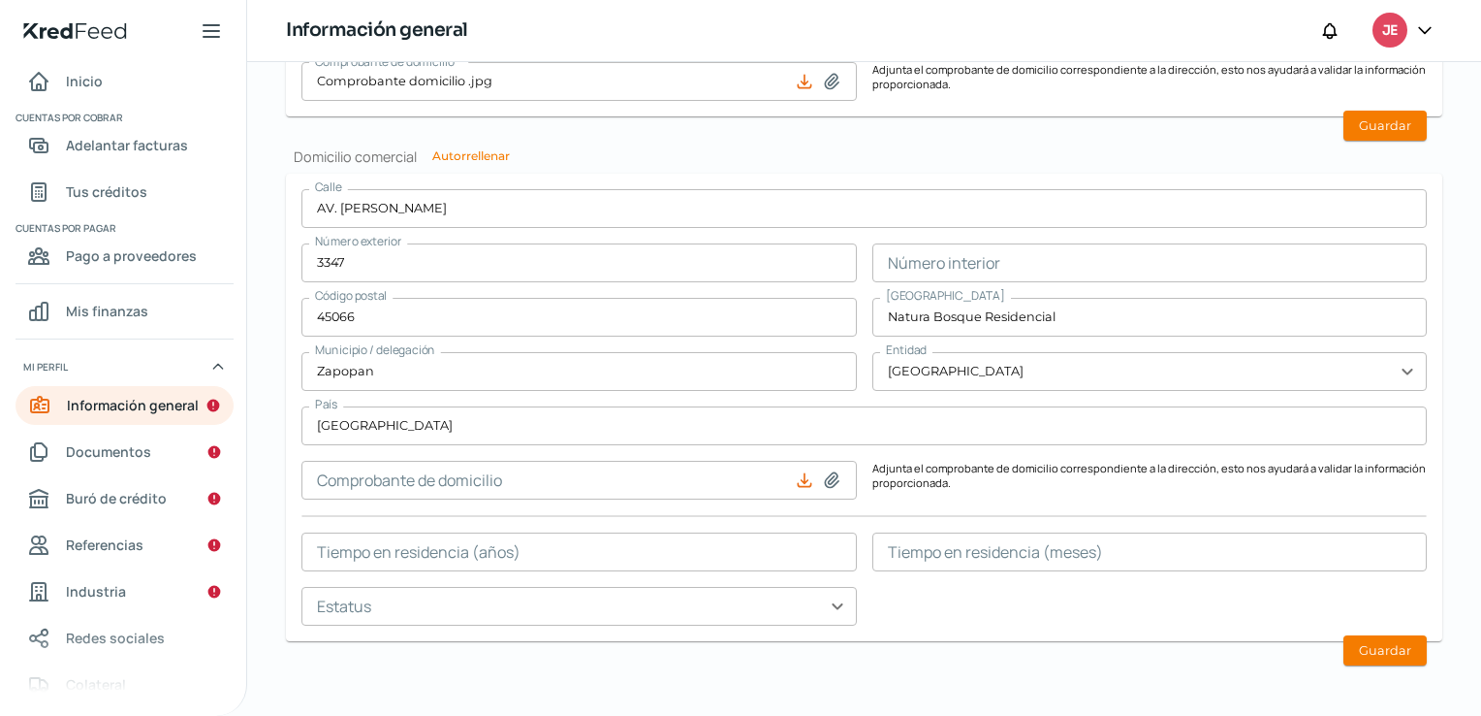
click at [734, 545] on input "text" at bounding box center [580, 551] width 556 height 39
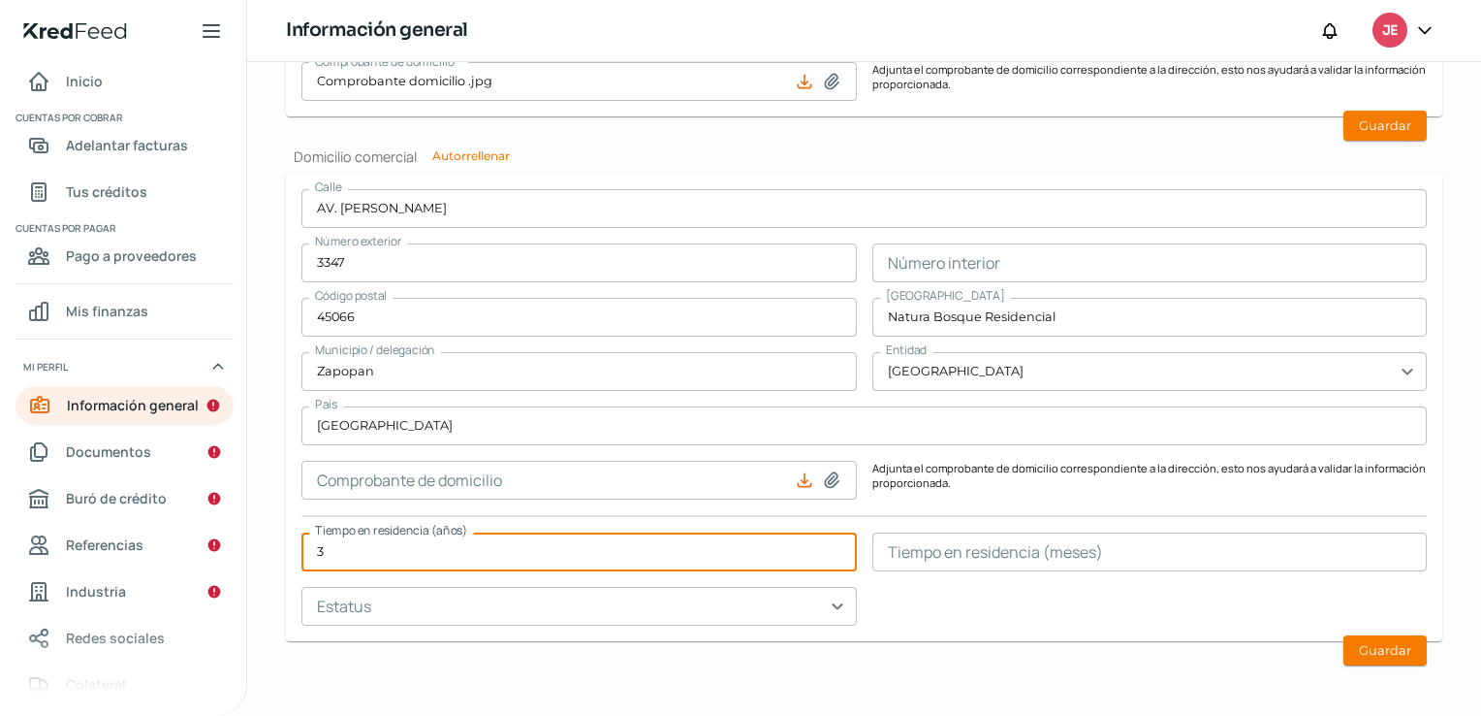
type input "3"
click at [1101, 547] on input "text" at bounding box center [1151, 551] width 556 height 39
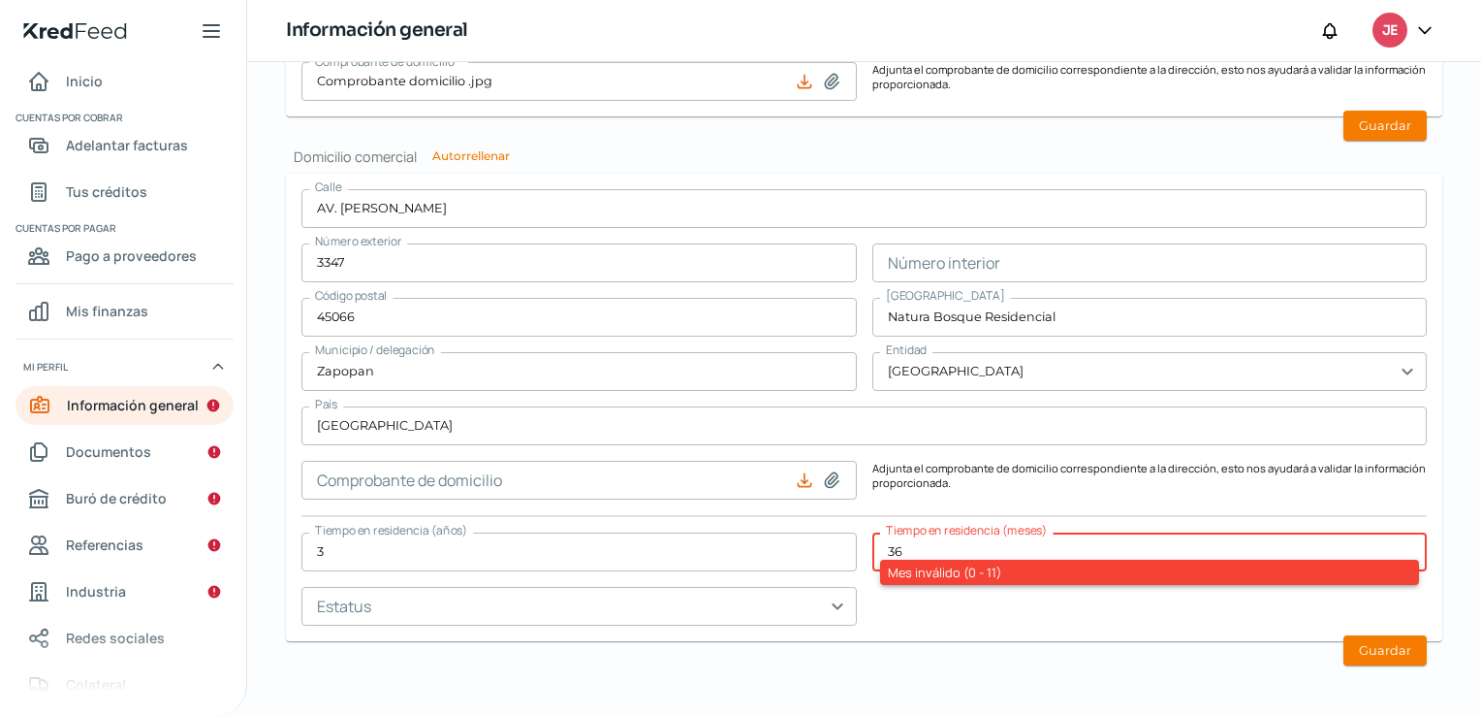
type input "3"
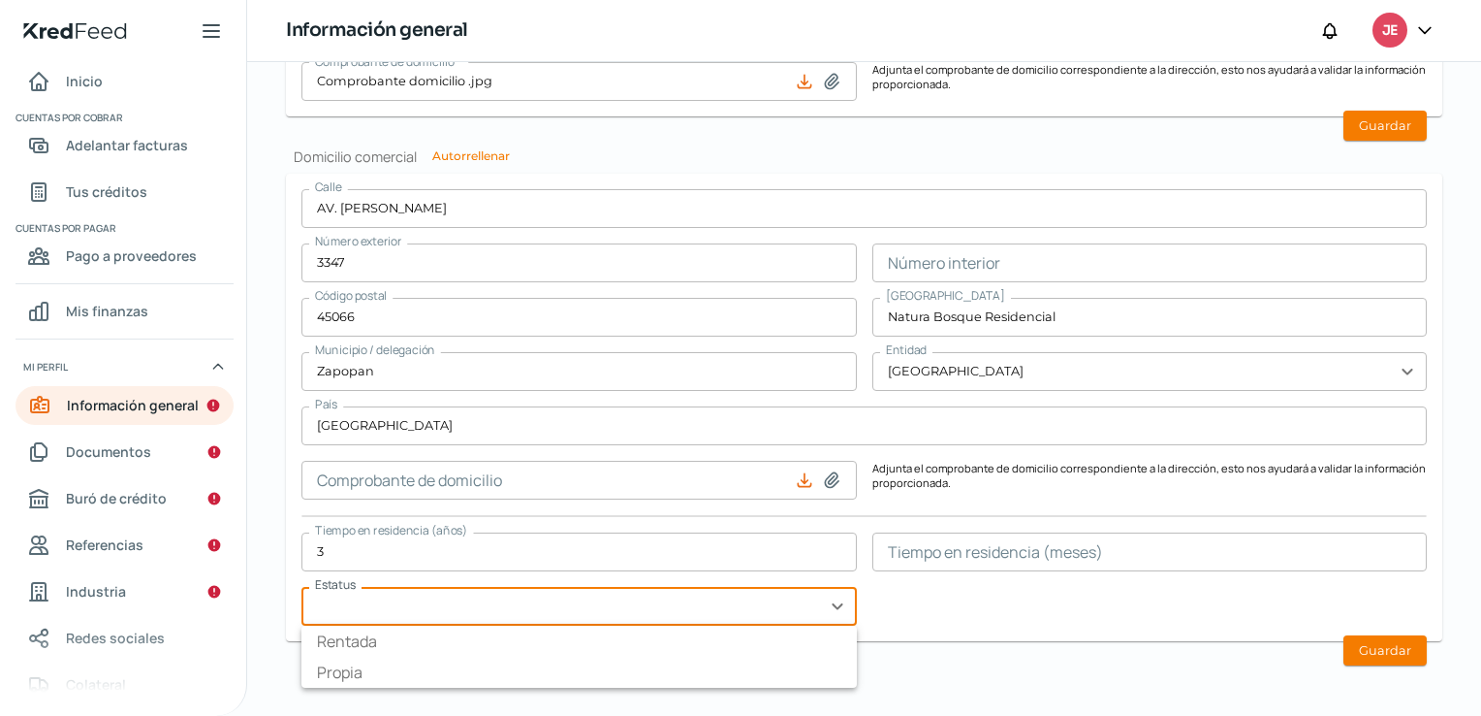
click at [838, 605] on input "text" at bounding box center [580, 606] width 556 height 39
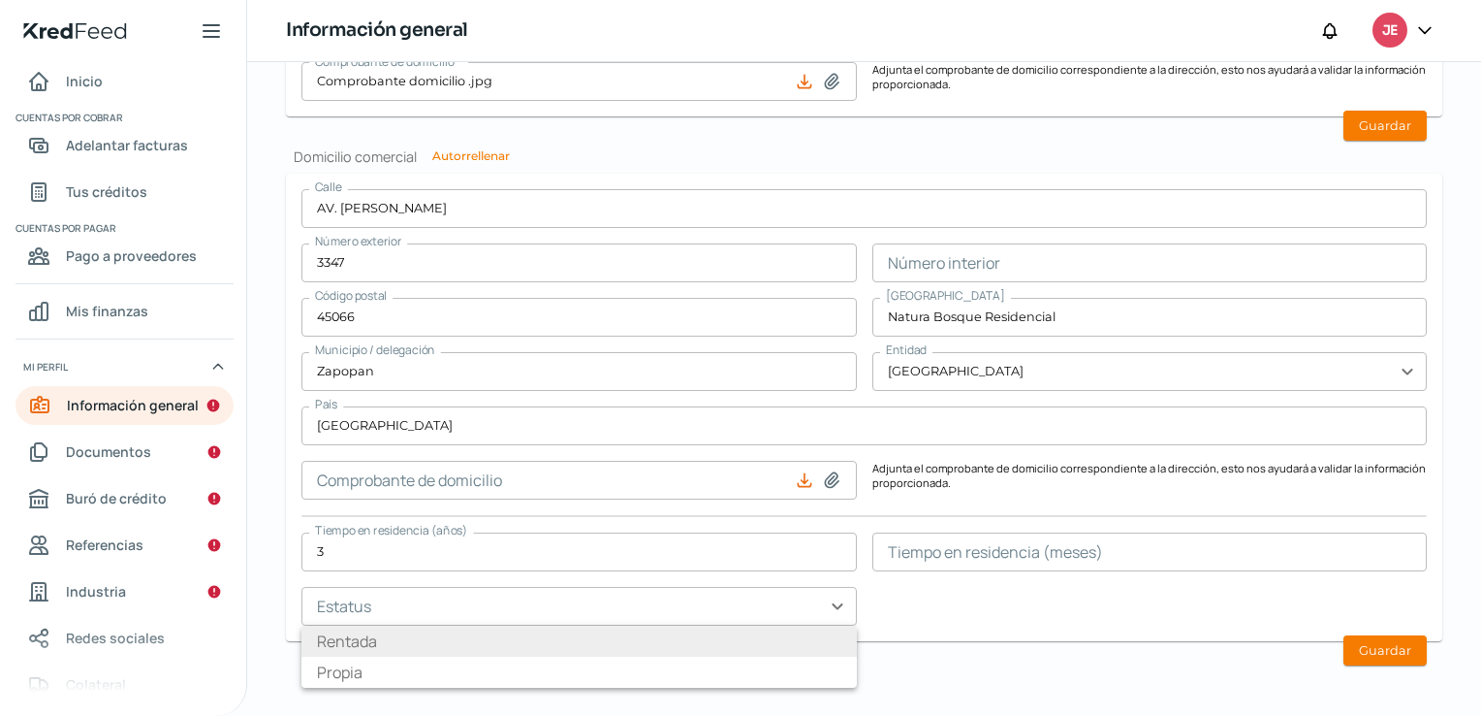
click at [414, 640] on li "Rentada" at bounding box center [580, 640] width 556 height 31
type input "Rentada"
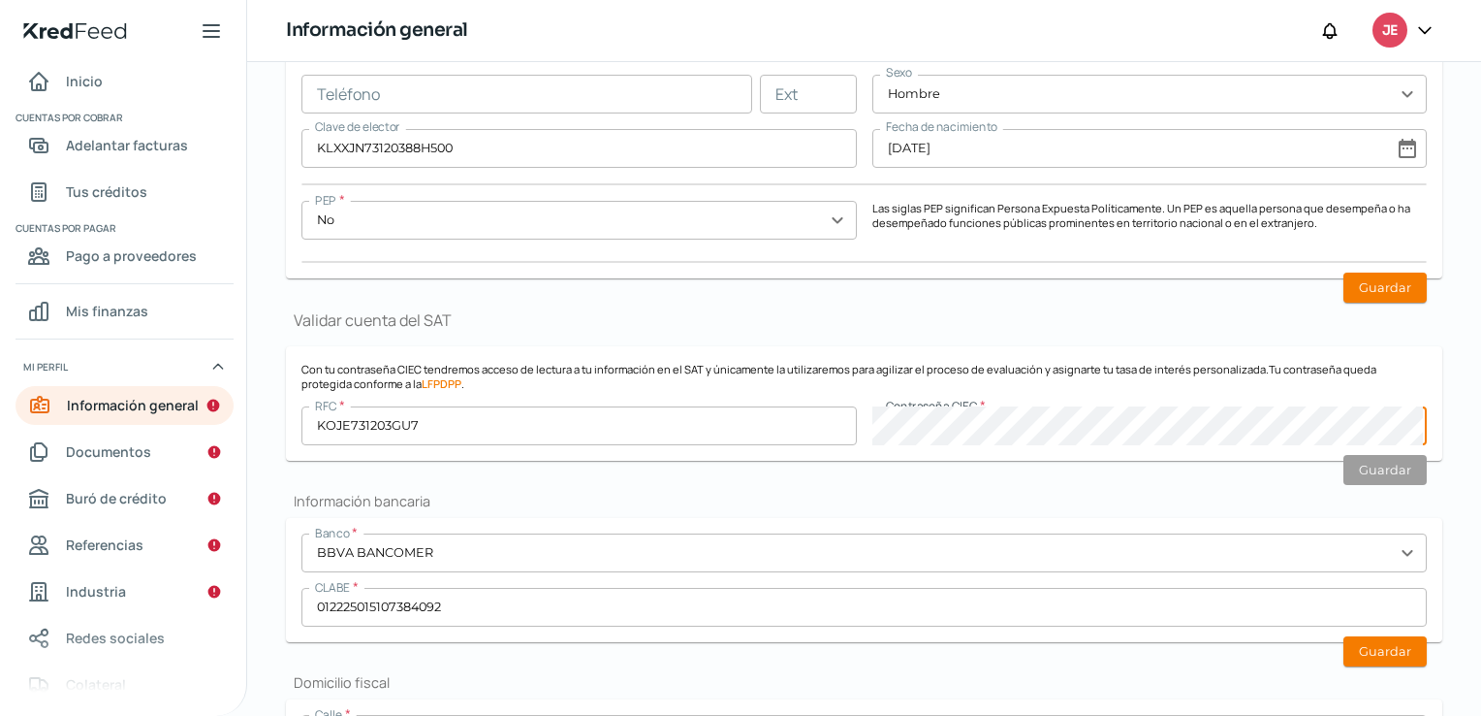
scroll to position [745, 0]
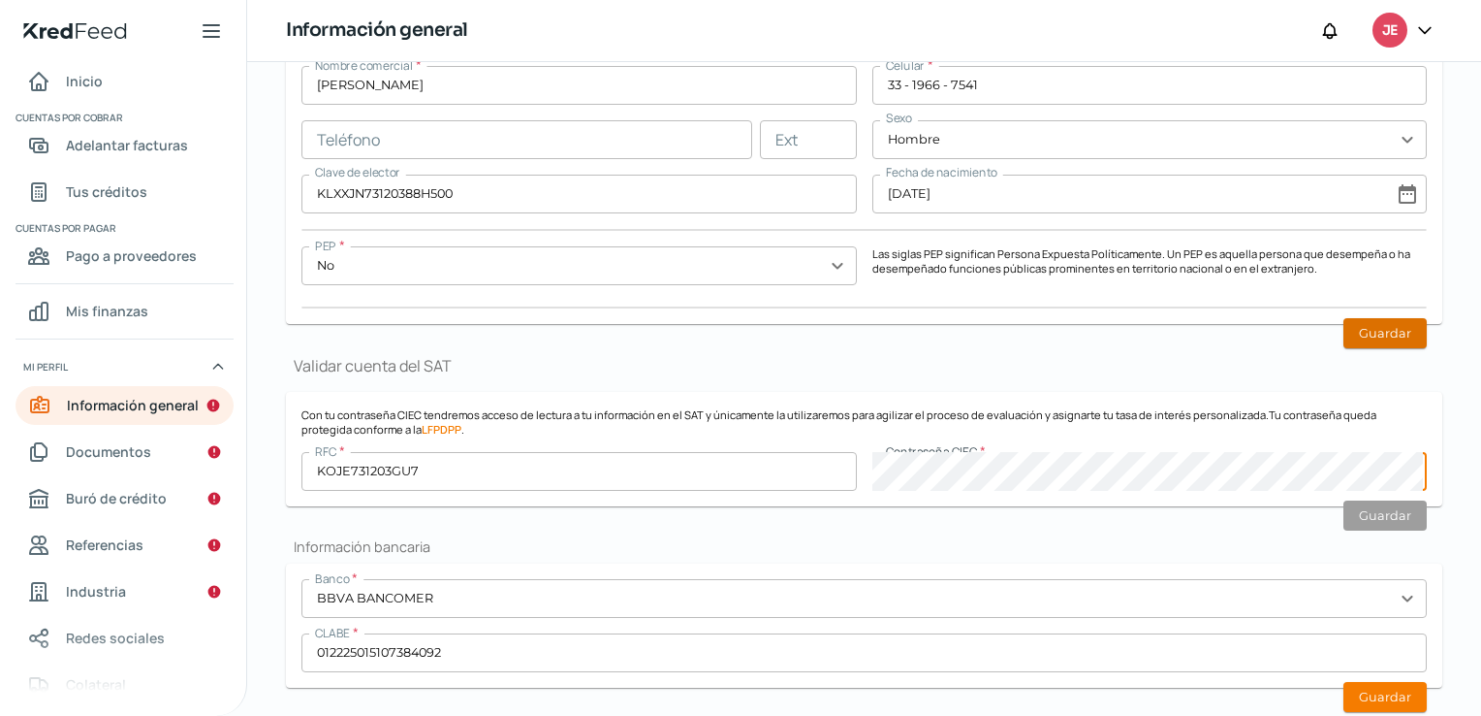
click at [1373, 334] on button "Guardar" at bounding box center [1385, 333] width 83 height 30
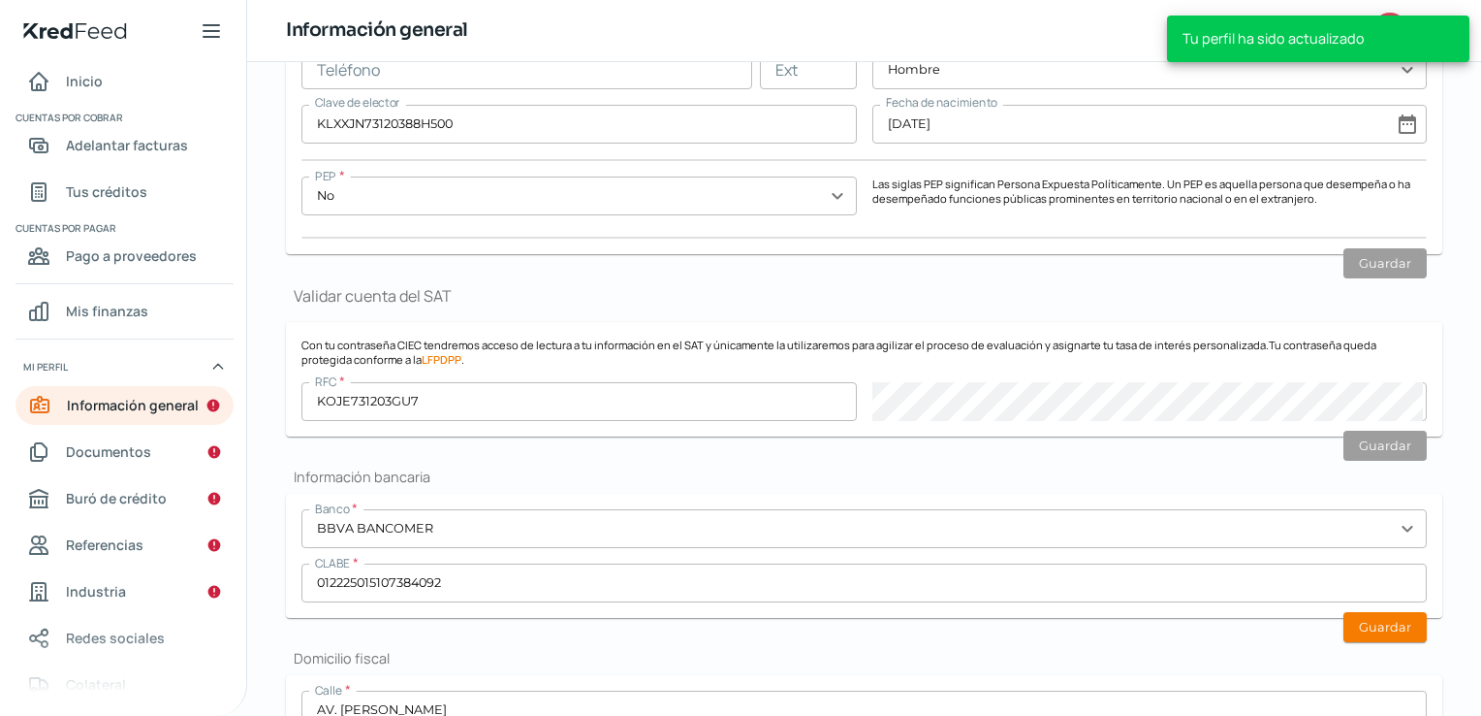
scroll to position [938, 0]
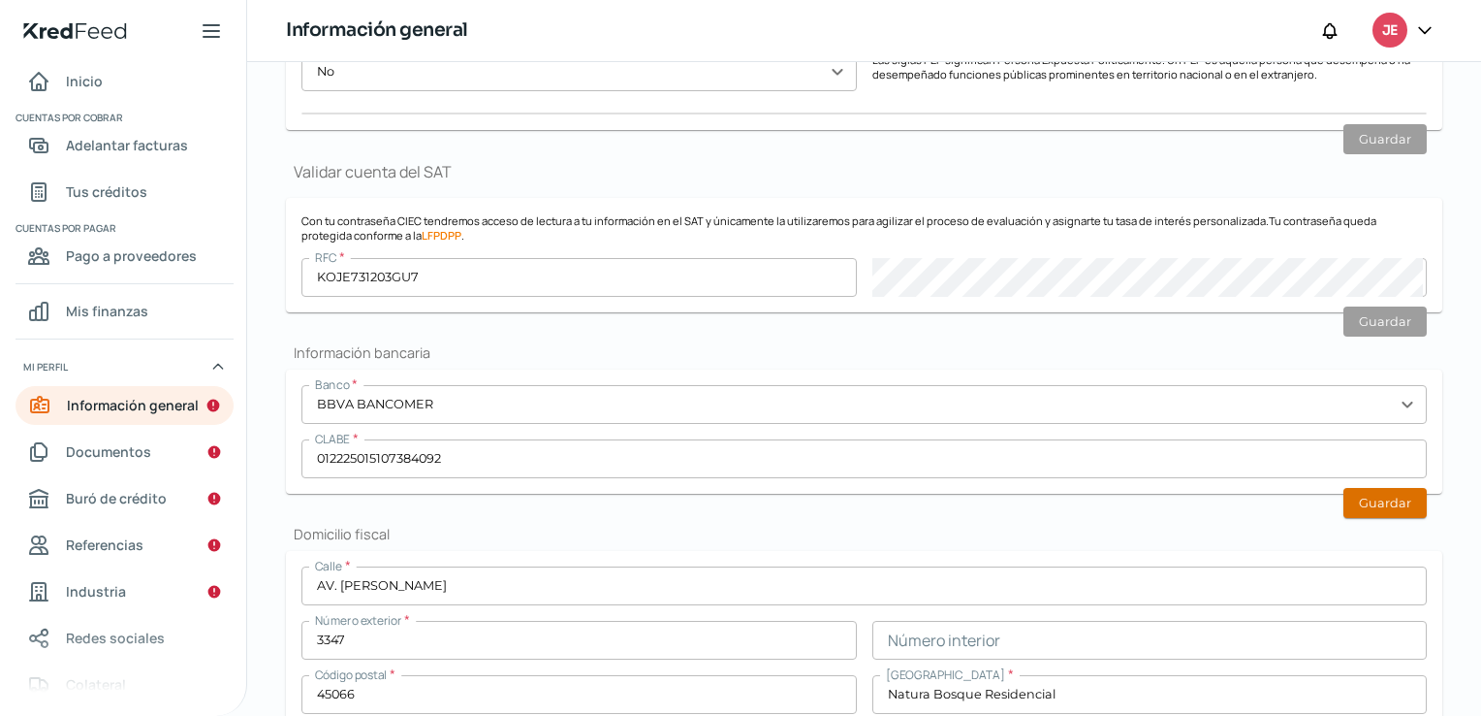
click at [1378, 504] on button "Guardar" at bounding box center [1385, 503] width 83 height 30
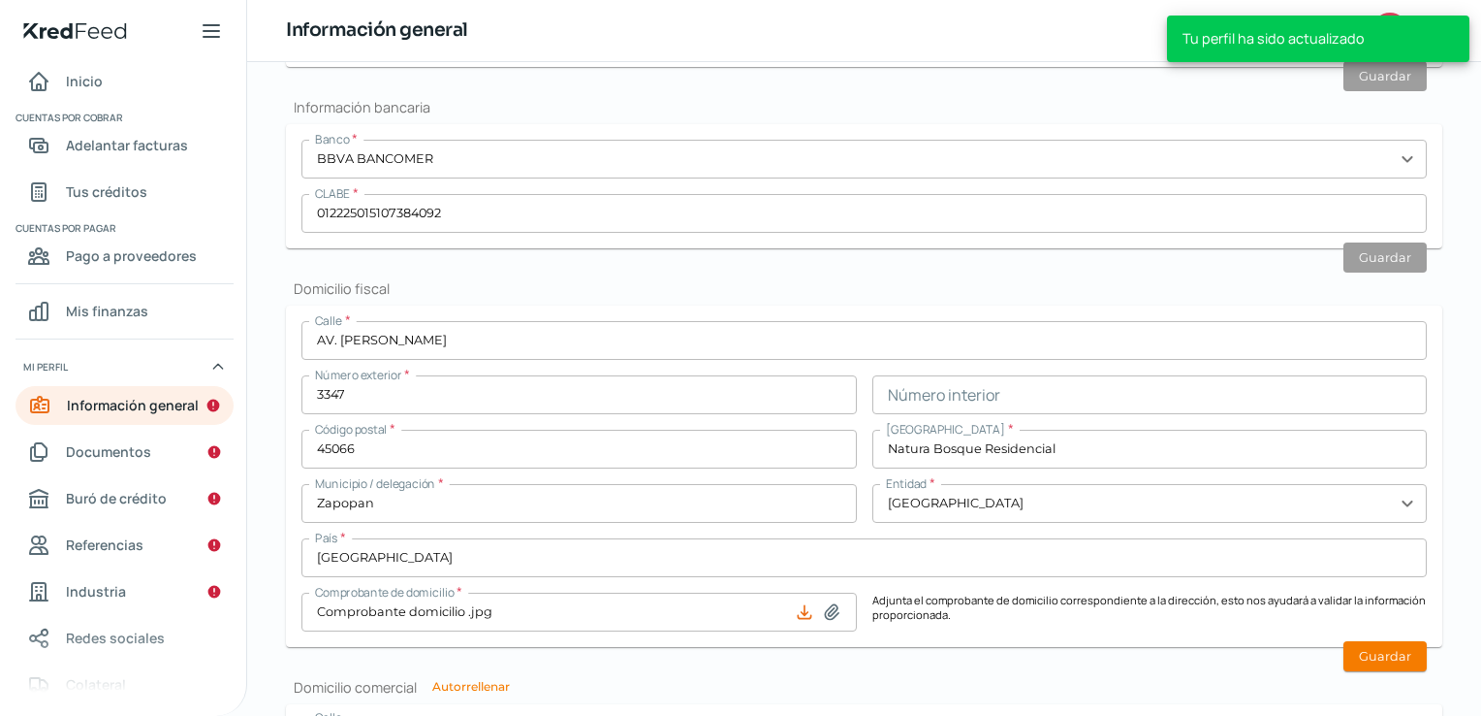
scroll to position [1229, 0]
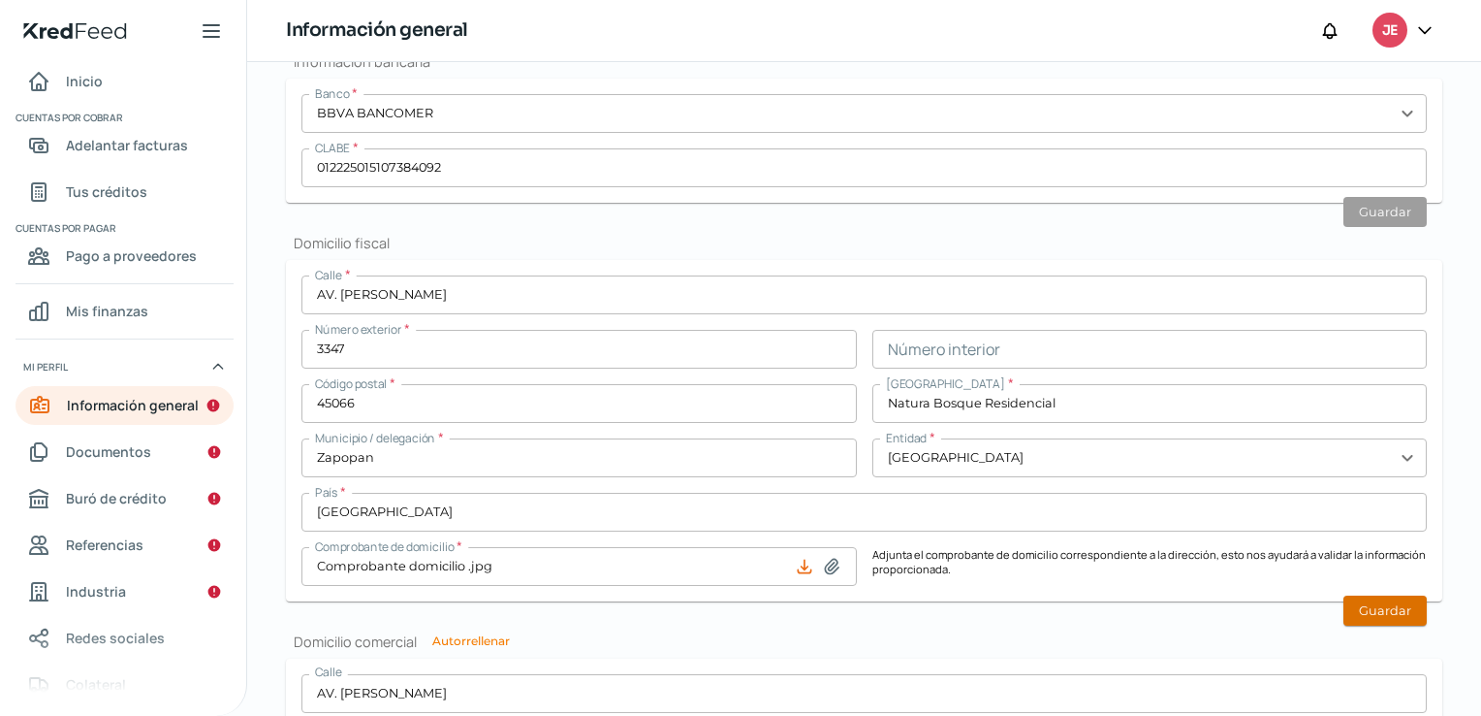
click at [1375, 597] on button "Guardar" at bounding box center [1385, 610] width 83 height 30
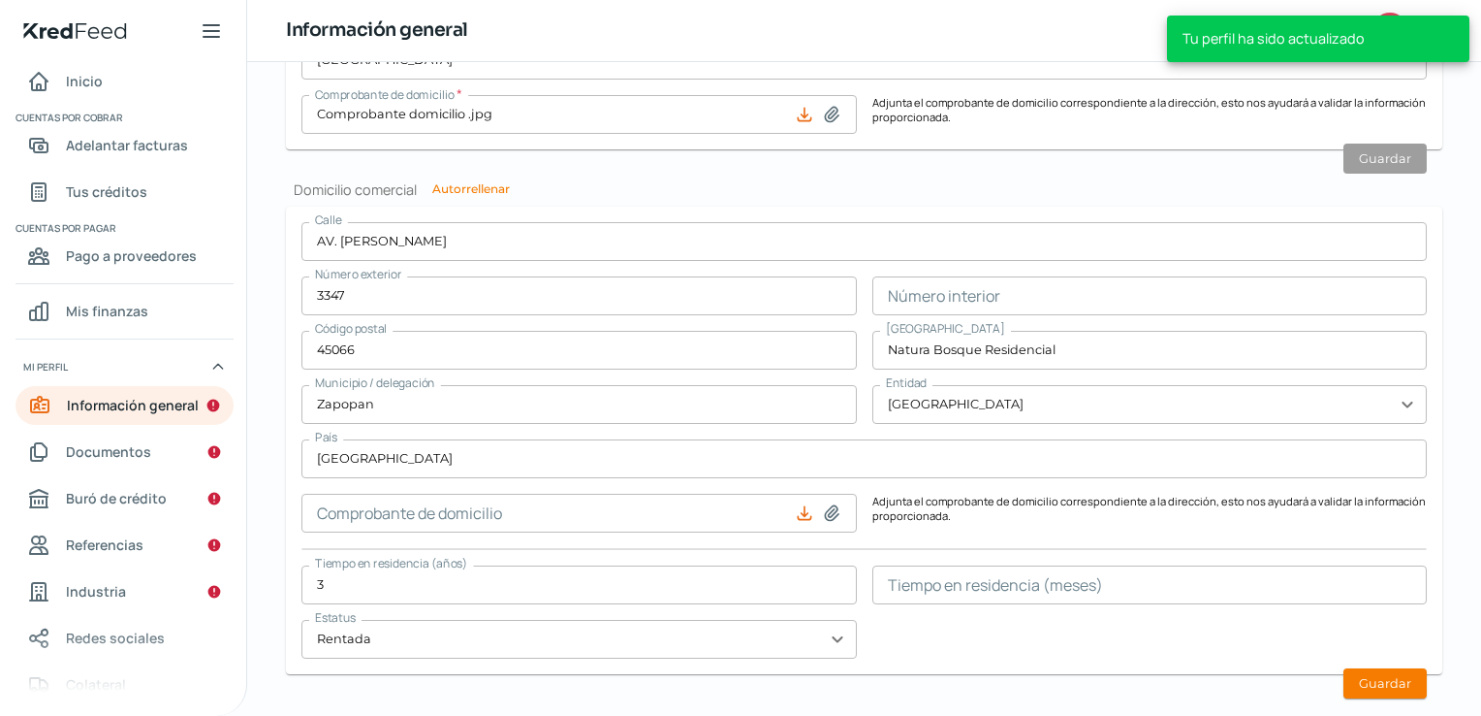
scroll to position [1714, 0]
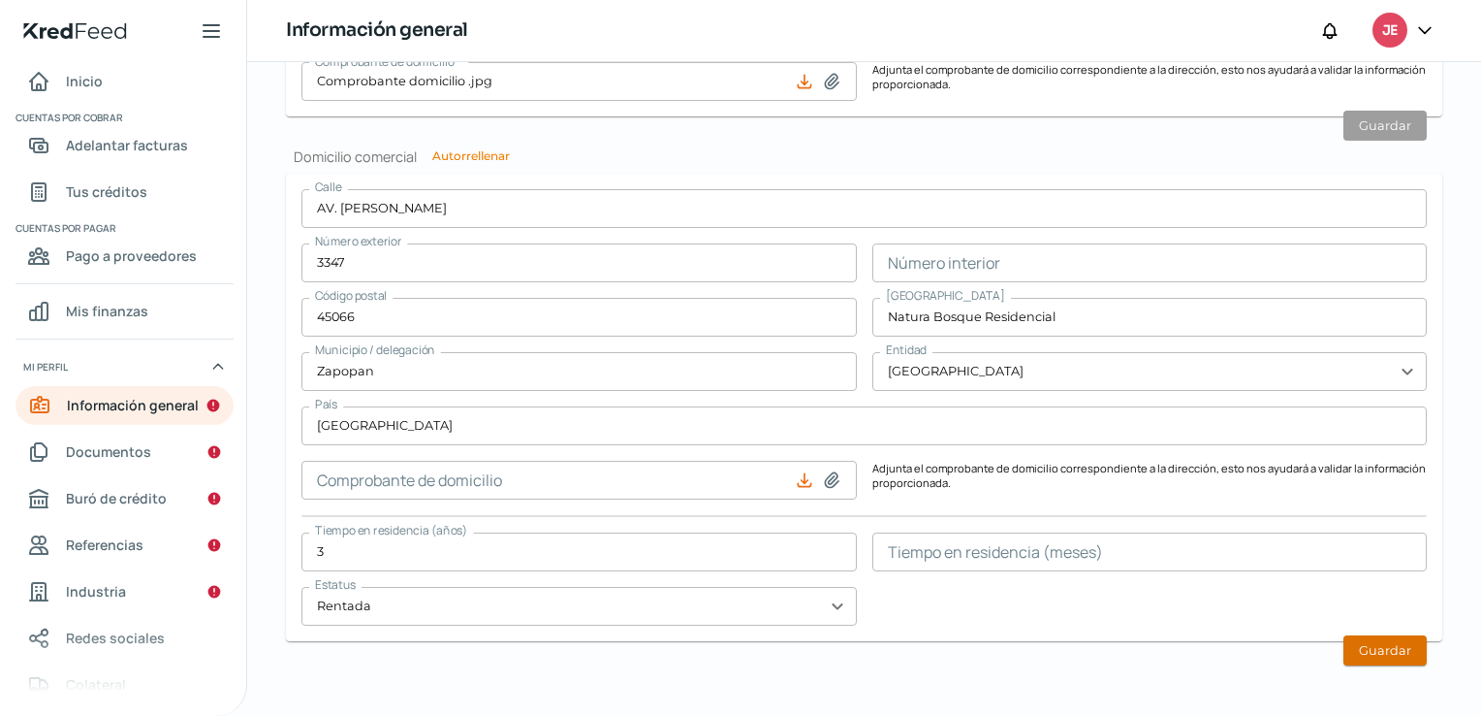
click at [1390, 644] on button "Guardar" at bounding box center [1385, 650] width 83 height 30
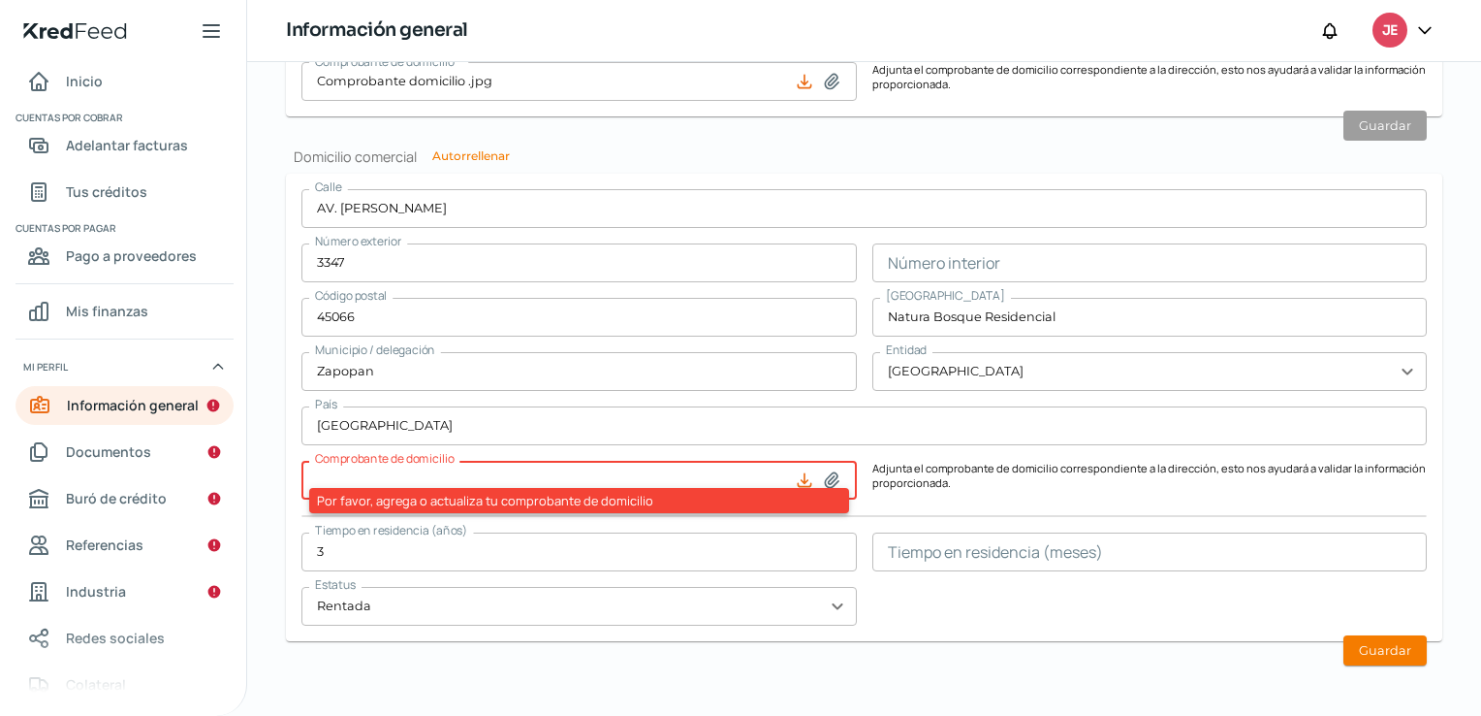
click at [950, 488] on p "Adjunta el comprobante de domicilio correspondiente a la dirección, esto nos ay…" at bounding box center [1151, 480] width 556 height 39
click at [825, 479] on icon at bounding box center [832, 479] width 14 height 15
type input "C:\fakepath\Comprobante domicilio .jpg"
type input "Comprobante domicilio .jpg"
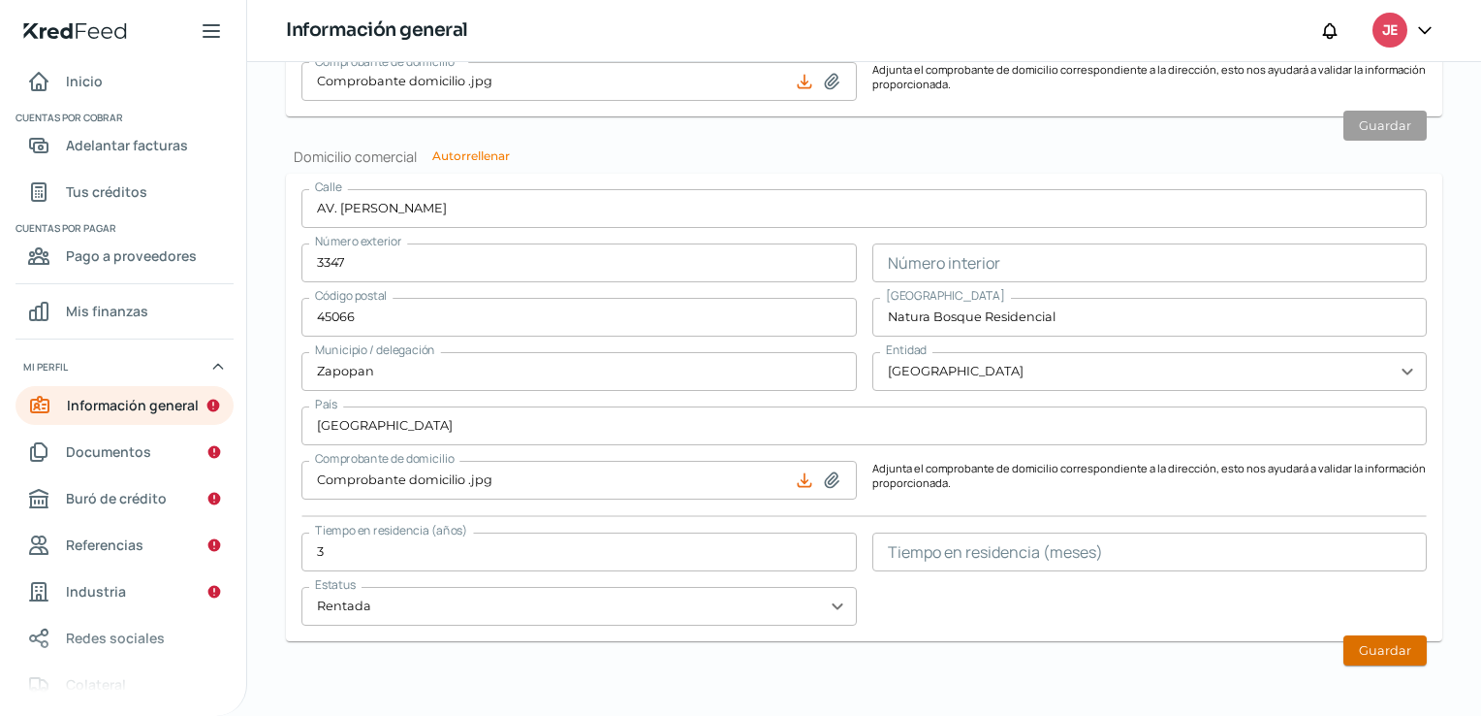
click at [1363, 646] on button "Guardar" at bounding box center [1385, 650] width 83 height 30
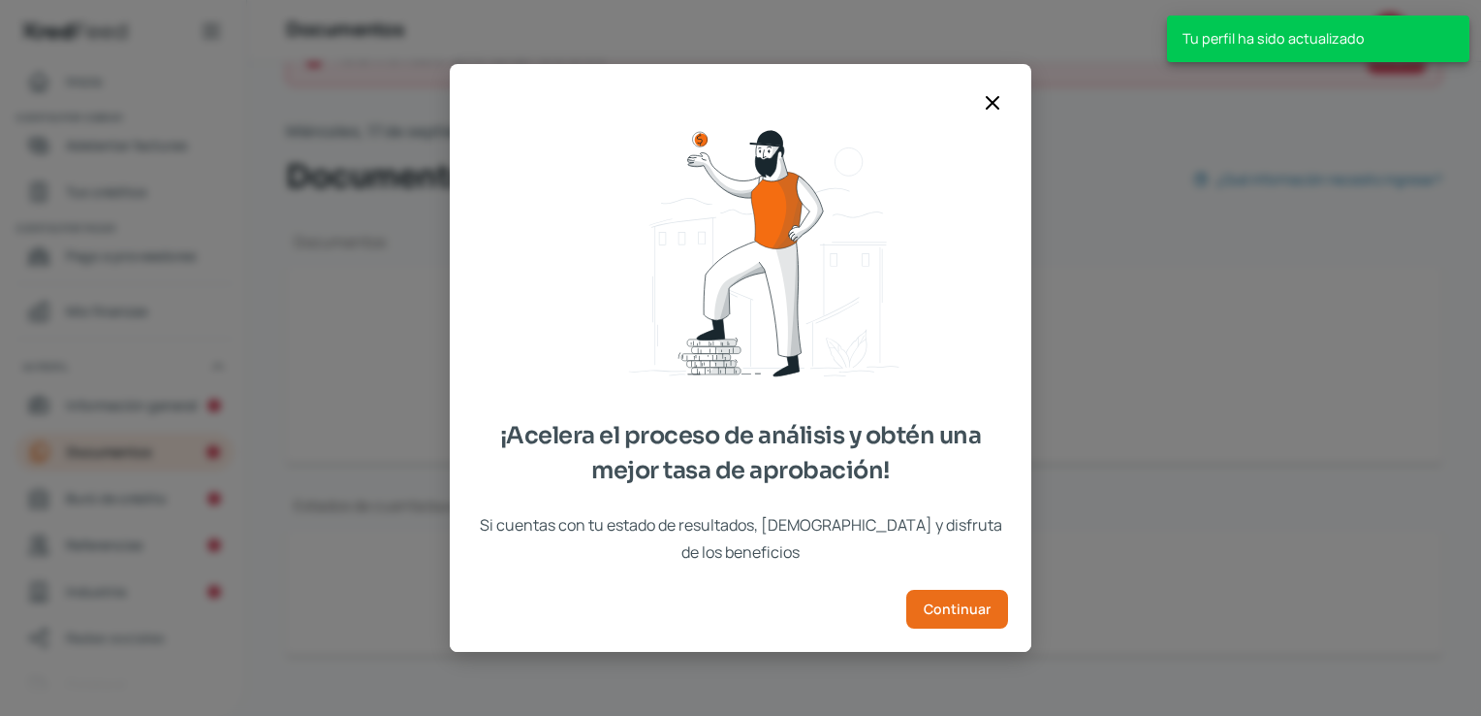
scroll to position [78, 0]
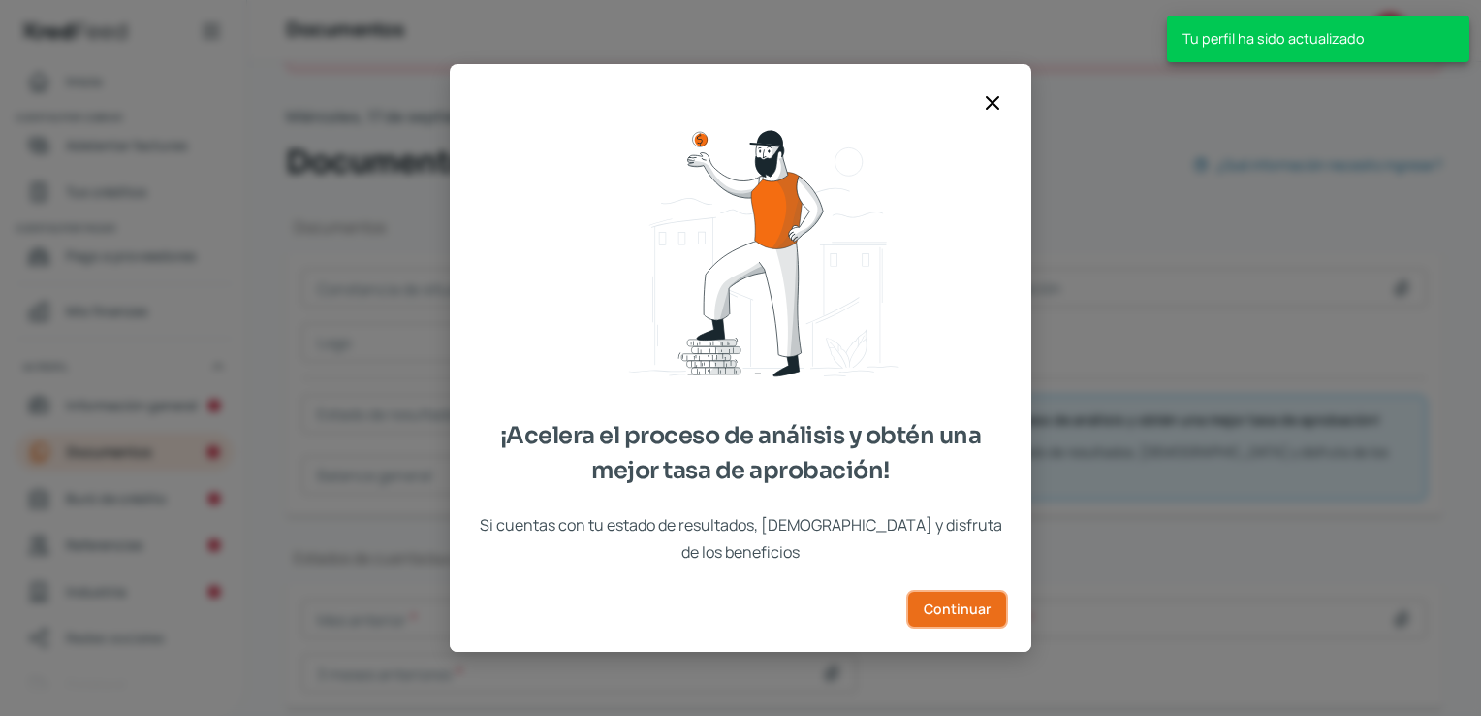
click at [974, 602] on span "Continuar" at bounding box center [957, 609] width 67 height 14
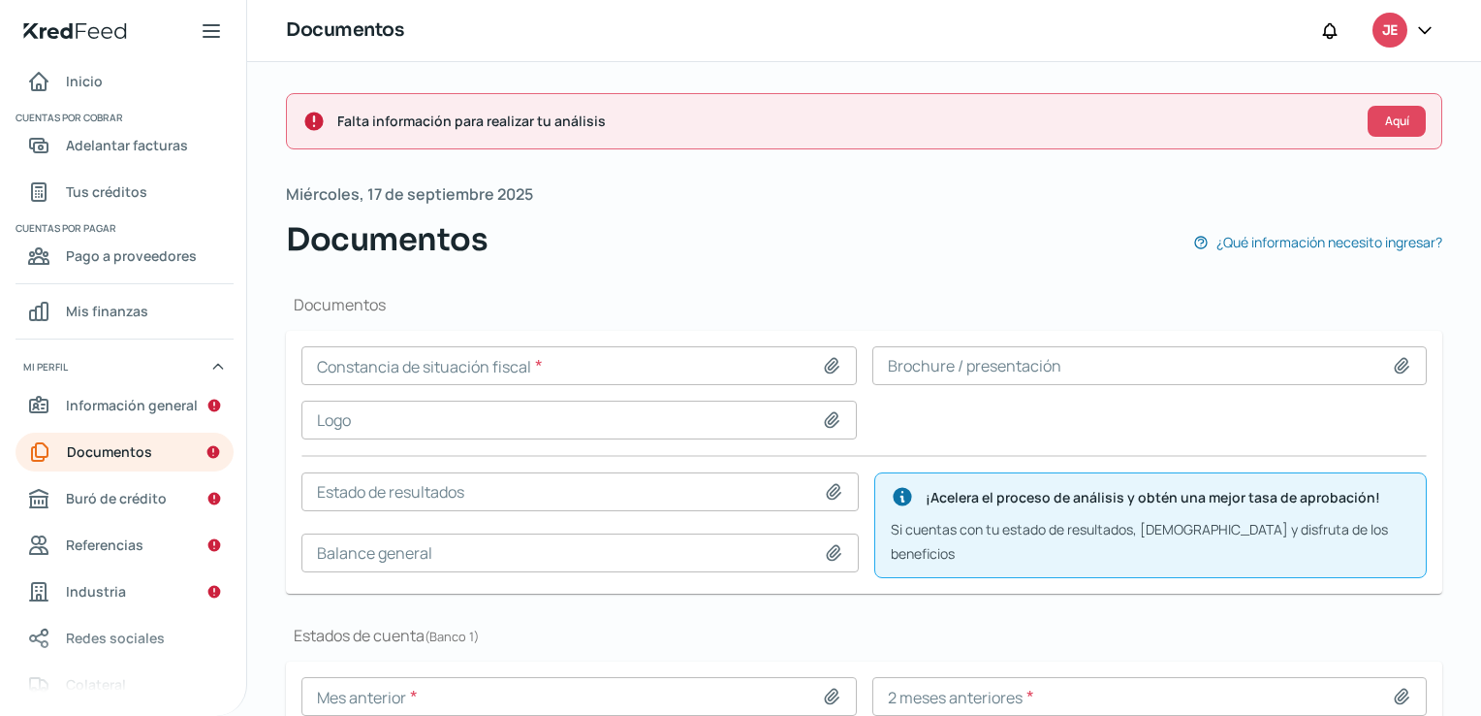
scroll to position [132, 0]
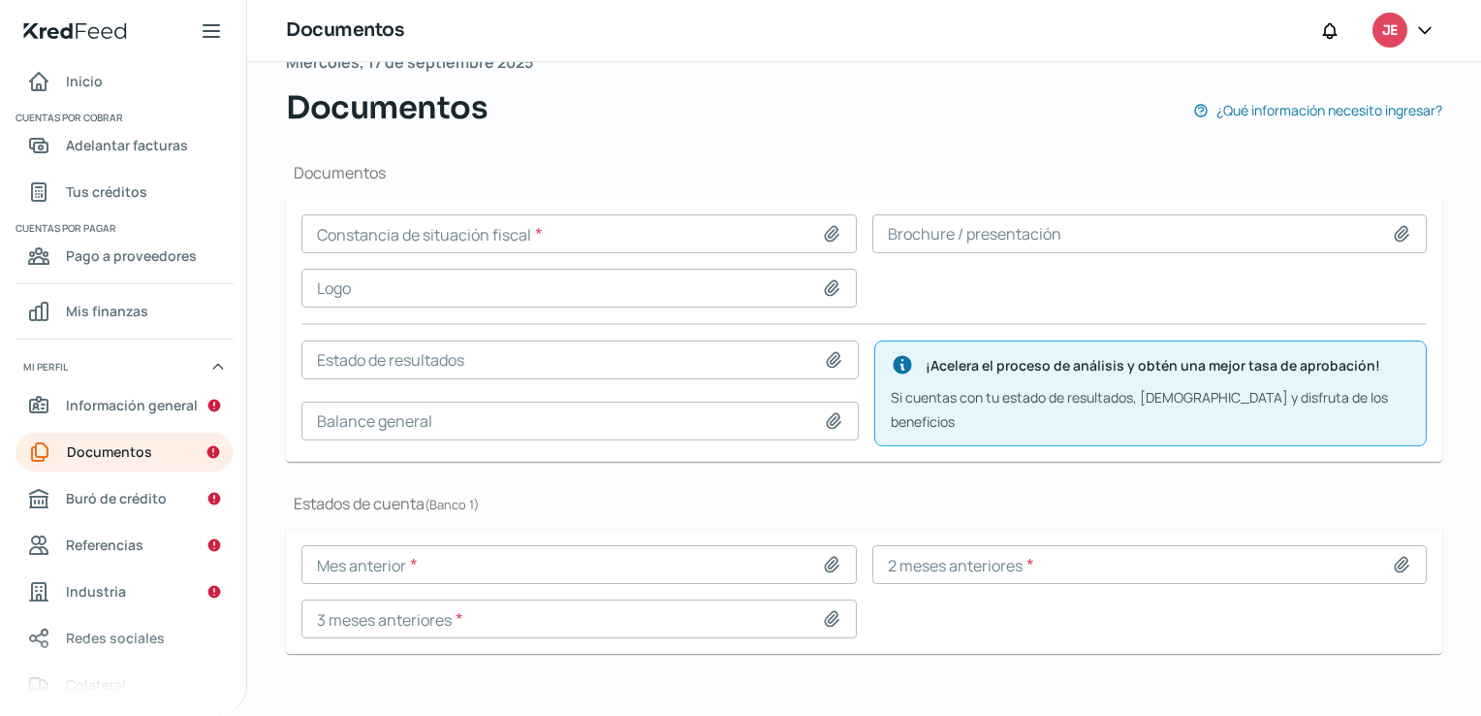
click at [824, 227] on icon at bounding box center [831, 233] width 19 height 19
type input "C:\fakepath\CIf 040825 JBK[1].pdf"
type input "CIf 040825 JBK[1].pdf"
click at [831, 285] on icon at bounding box center [832, 287] width 14 height 15
type input "C:\fakepath\Copie de Carte Profesionnelle JBK (1).png"
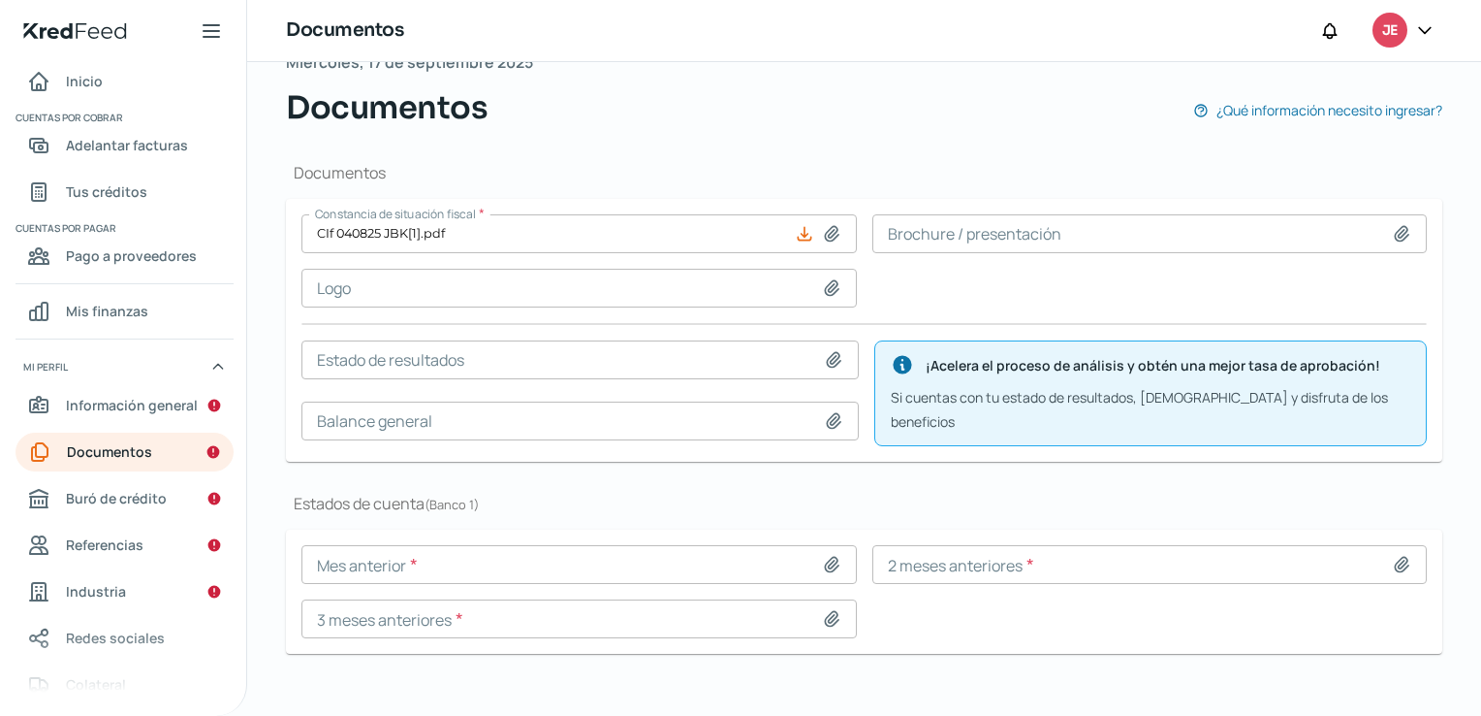
type input "Copie de Carte Profesionnelle JBK (1).png"
click at [822, 279] on icon at bounding box center [831, 287] width 19 height 19
type input "C:\fakepath\koVectis positivo blanco.png"
type input "koVectis positivo blanco.png"
click at [1401, 231] on icon at bounding box center [1401, 233] width 19 height 19
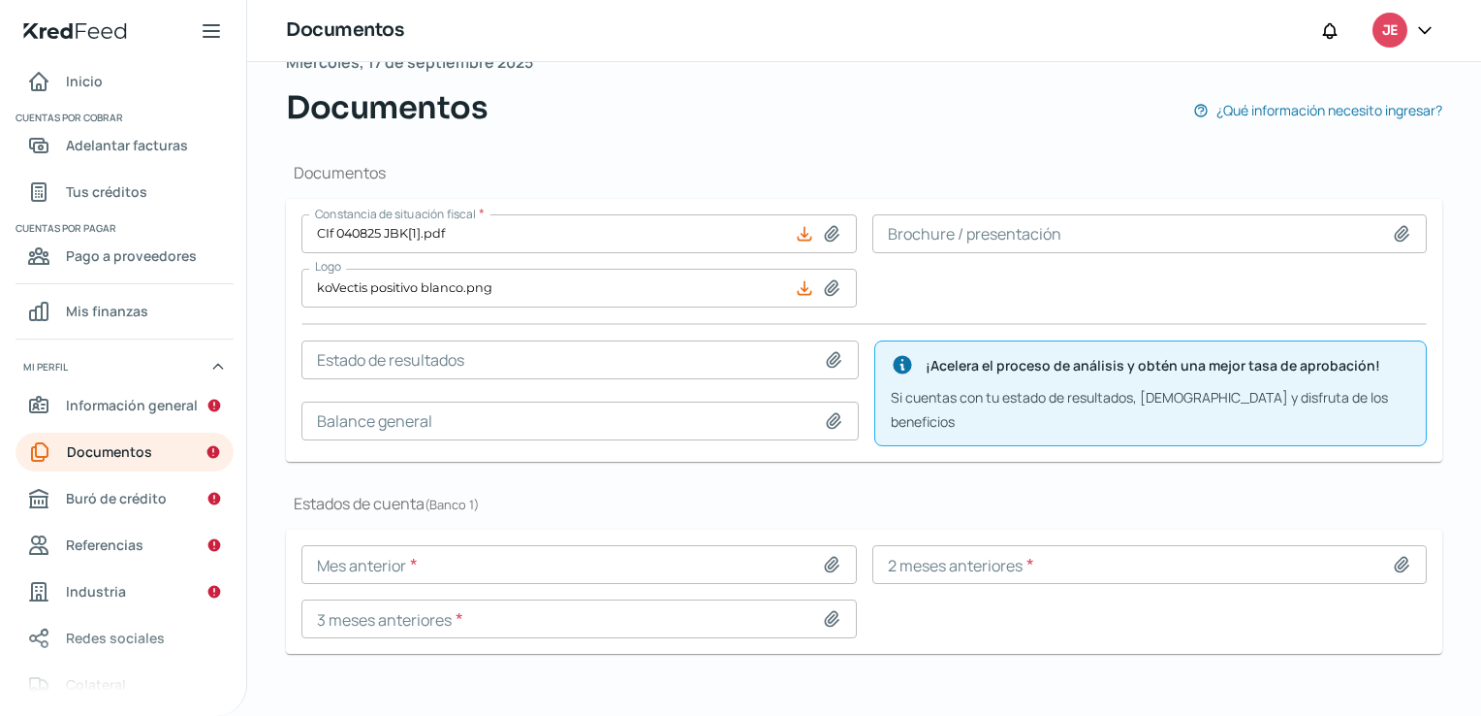
type input "C:\fakepath\koVectis-La-palanca-que-forja-Gigantes - PORTAFOLIO.pdf"
type input "koVectis-La-palanca-que-forja-Gigantes - PORTAFOLIO.pdf"
click at [1399, 230] on icon at bounding box center [1402, 233] width 14 height 15
type input "C:\fakepath\Portafolio de Servicios koVectis.pdf"
type input "Portafolio de Servicios koVectis.pdf"
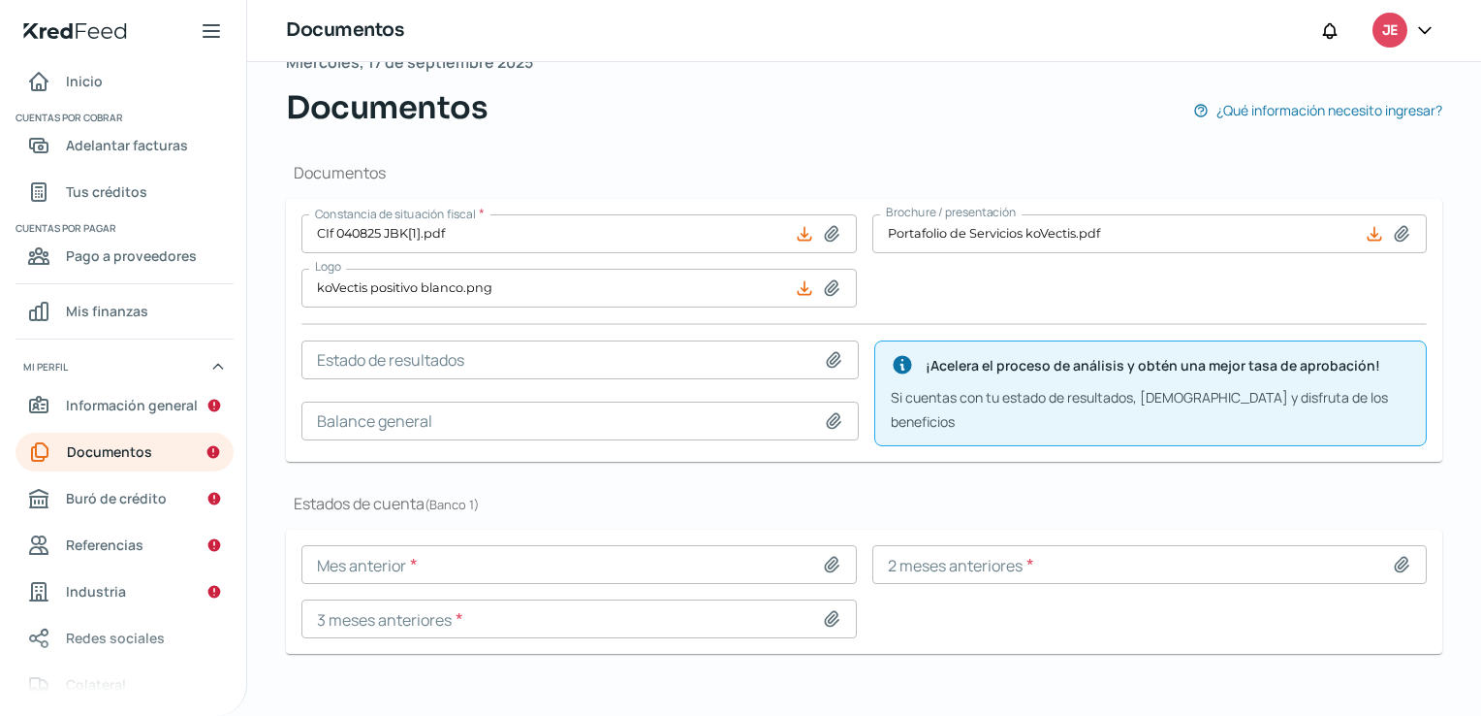
click at [822, 555] on icon at bounding box center [831, 564] width 19 height 19
type input "C:\fakepath\Estado de Cuenta [DATE]pdf"
type input "Estado de Cuenta [DATE]pdf"
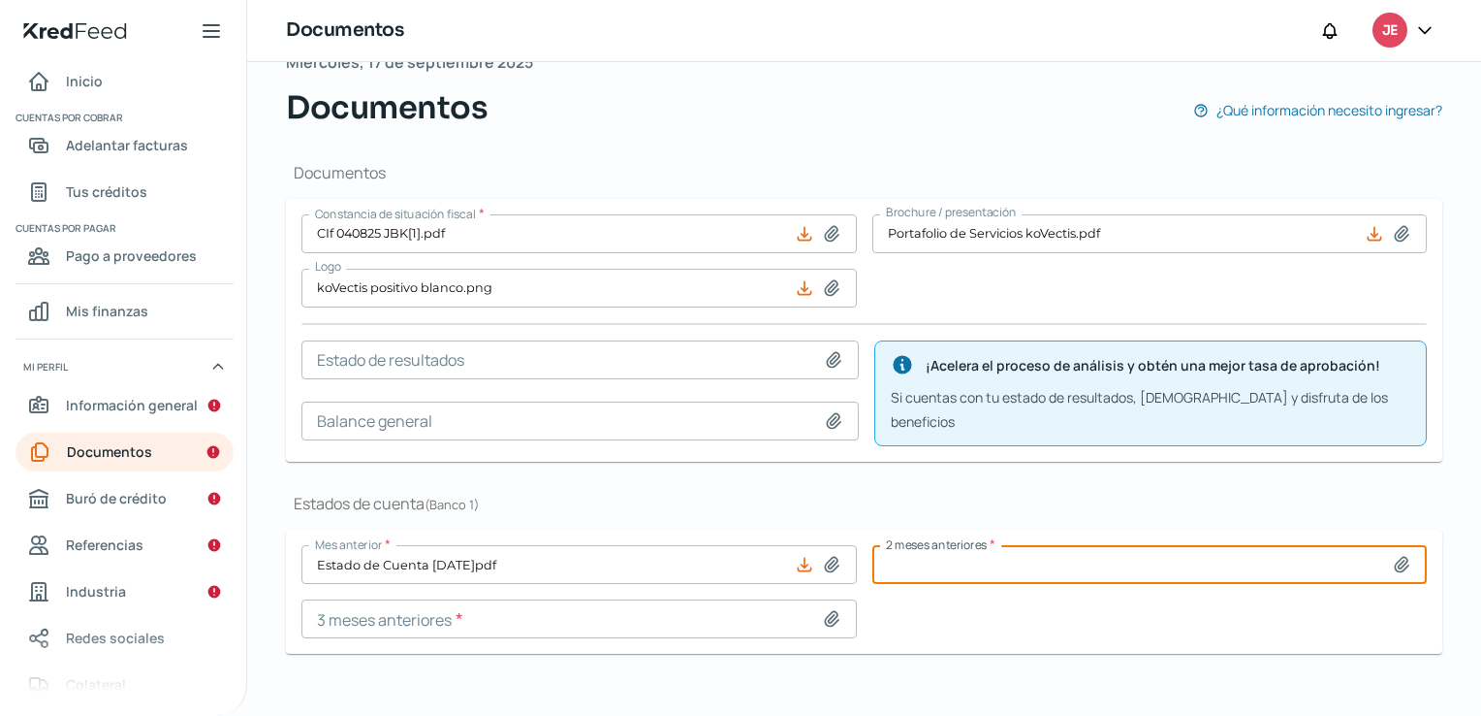
click at [1381, 546] on input at bounding box center [1151, 564] width 556 height 39
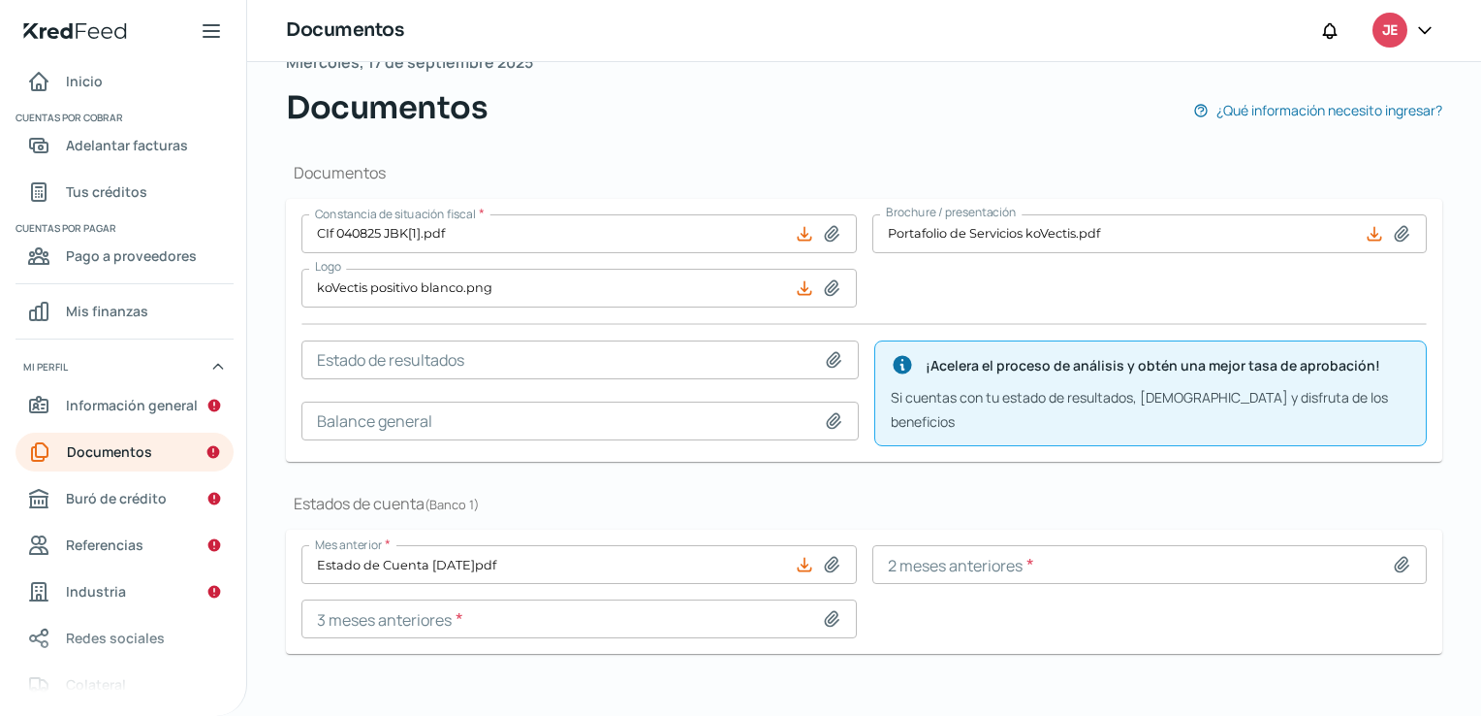
type input "C:\fakepath\Estado de Cuenta [DATE]pdf"
type input "Estado de Cuenta [DATE]pdf"
click at [1396, 557] on icon at bounding box center [1402, 564] width 14 height 15
type input "C:\fakepath\Estado de Cuenta [DATE]pdf"
click at [838, 609] on div at bounding box center [835, 618] width 27 height 19
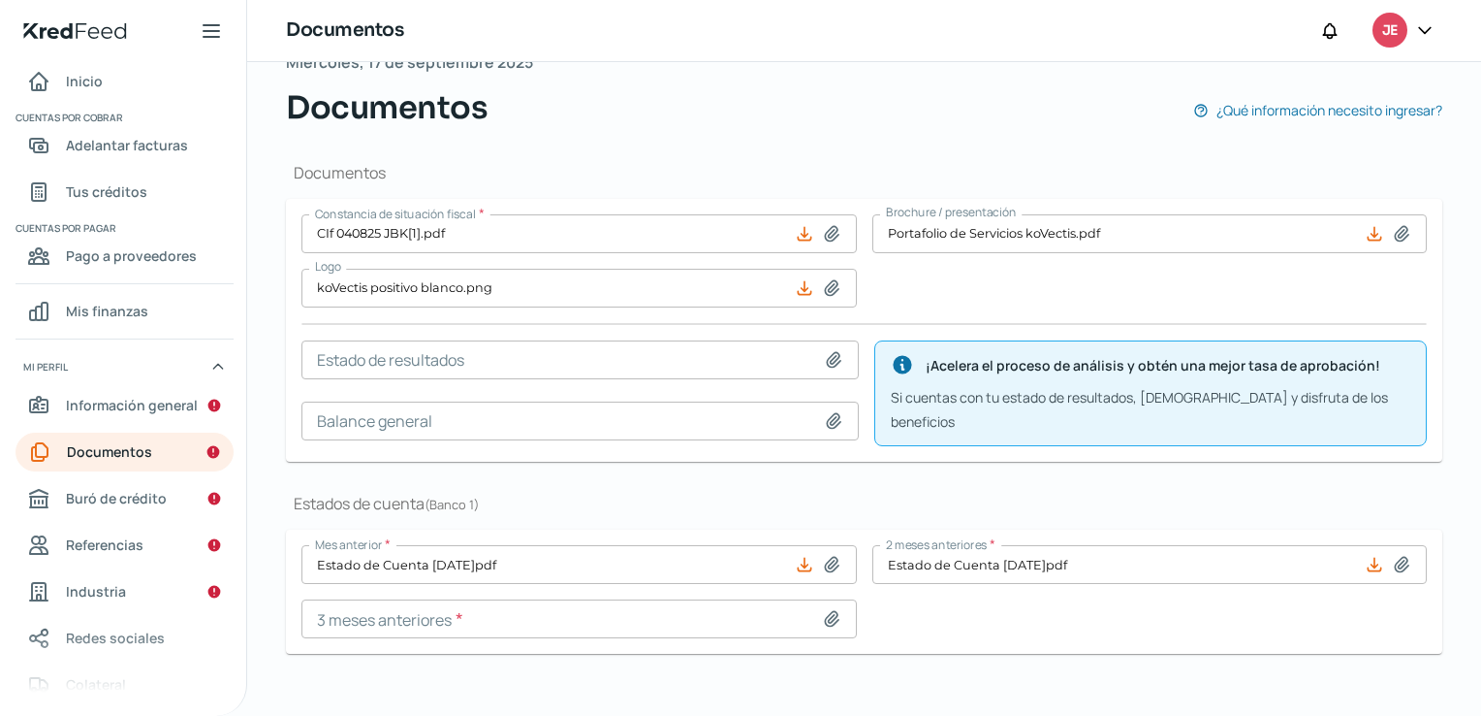
click at [804, 603] on input at bounding box center [580, 618] width 556 height 39
type input "C:\fakepath\Estado de Cuenta [DATE]pdf"
type input "Estado de Cuenta [DATE]pdf"
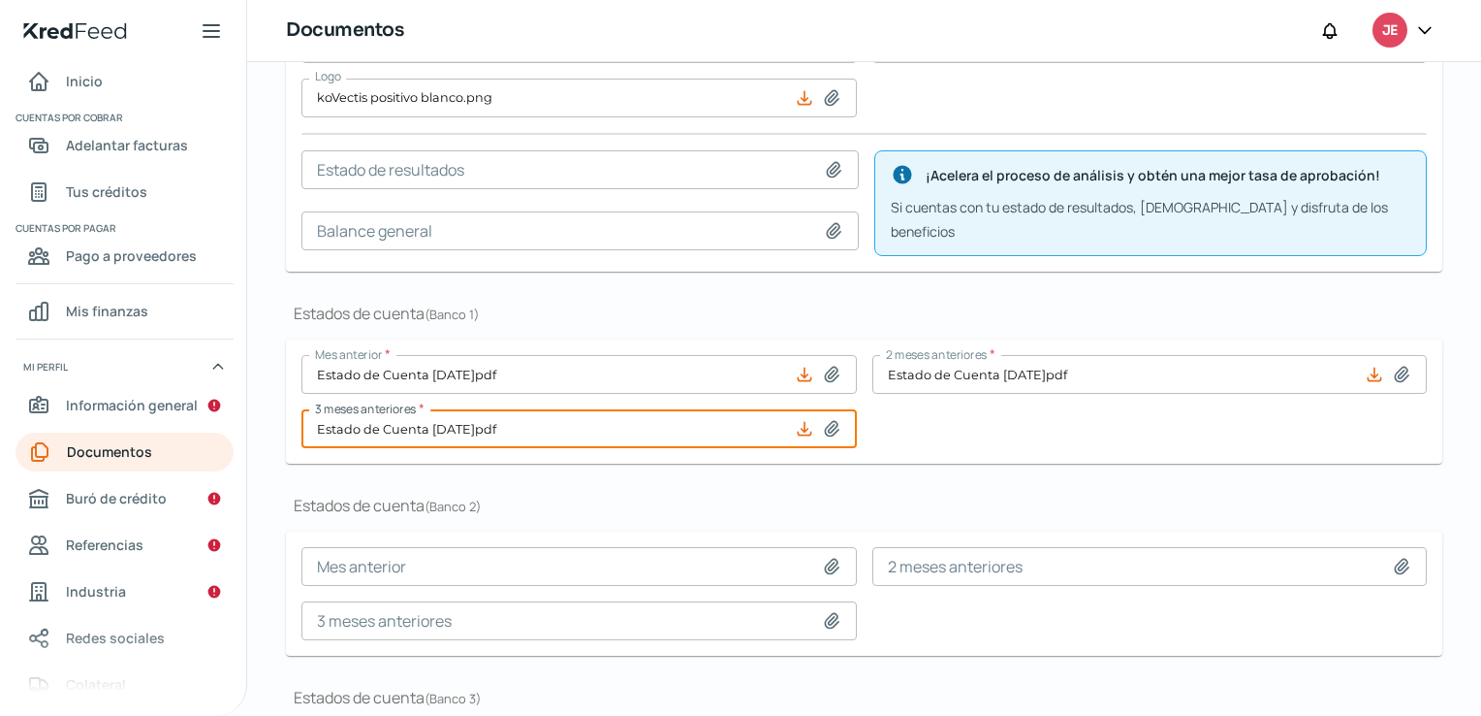
scroll to position [460, 0]
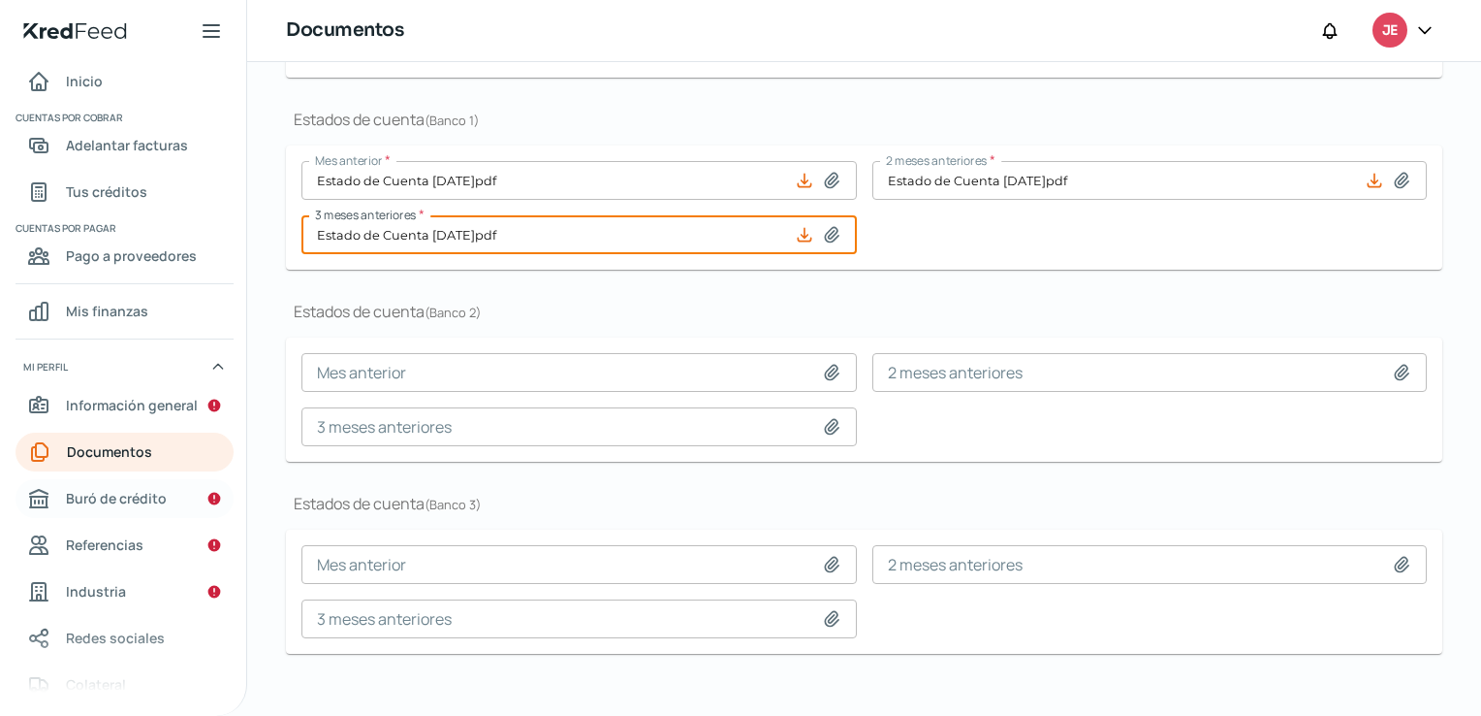
click at [100, 498] on span "Buró de crédito" at bounding box center [116, 498] width 101 height 24
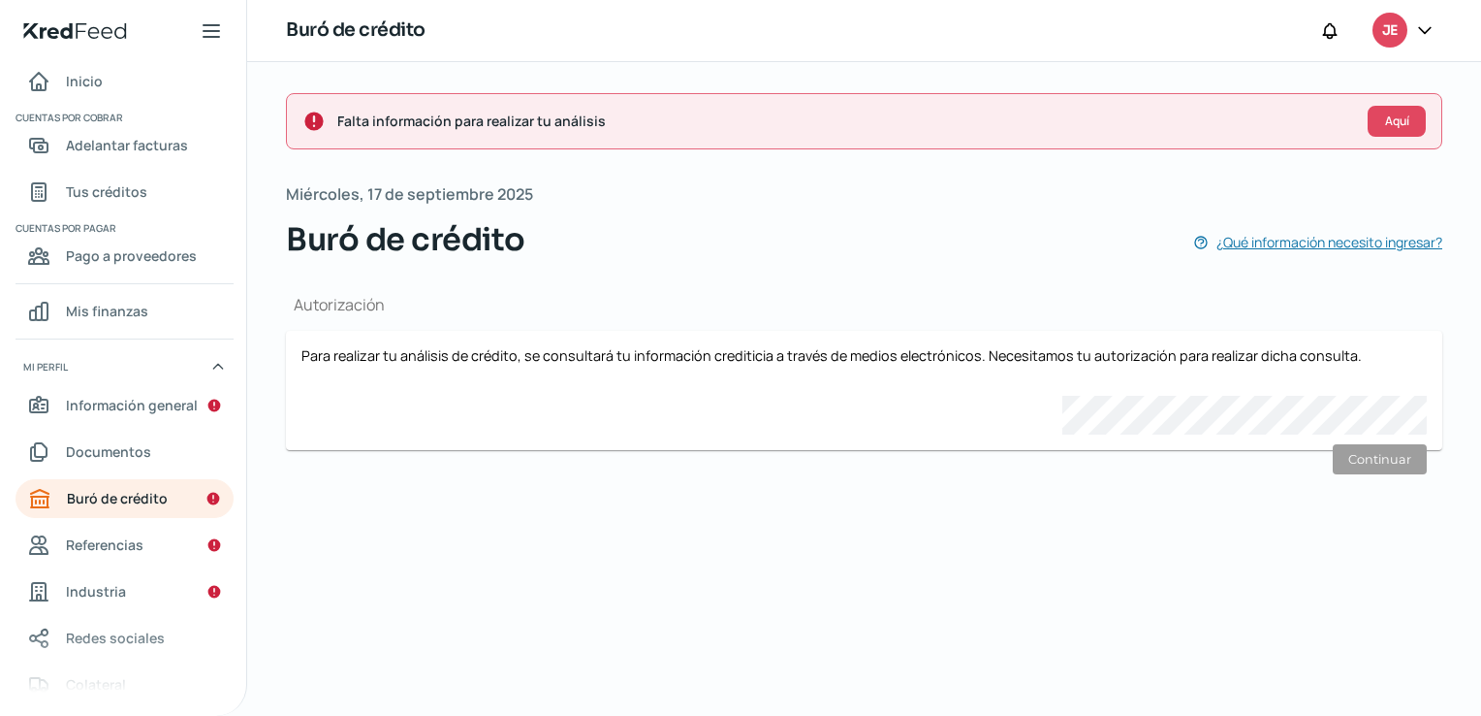
click at [1322, 235] on span "¿Qué información necesito ingresar?" at bounding box center [1330, 242] width 226 height 24
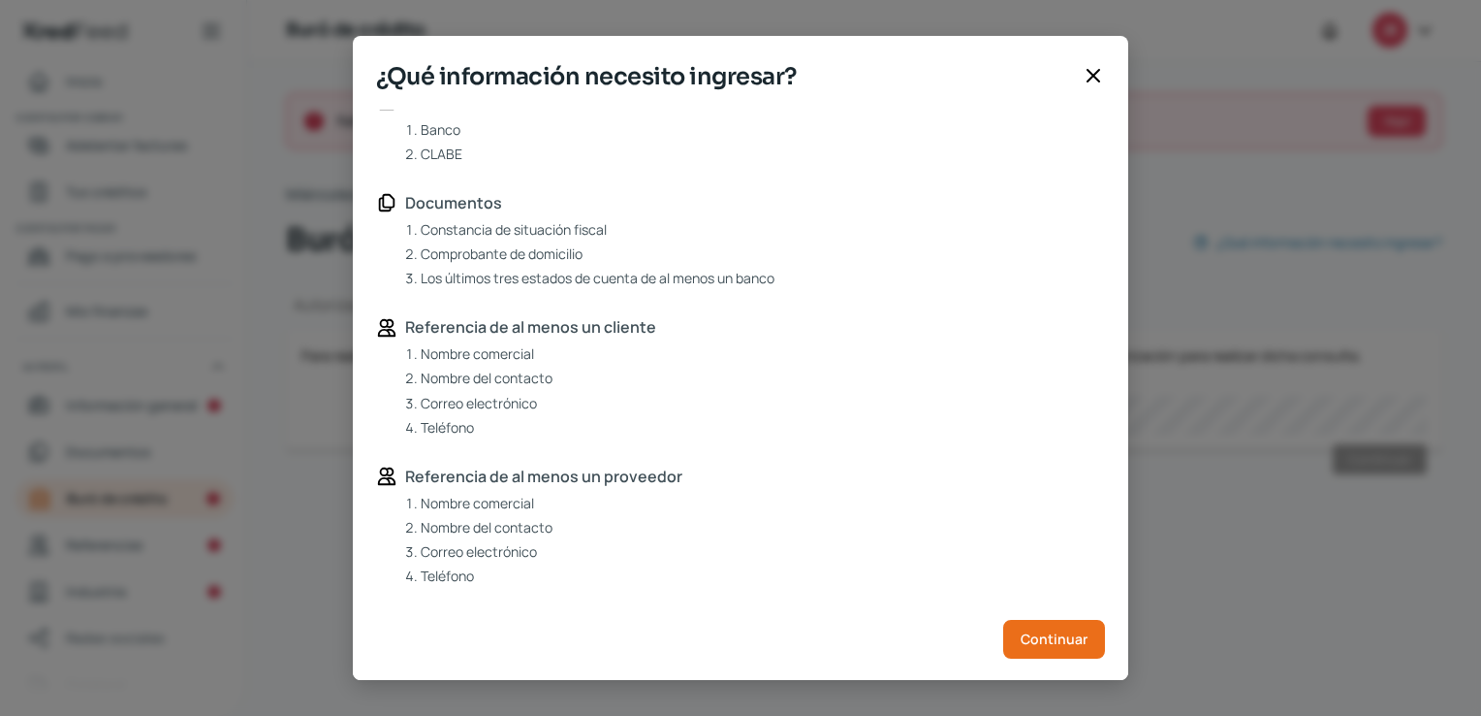
scroll to position [194, 0]
click at [1042, 633] on span "Continuar" at bounding box center [1054, 639] width 67 height 14
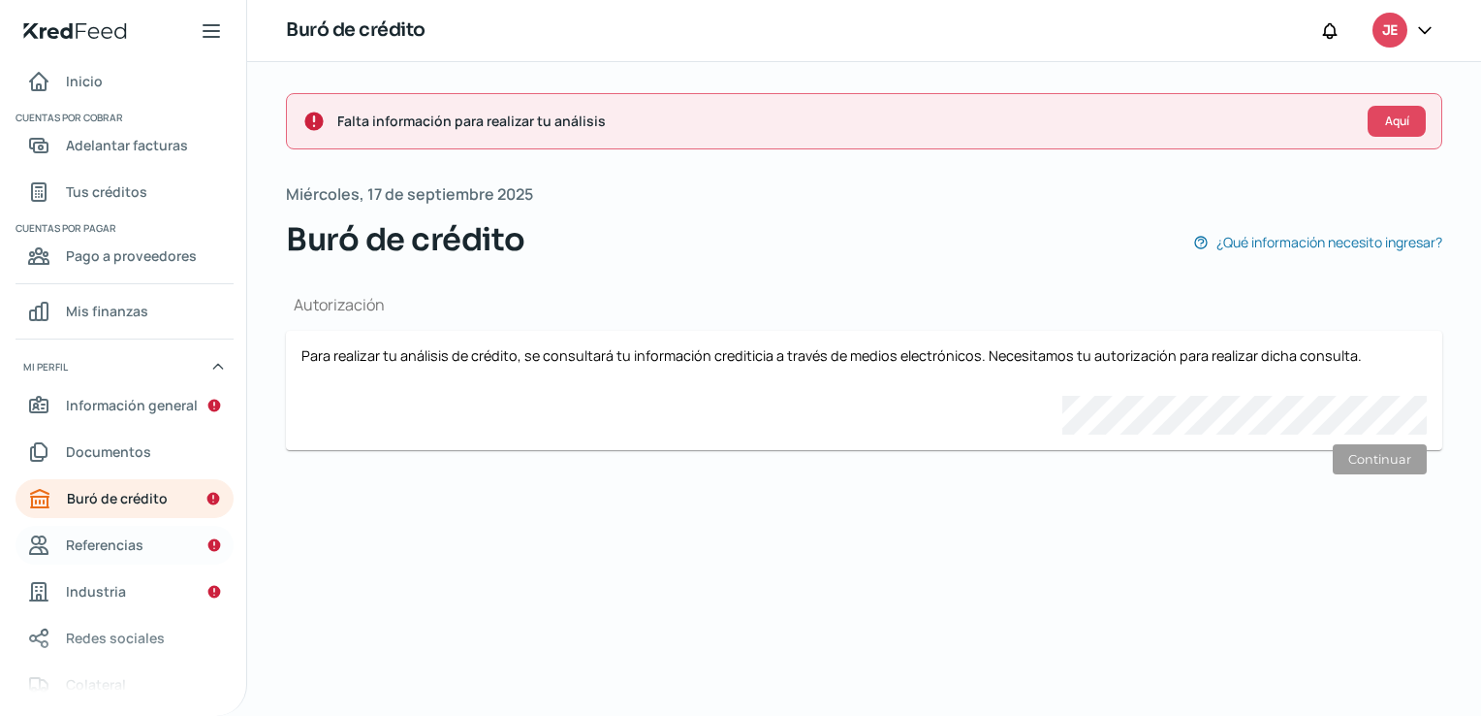
click at [81, 545] on span "Referencias" at bounding box center [105, 544] width 78 height 24
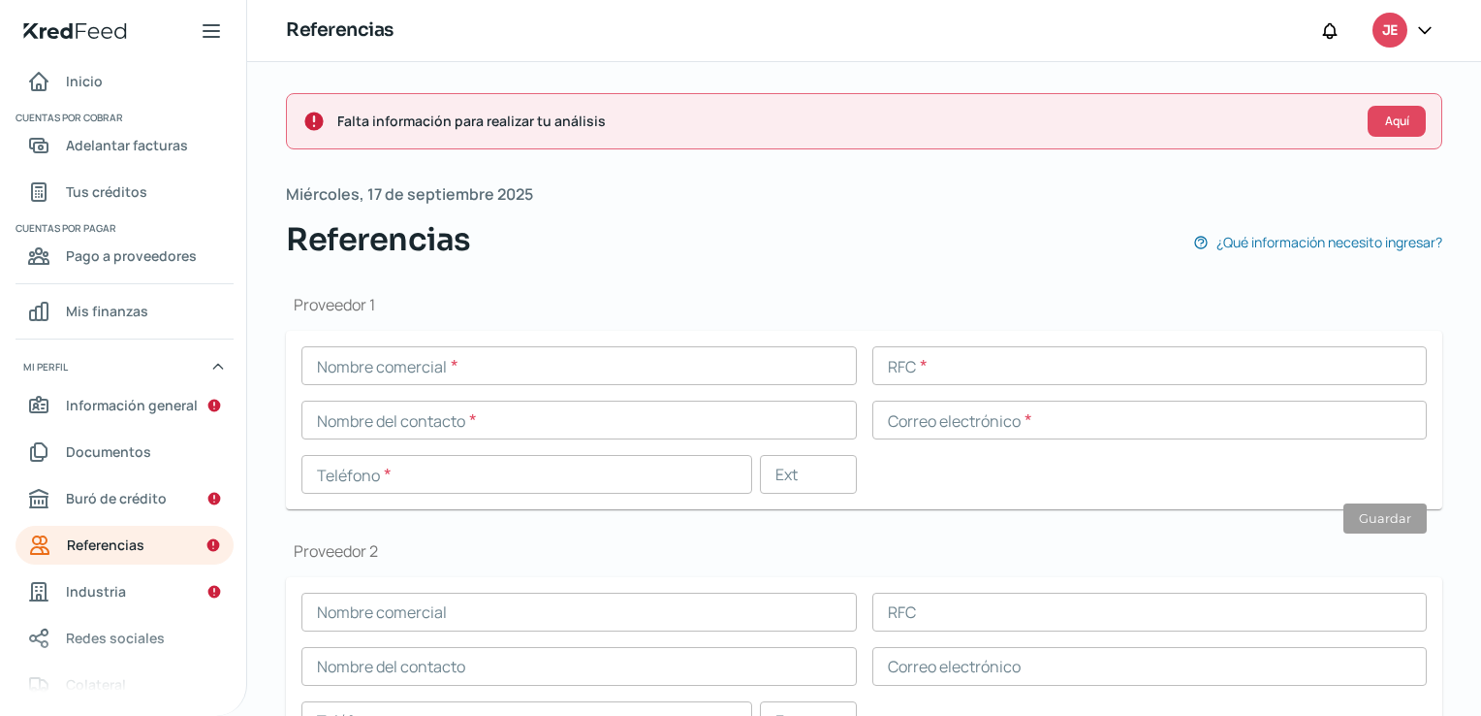
click at [800, 365] on input "text" at bounding box center [580, 365] width 556 height 39
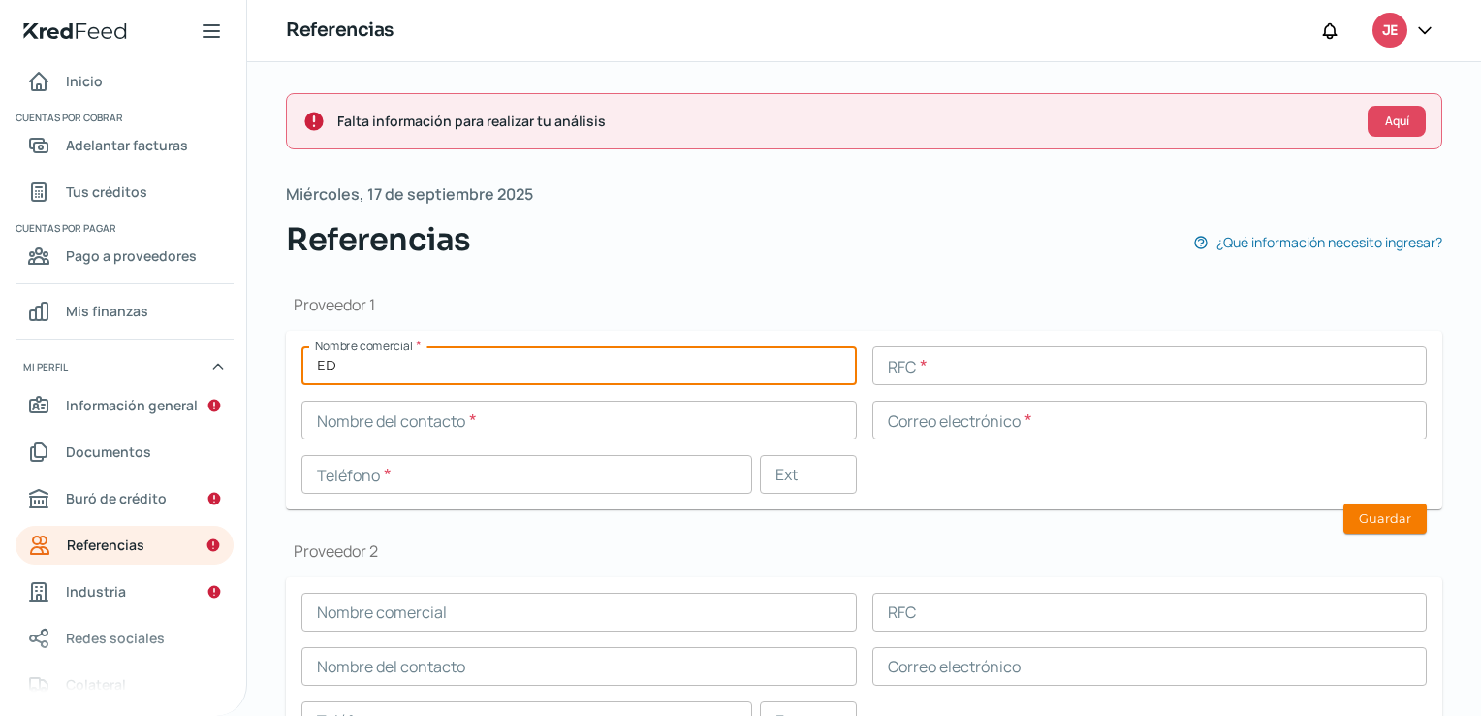
type input "E"
type input "C"
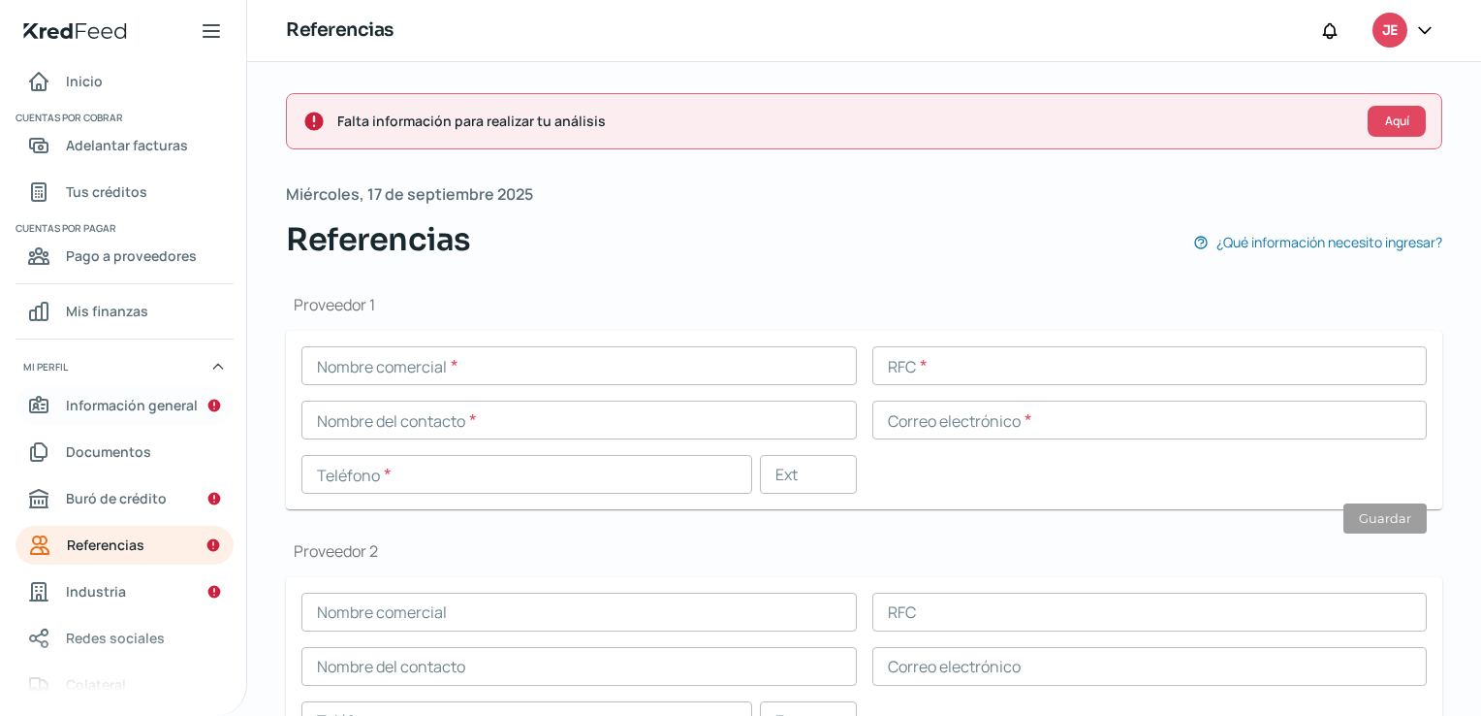
click at [116, 411] on span "Información general" at bounding box center [132, 405] width 132 height 24
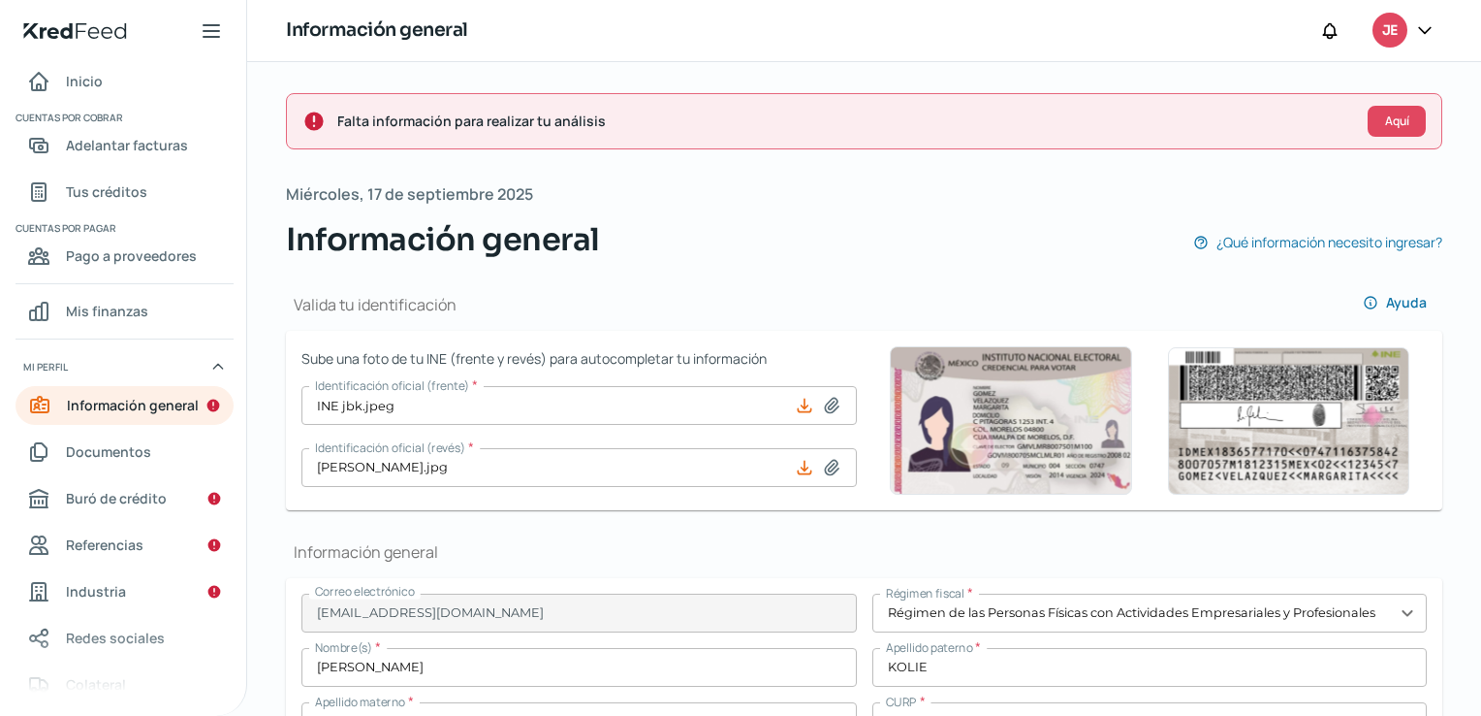
type input "AV. [PERSON_NAME]"
type input "3347"
type input "45066"
type input "Natura Bosque Residencial"
type input "Zapopan"
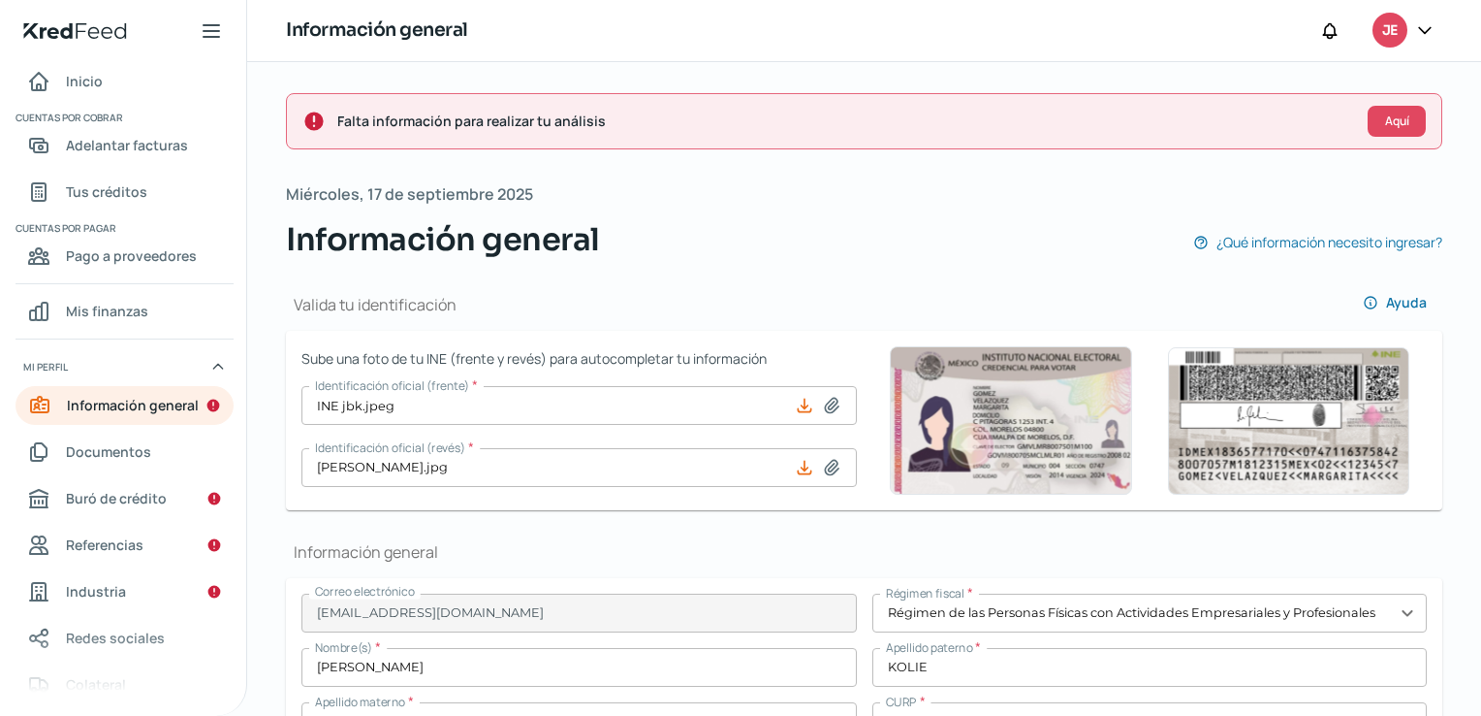
type input "[GEOGRAPHIC_DATA]"
type input "Comprobante domicilio .jpg"
type input "3"
type input "0"
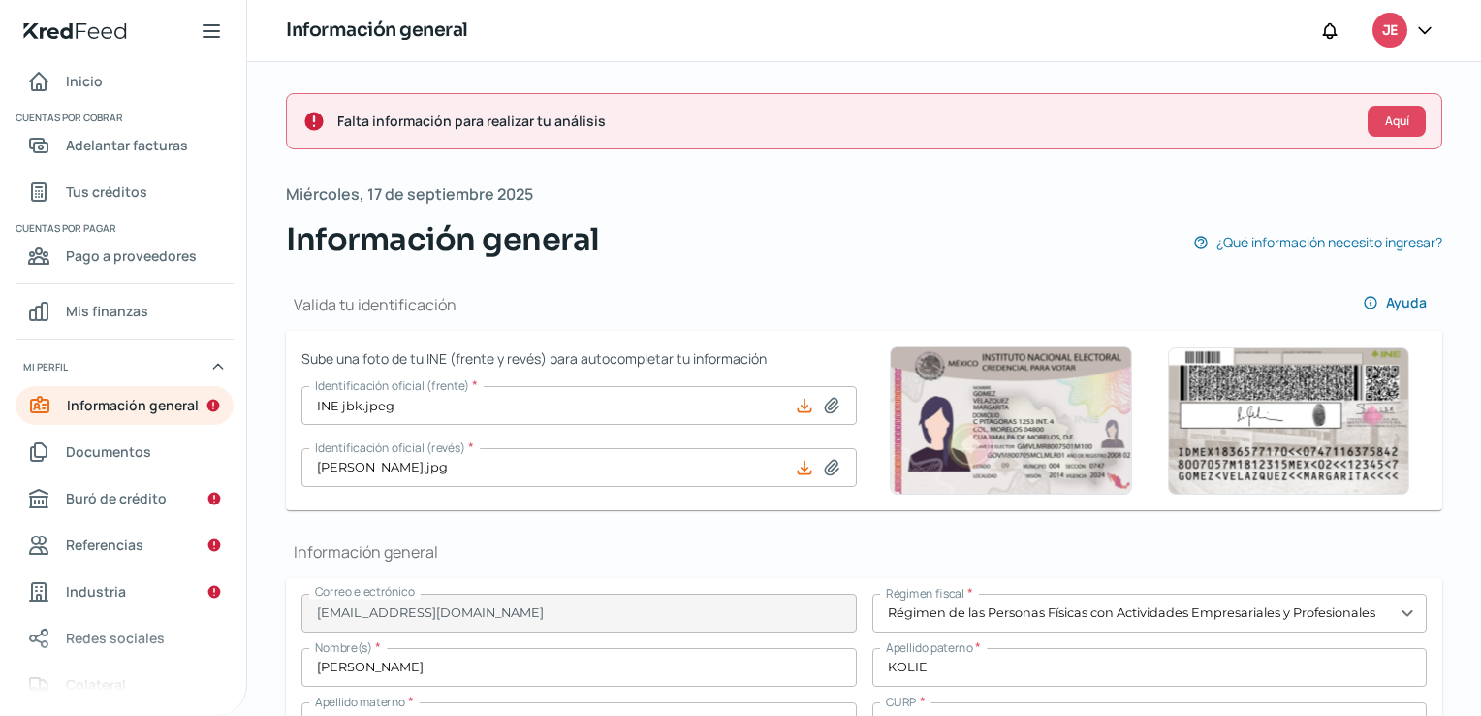
type input "Rentada"
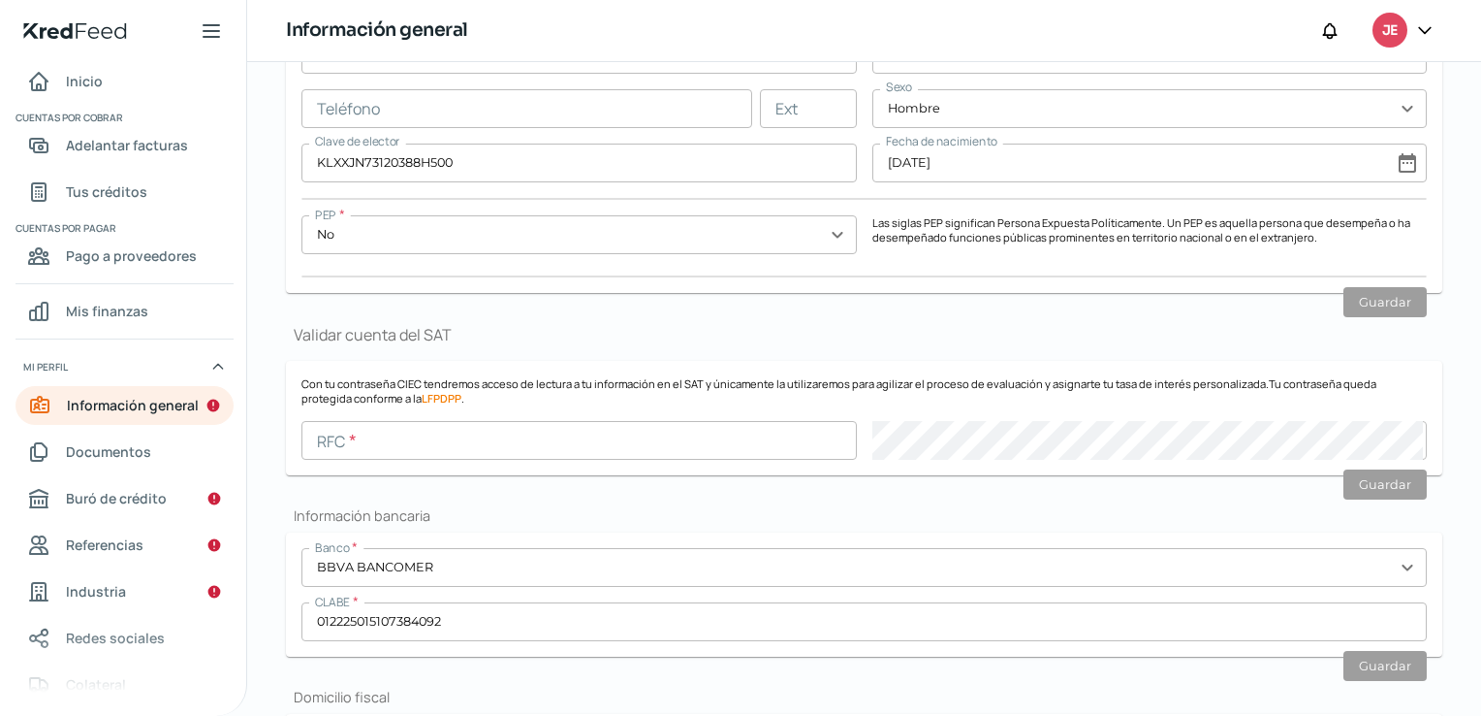
scroll to position [970, 0]
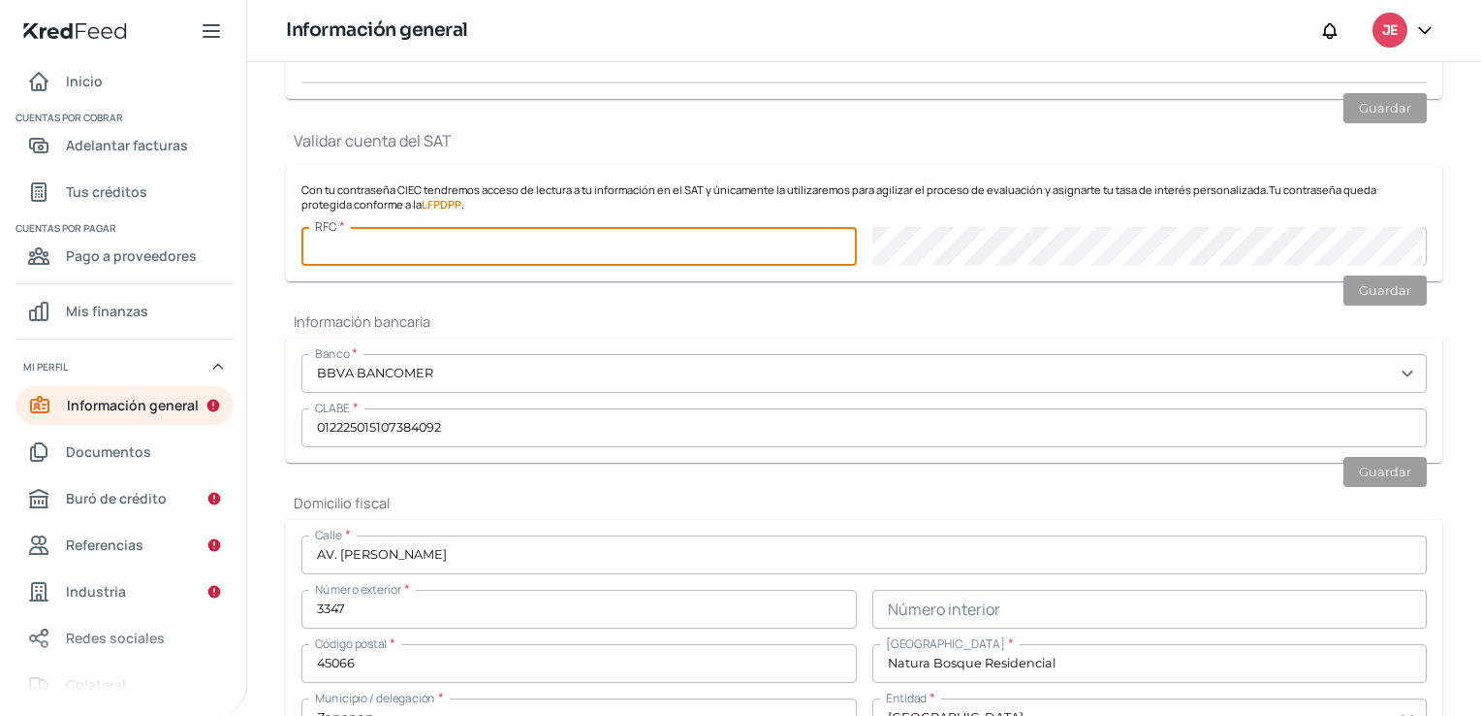
click at [717, 250] on input "text" at bounding box center [580, 246] width 556 height 39
type input "KOJE731203GU7"
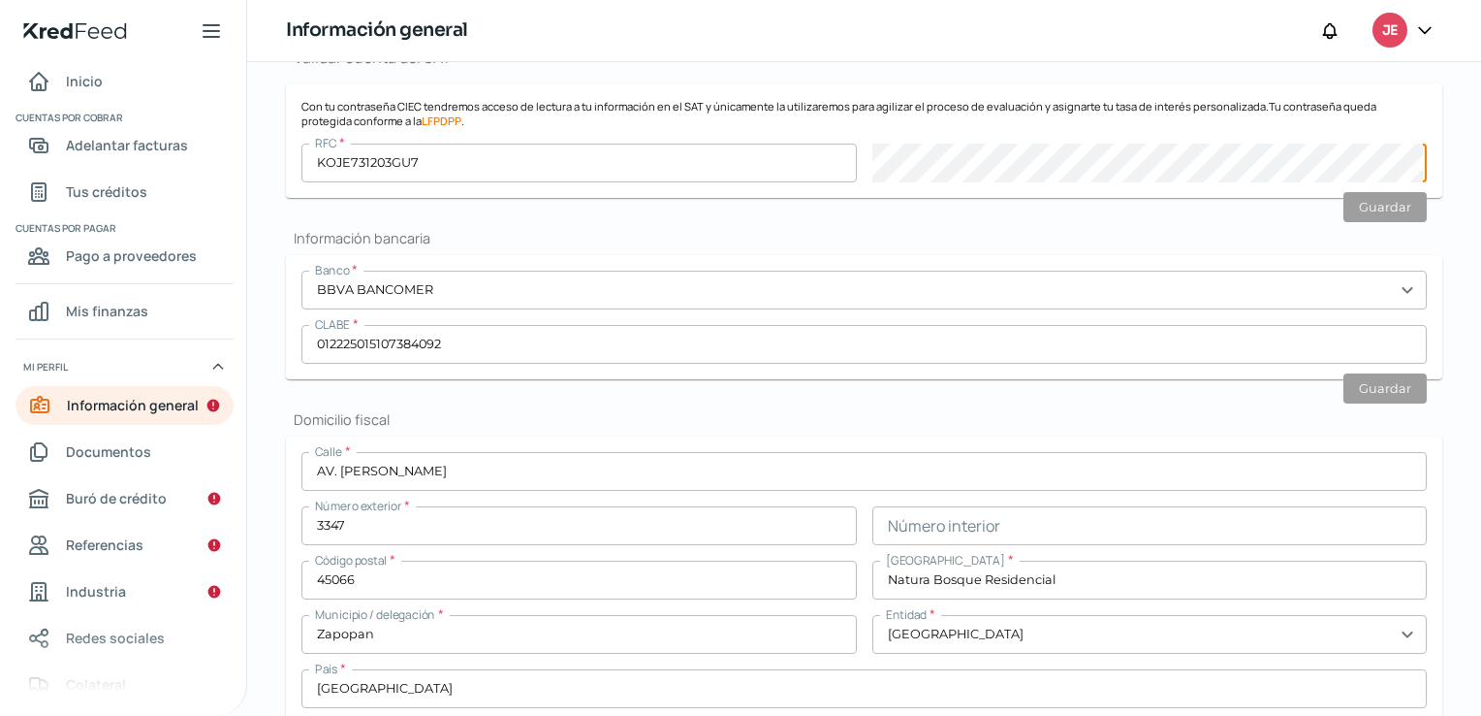
scroll to position [1163, 0]
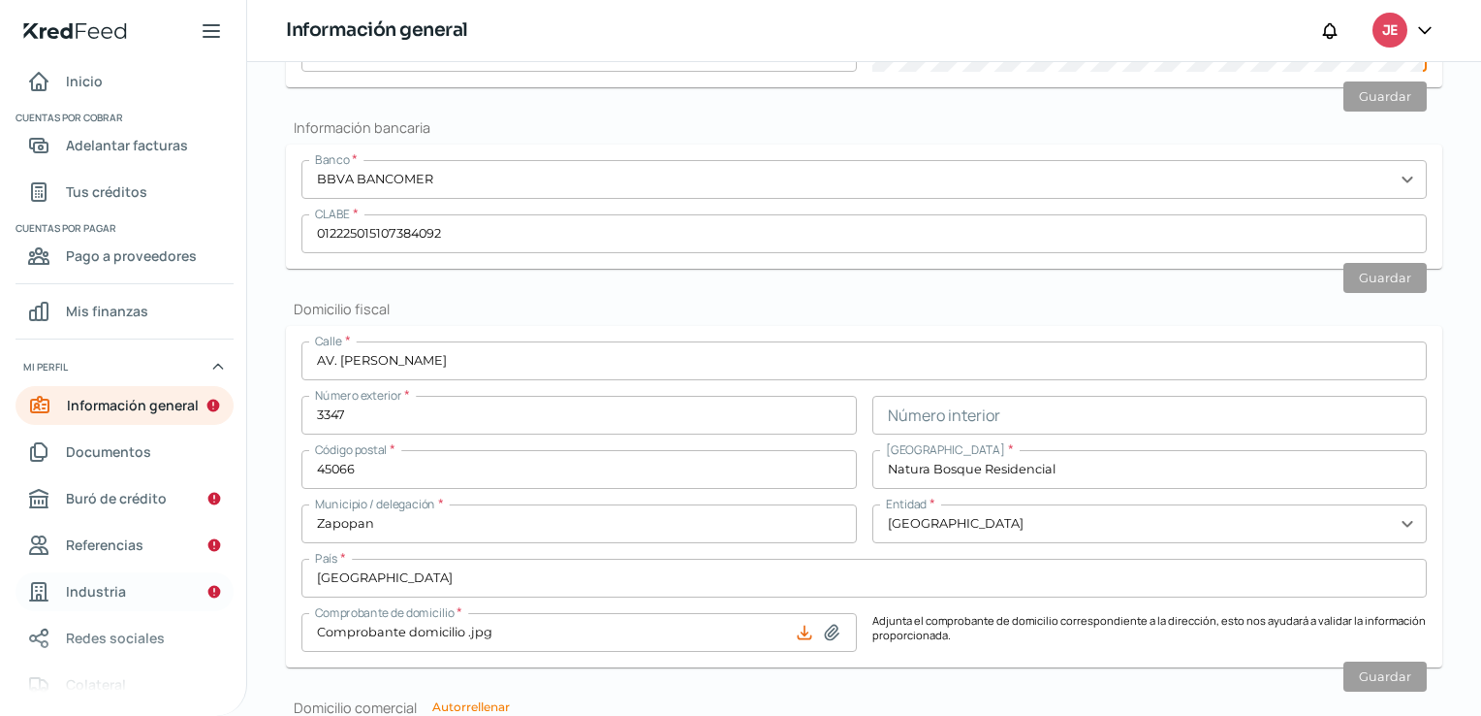
click at [101, 591] on span "Industria" at bounding box center [96, 591] width 60 height 24
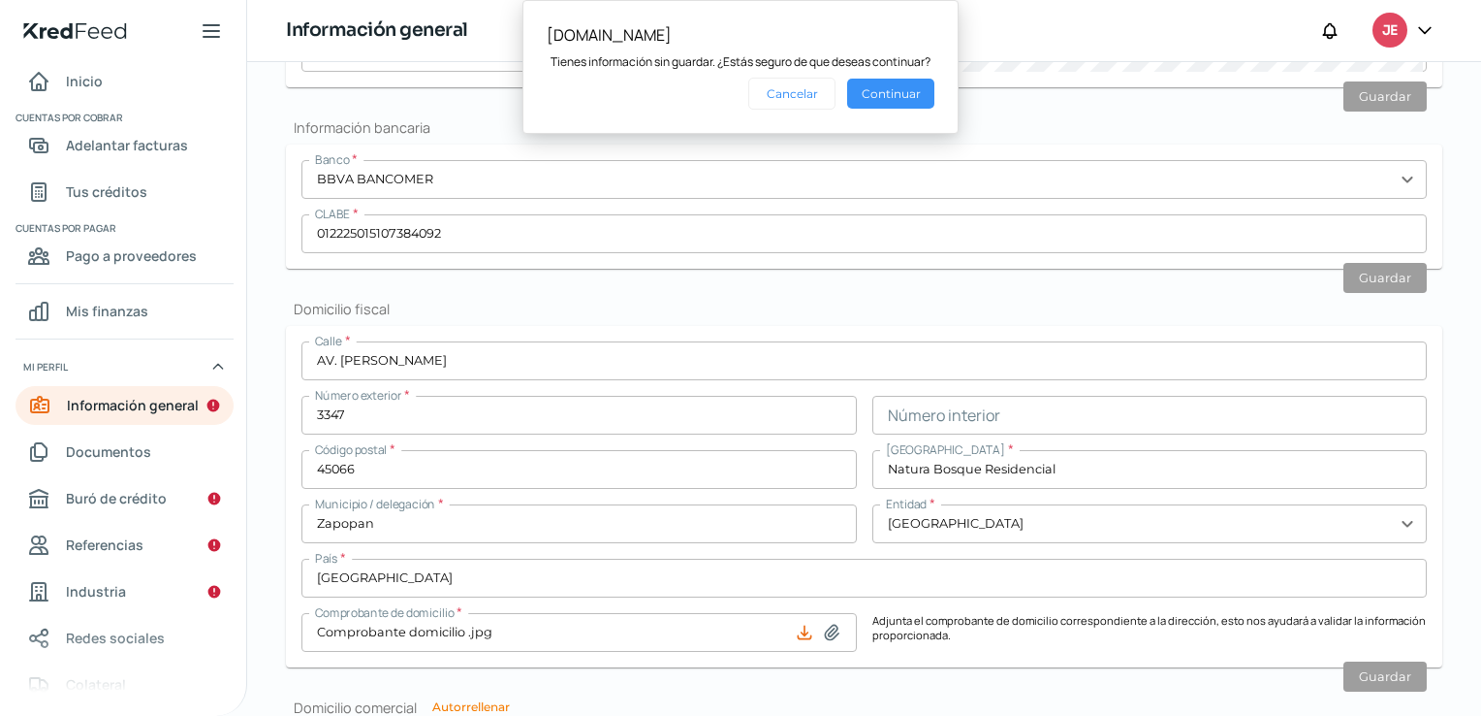
click at [900, 95] on button "Continuar" at bounding box center [890, 94] width 87 height 30
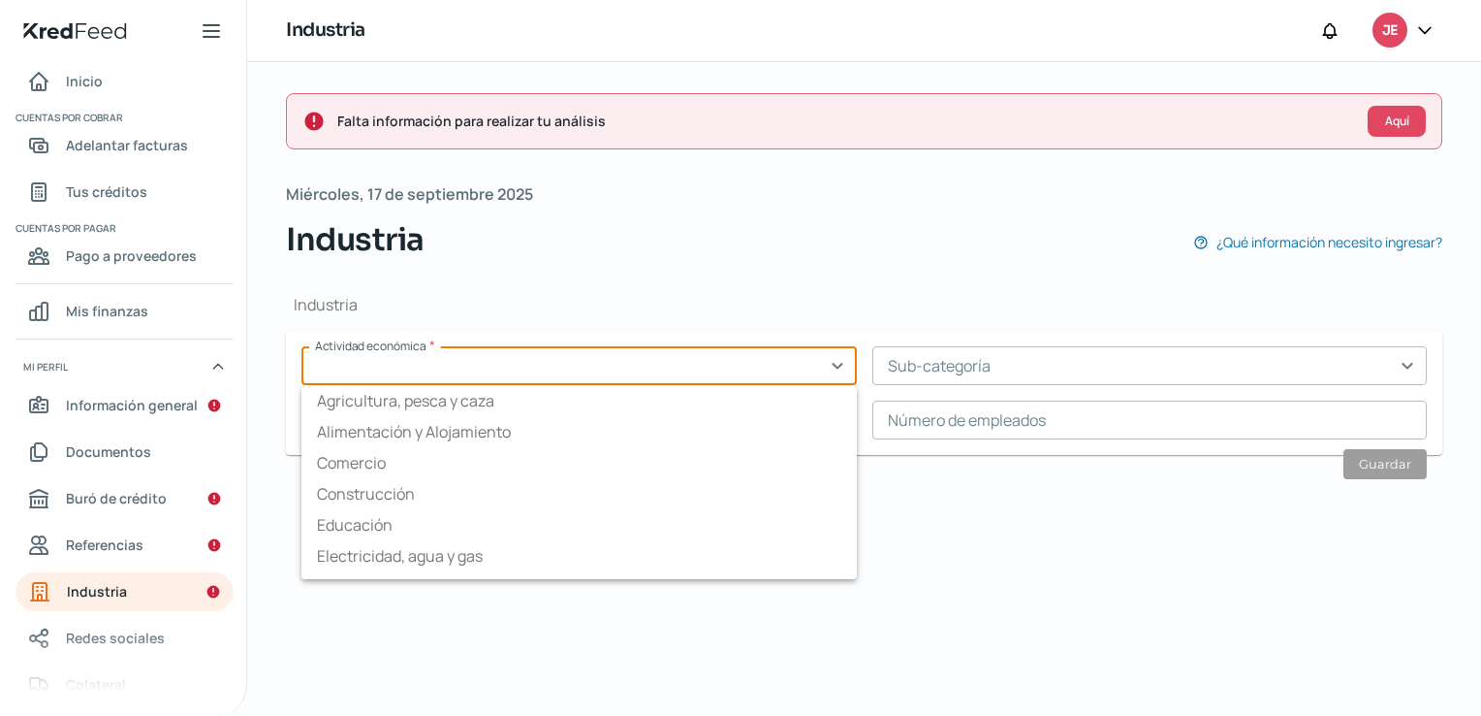
click at [841, 363] on input "text" at bounding box center [580, 365] width 556 height 39
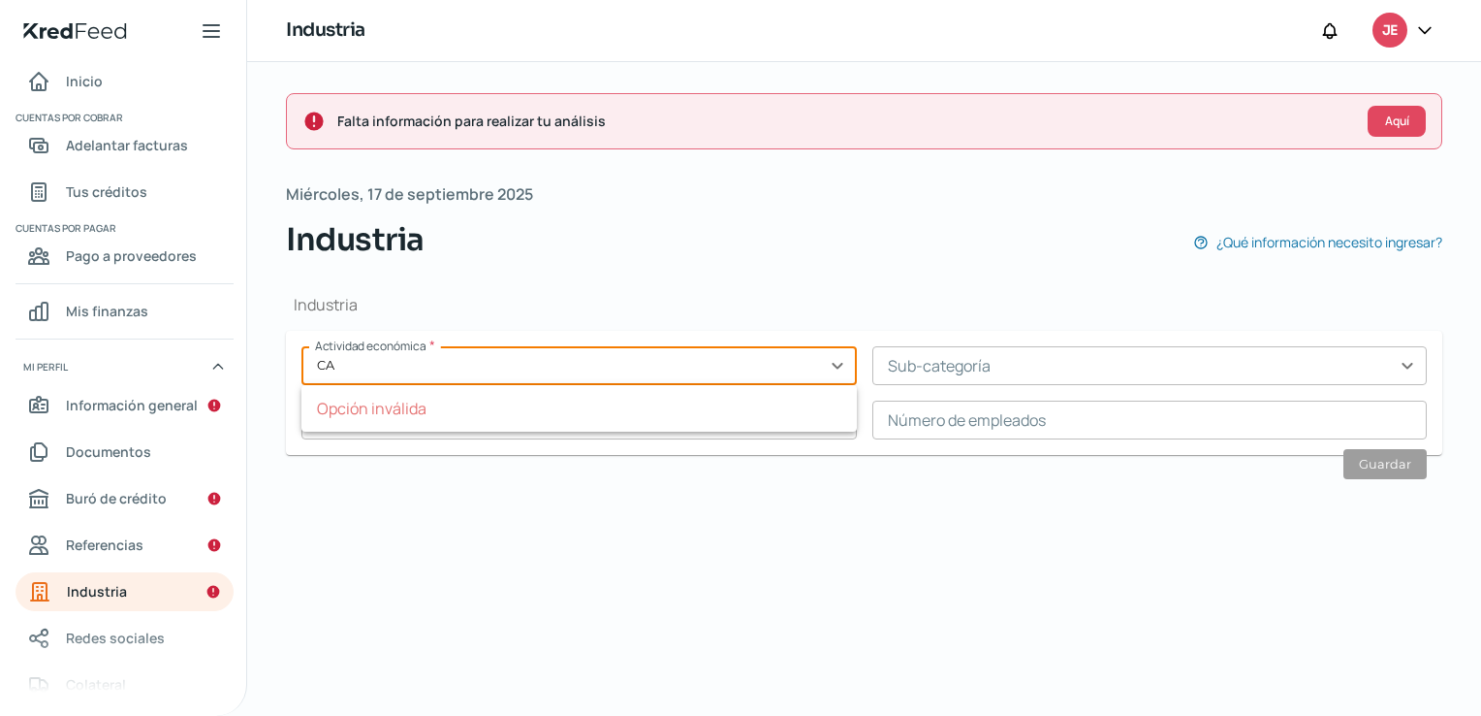
type input "C"
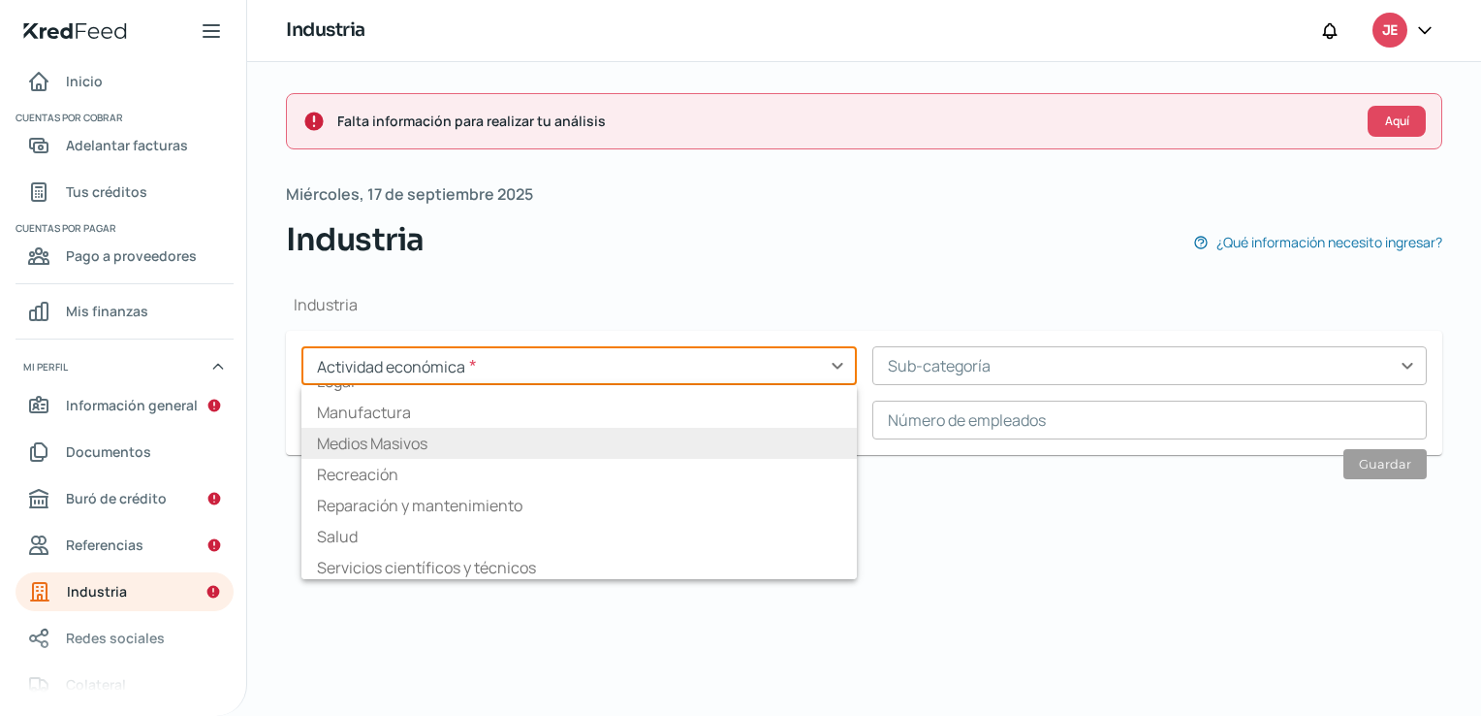
scroll to position [12, 0]
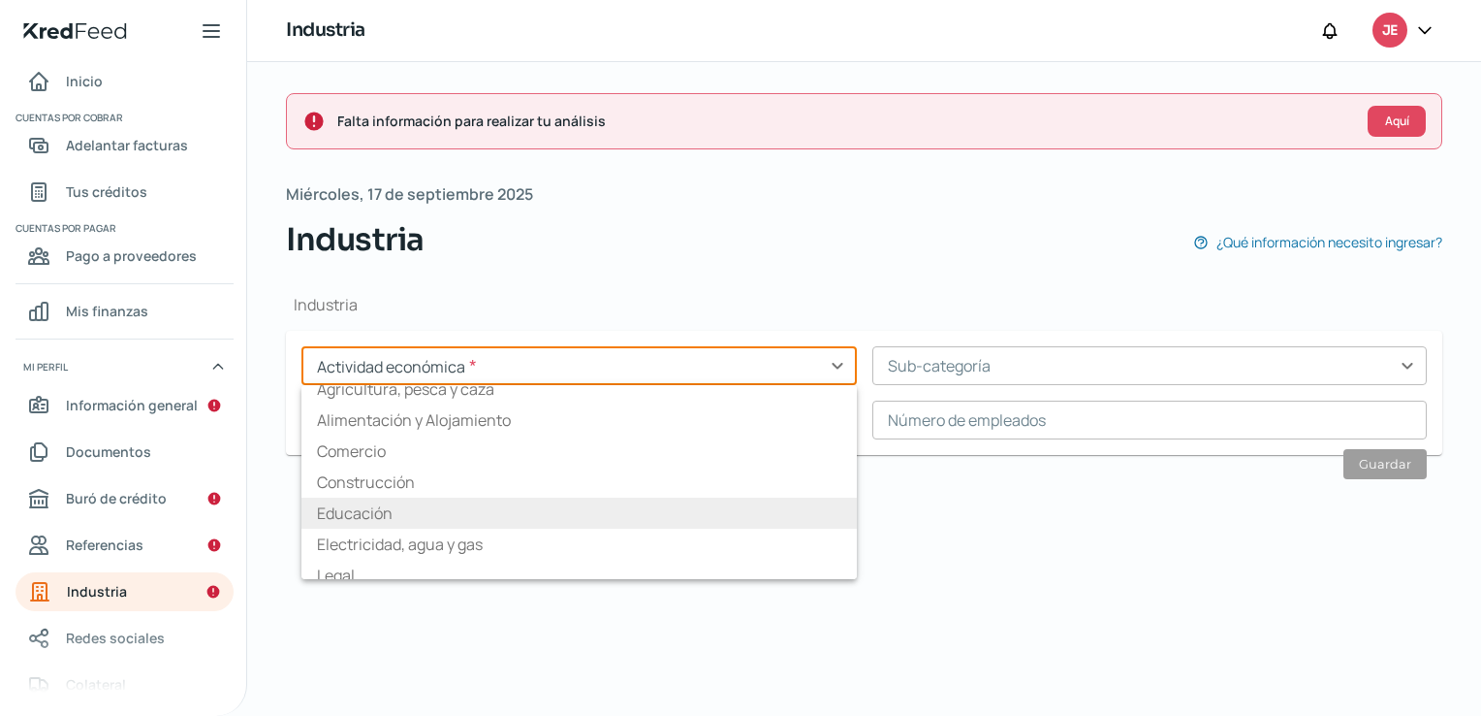
click at [409, 514] on li "Educación" at bounding box center [580, 512] width 556 height 31
type input "Educación"
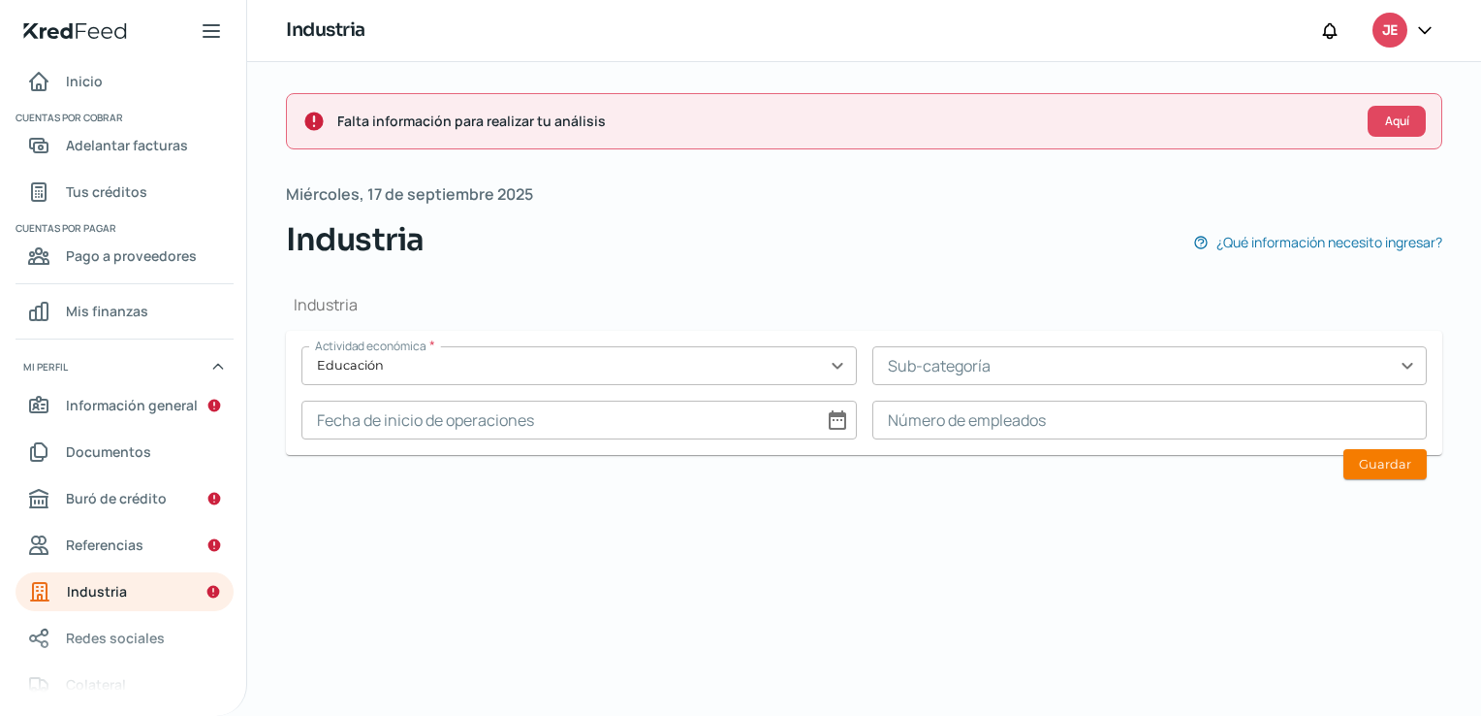
click at [1048, 374] on input "text" at bounding box center [1151, 365] width 556 height 39
click at [913, 467] on div "Industria Actividad económica * Educación expand_more Sub-categoría expand_more…" at bounding box center [864, 382] width 1157 height 239
click at [748, 423] on input at bounding box center [580, 419] width 556 height 39
select select "8"
select select "2025"
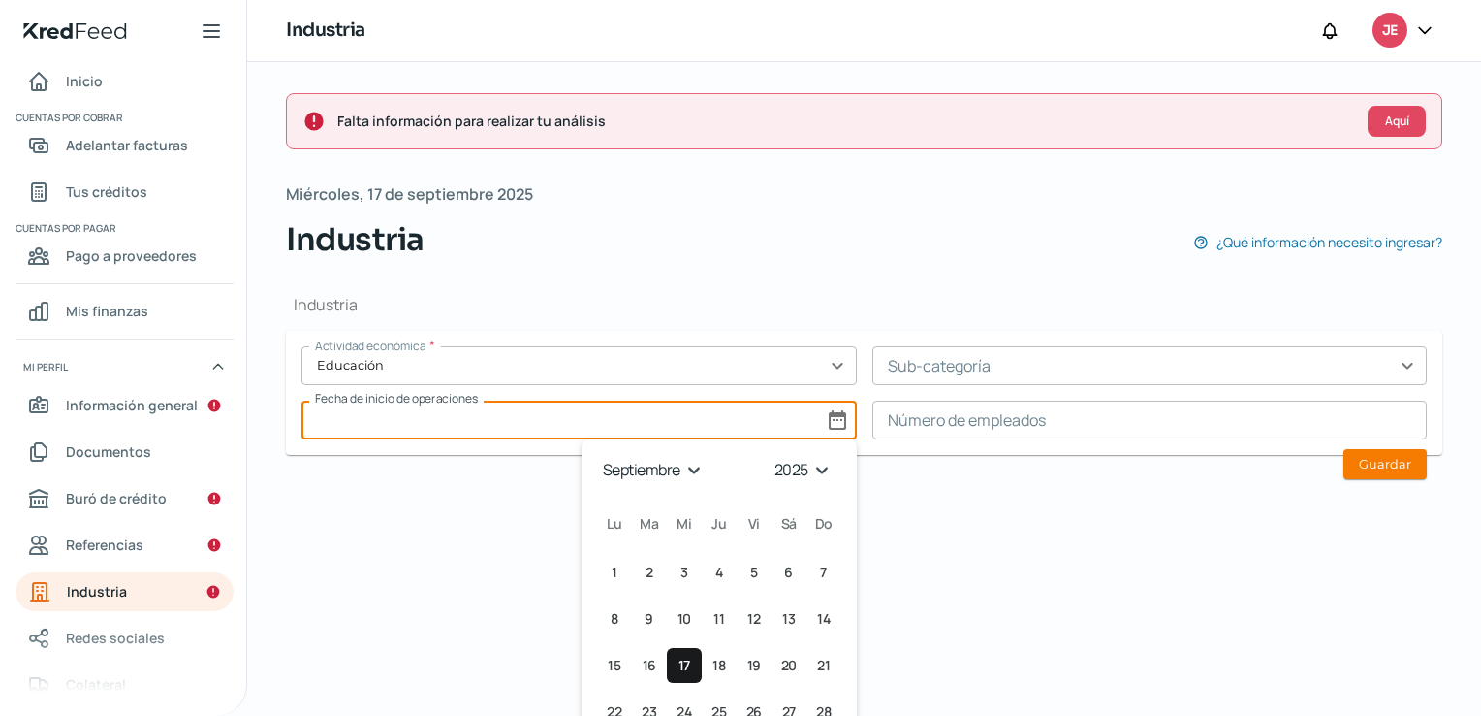
click at [1052, 561] on div "Falta información para realizar tu análisis Aquí [DATE] Industria ¿Qué informac…" at bounding box center [864, 388] width 1234 height 653
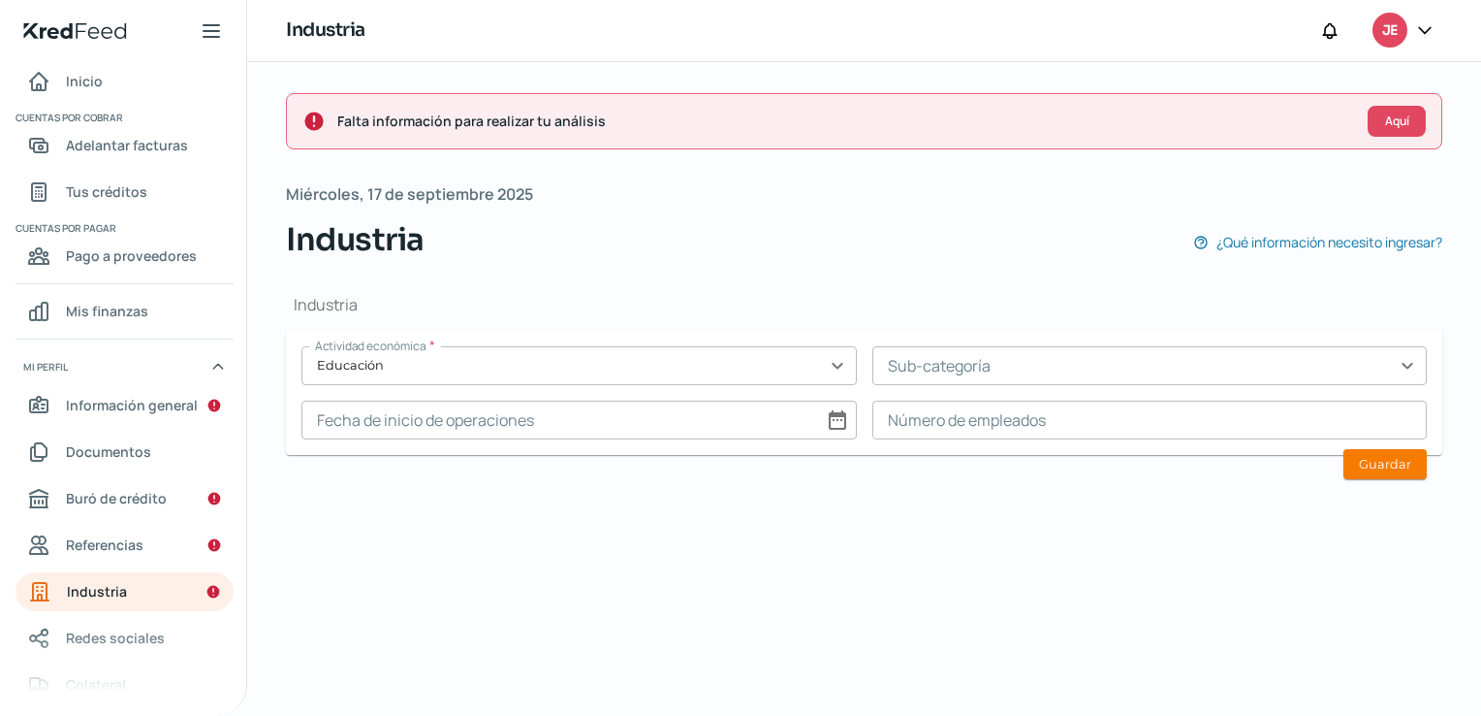
click at [979, 366] on input "text" at bounding box center [1151, 365] width 556 height 39
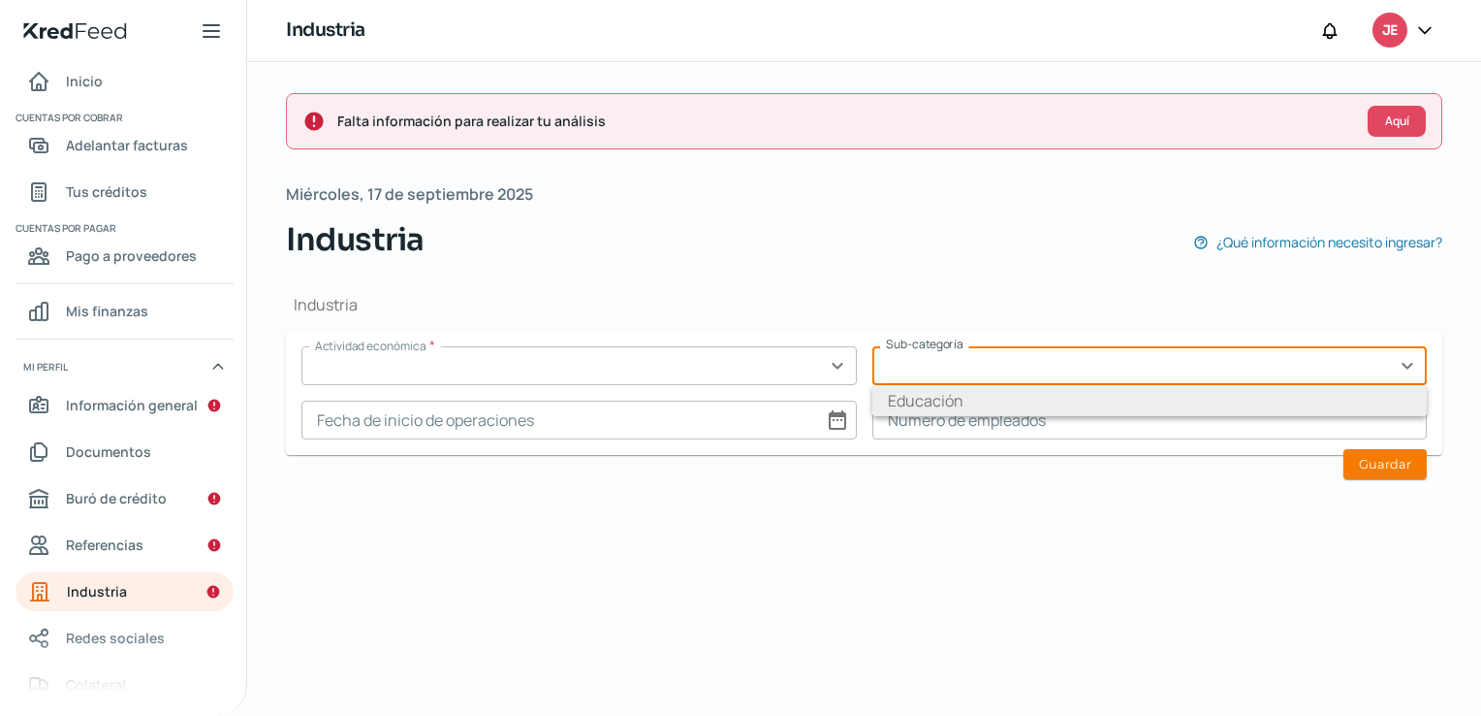
click at [662, 367] on input "text" at bounding box center [580, 365] width 556 height 39
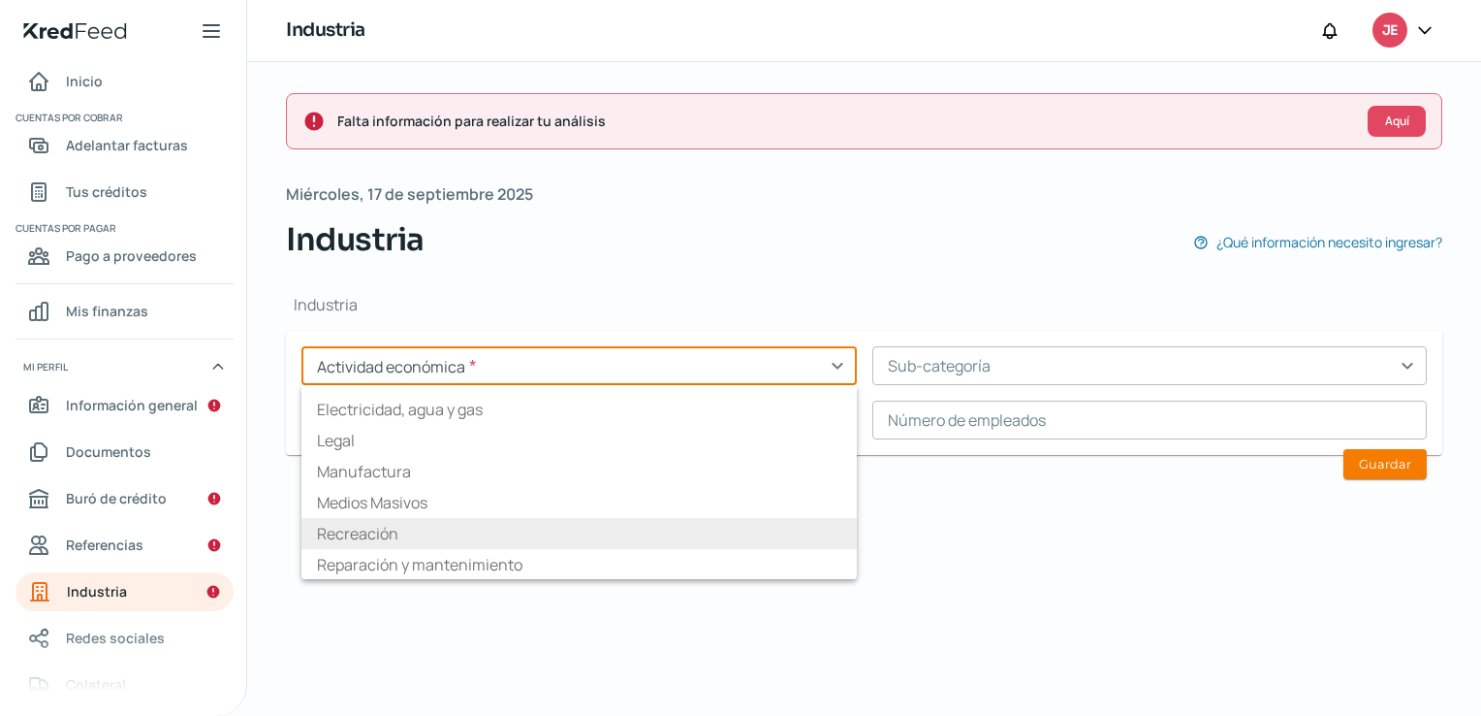
scroll to position [291, 0]
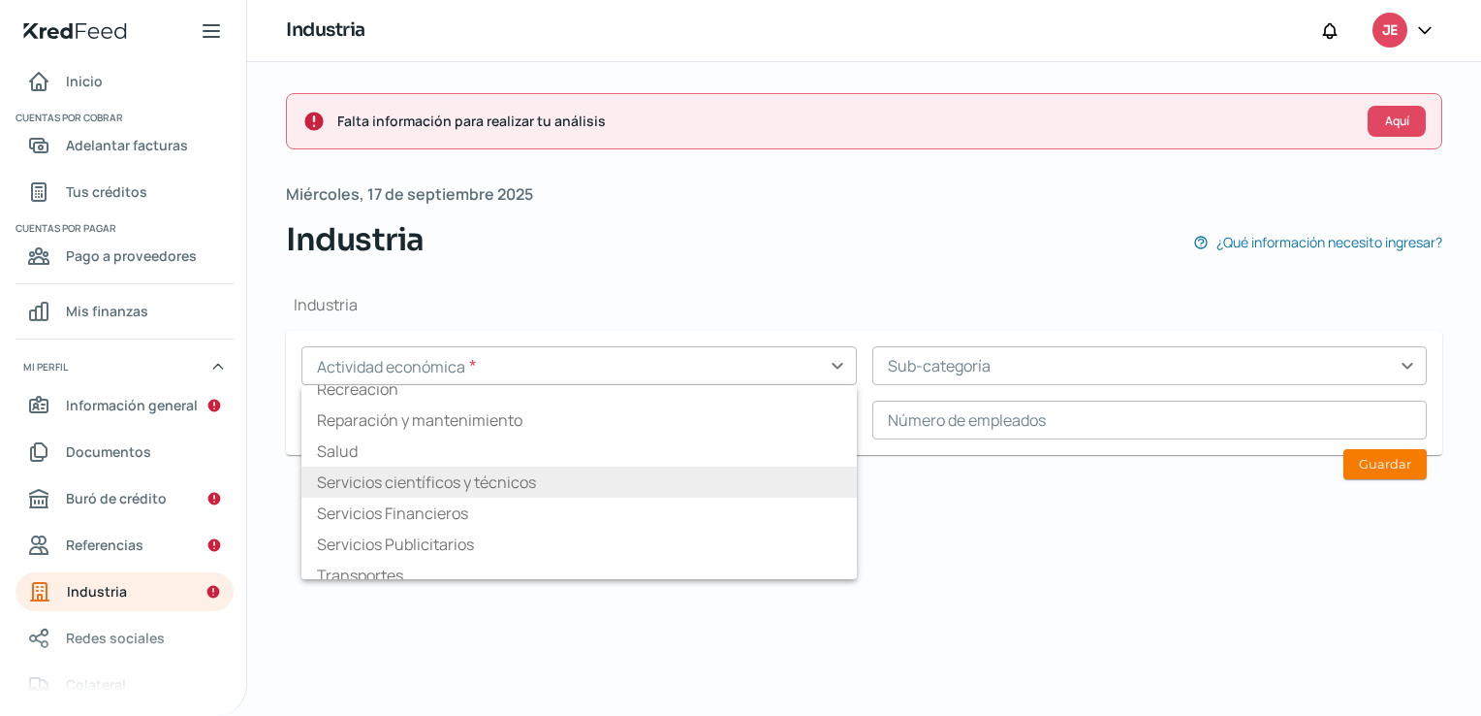
click at [445, 488] on li "Servicios científicos y técnicos" at bounding box center [580, 481] width 556 height 31
type input "Servicios científicos y técnicos"
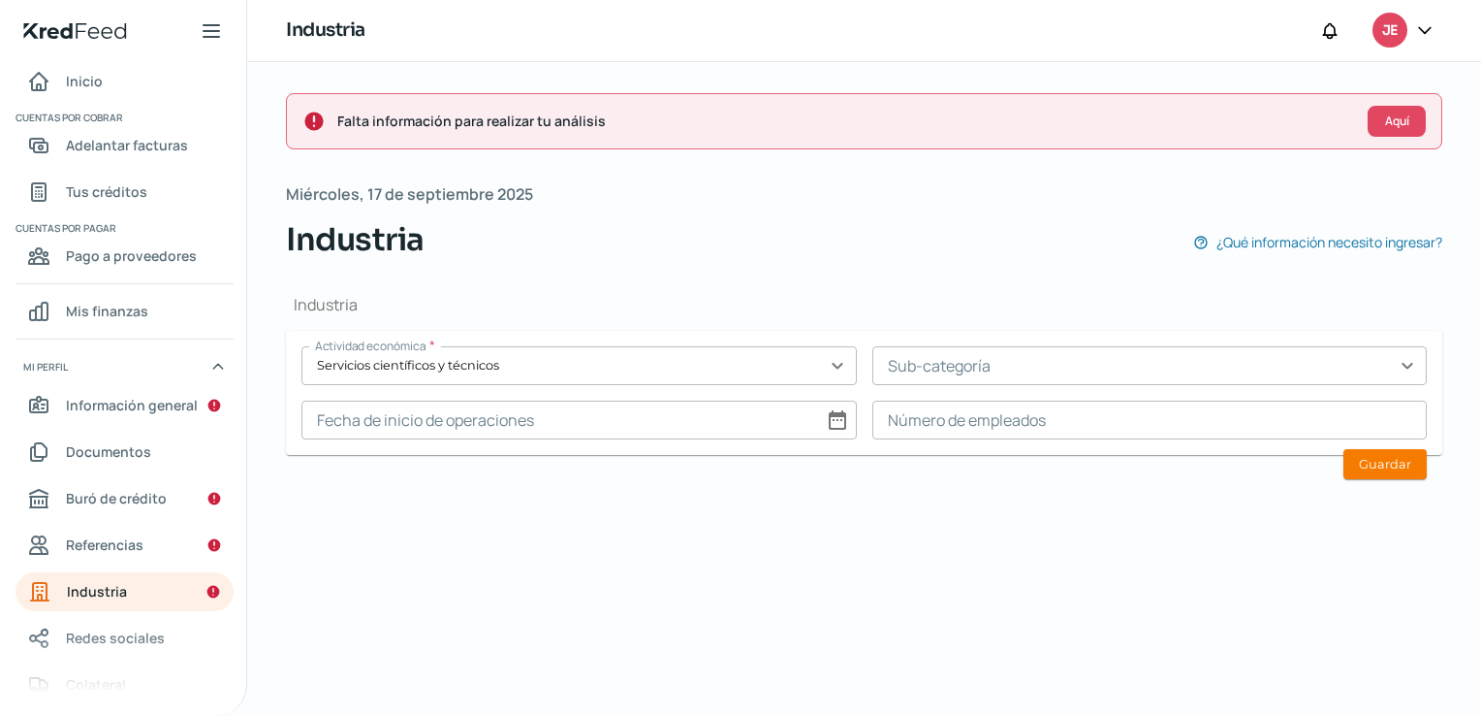
click at [1082, 366] on input "text" at bounding box center [1151, 365] width 556 height 39
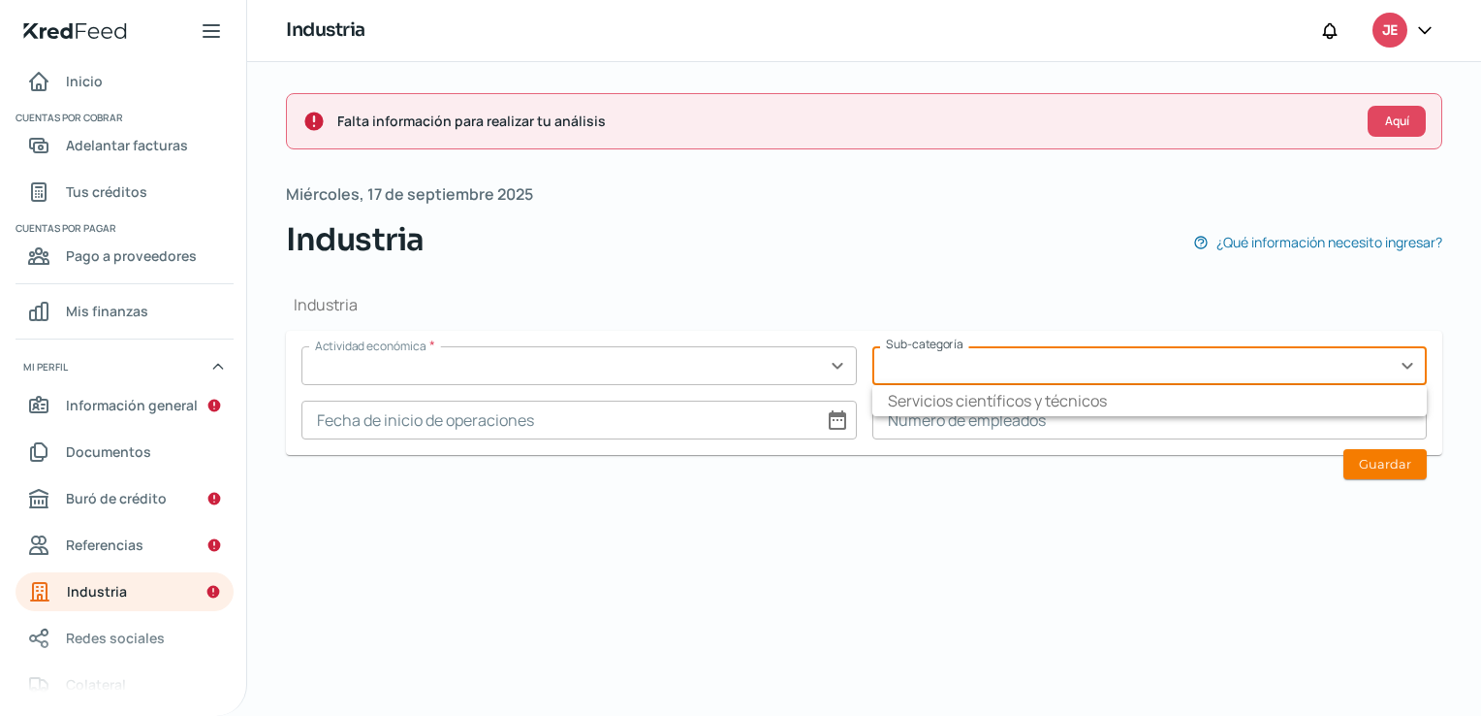
click at [694, 366] on input "text" at bounding box center [580, 365] width 556 height 39
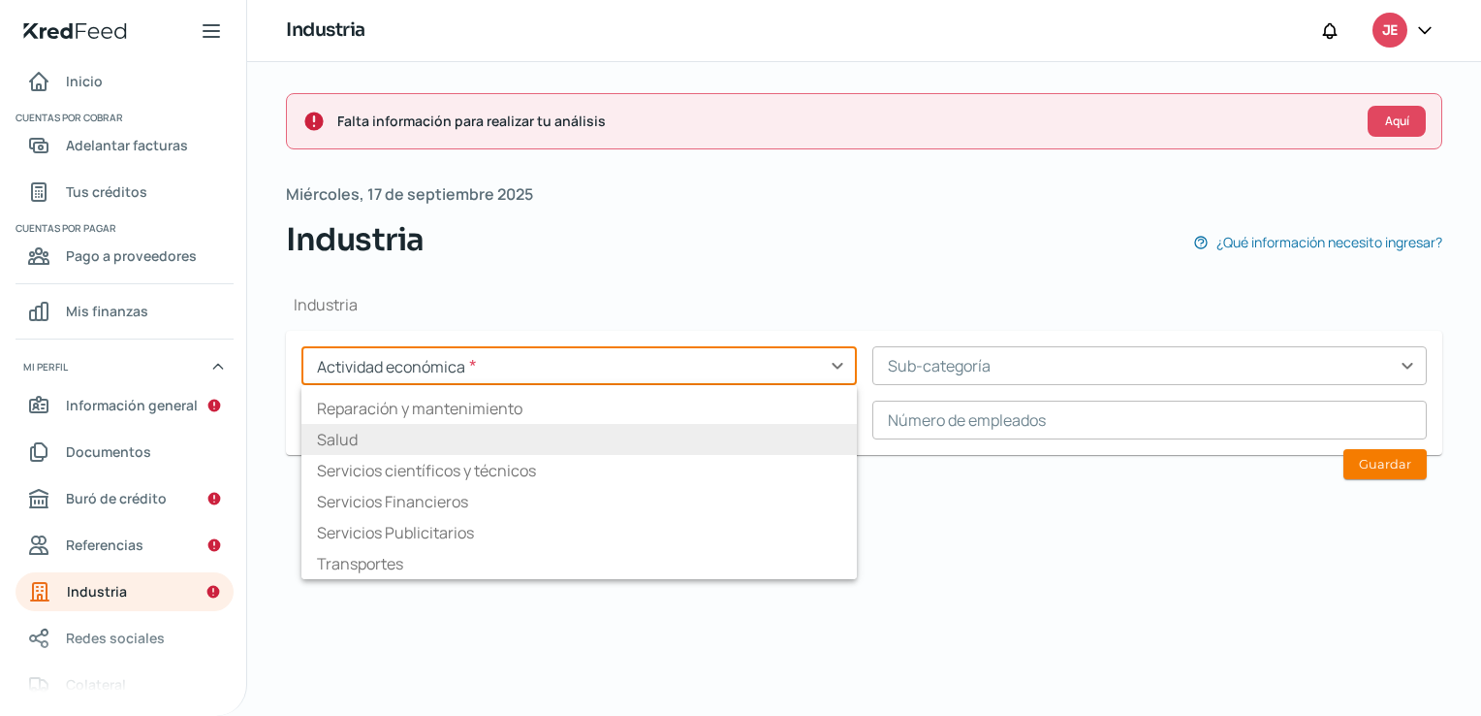
scroll to position [0, 0]
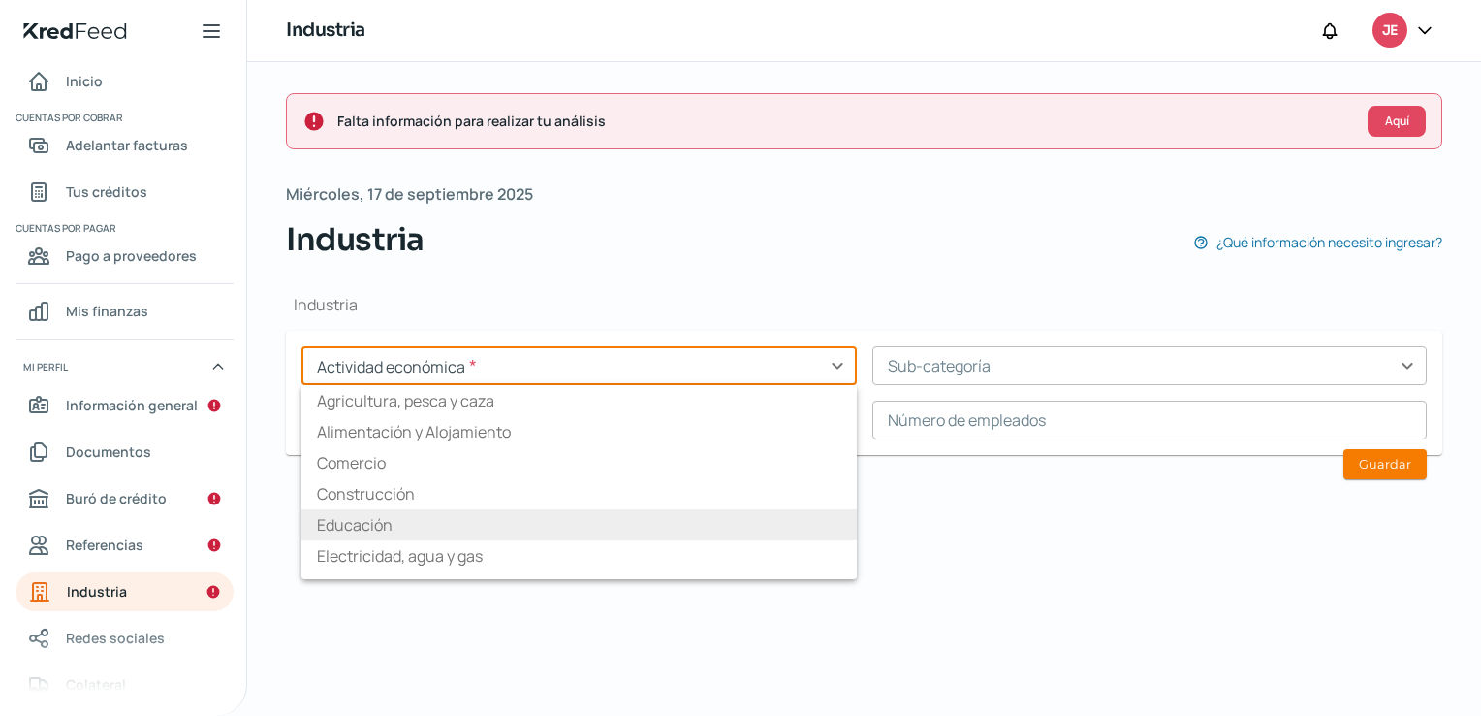
click at [419, 518] on li "Educación" at bounding box center [580, 524] width 556 height 31
type input "Educación"
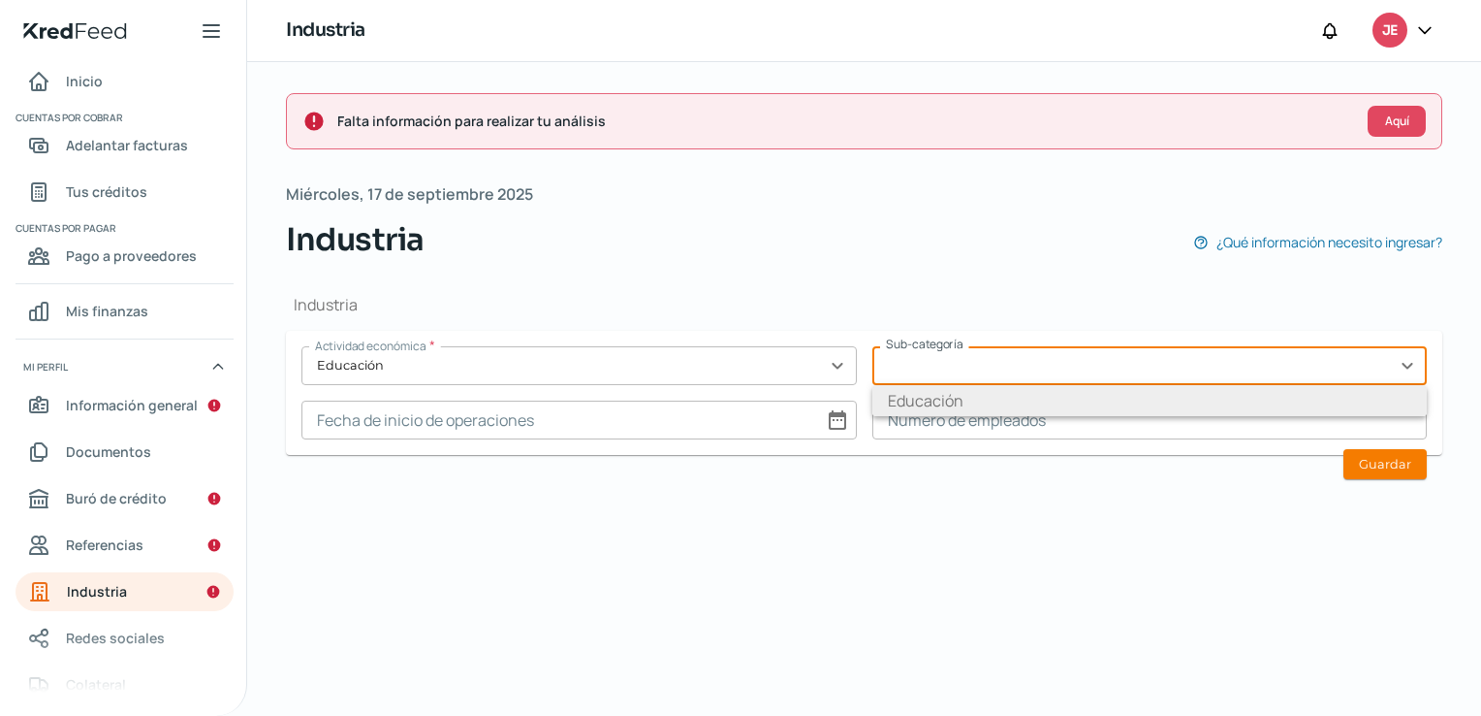
click at [1110, 372] on input "text" at bounding box center [1151, 365] width 556 height 39
click at [967, 399] on li "Educación" at bounding box center [1151, 400] width 556 height 31
type input "Educación"
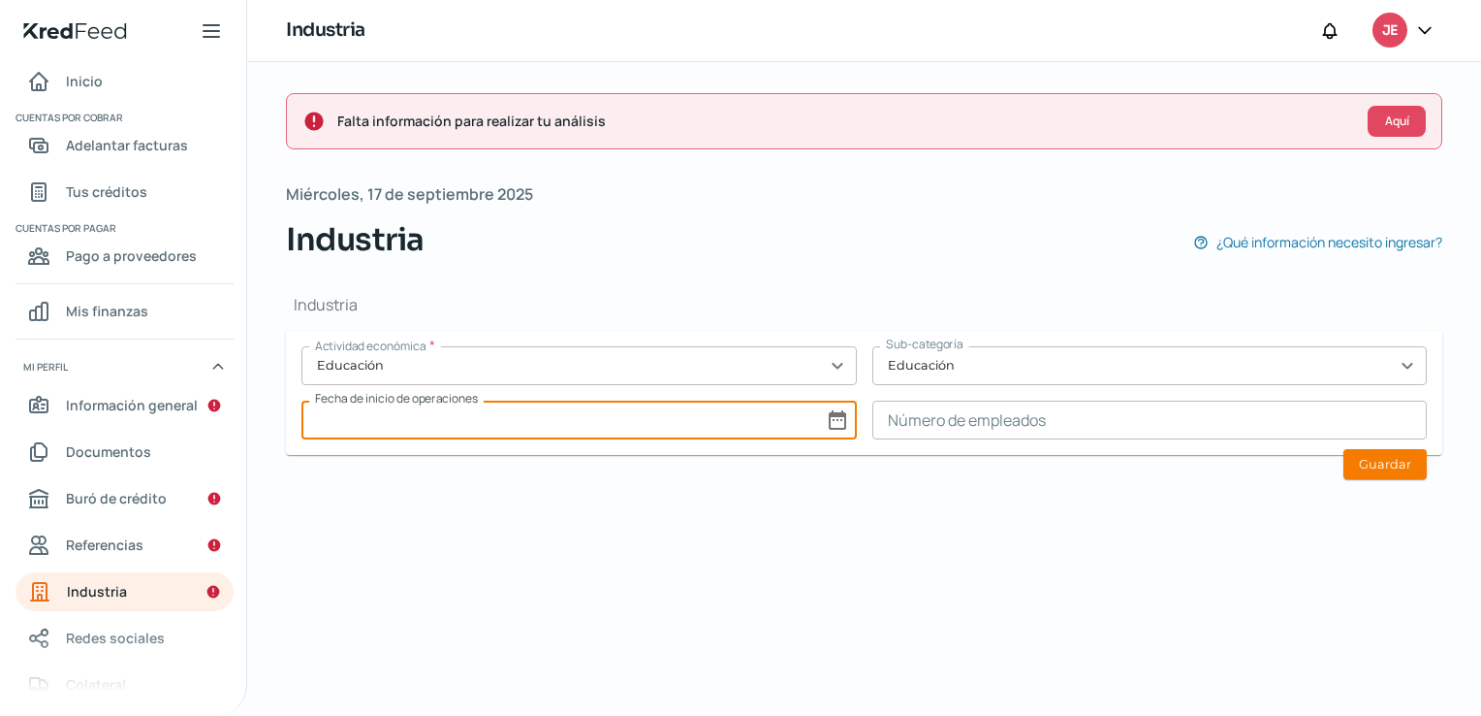
click at [698, 416] on input at bounding box center [580, 419] width 556 height 39
select select "8"
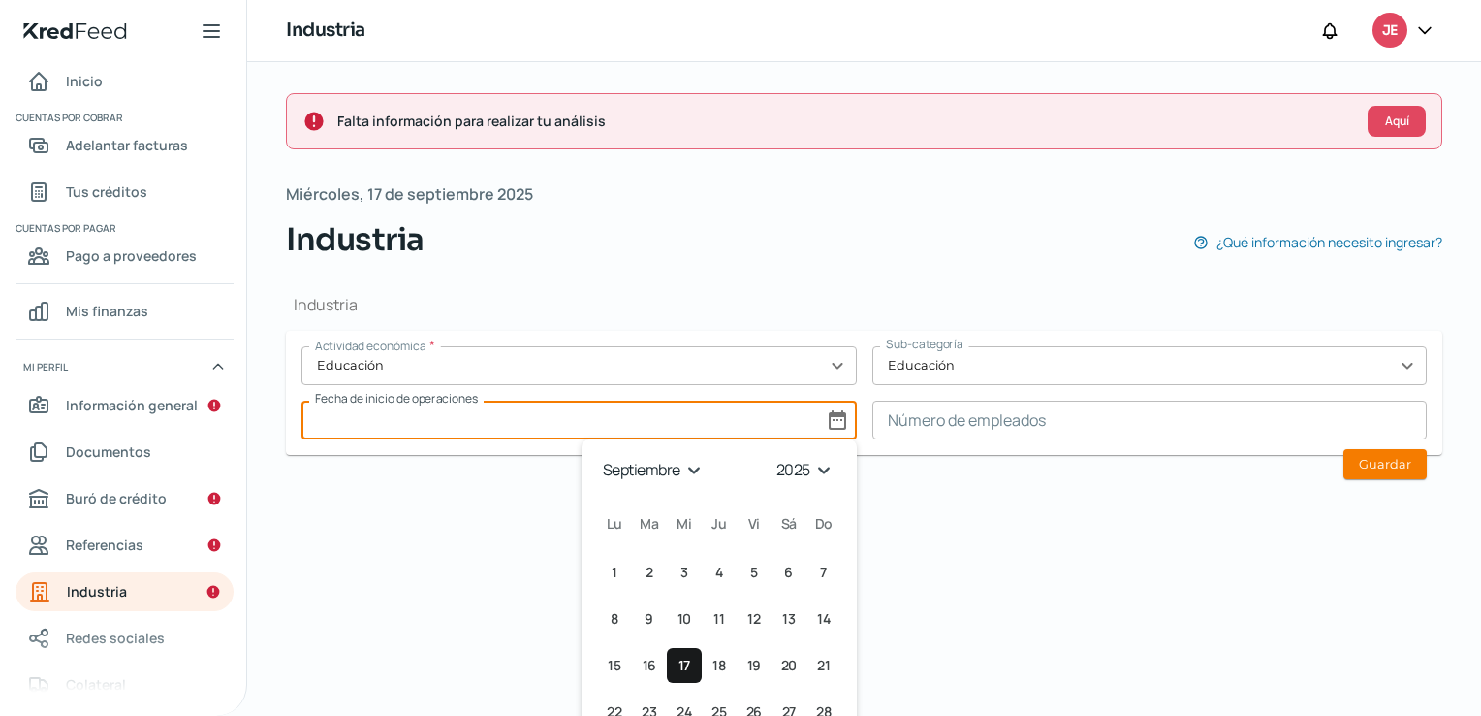
click at [817, 467] on select "1925 1926 1927 1928 1929 1930 1931 1932 1933 1934 1935 1936 1937 1938 1939 1940…" at bounding box center [807, 470] width 69 height 30
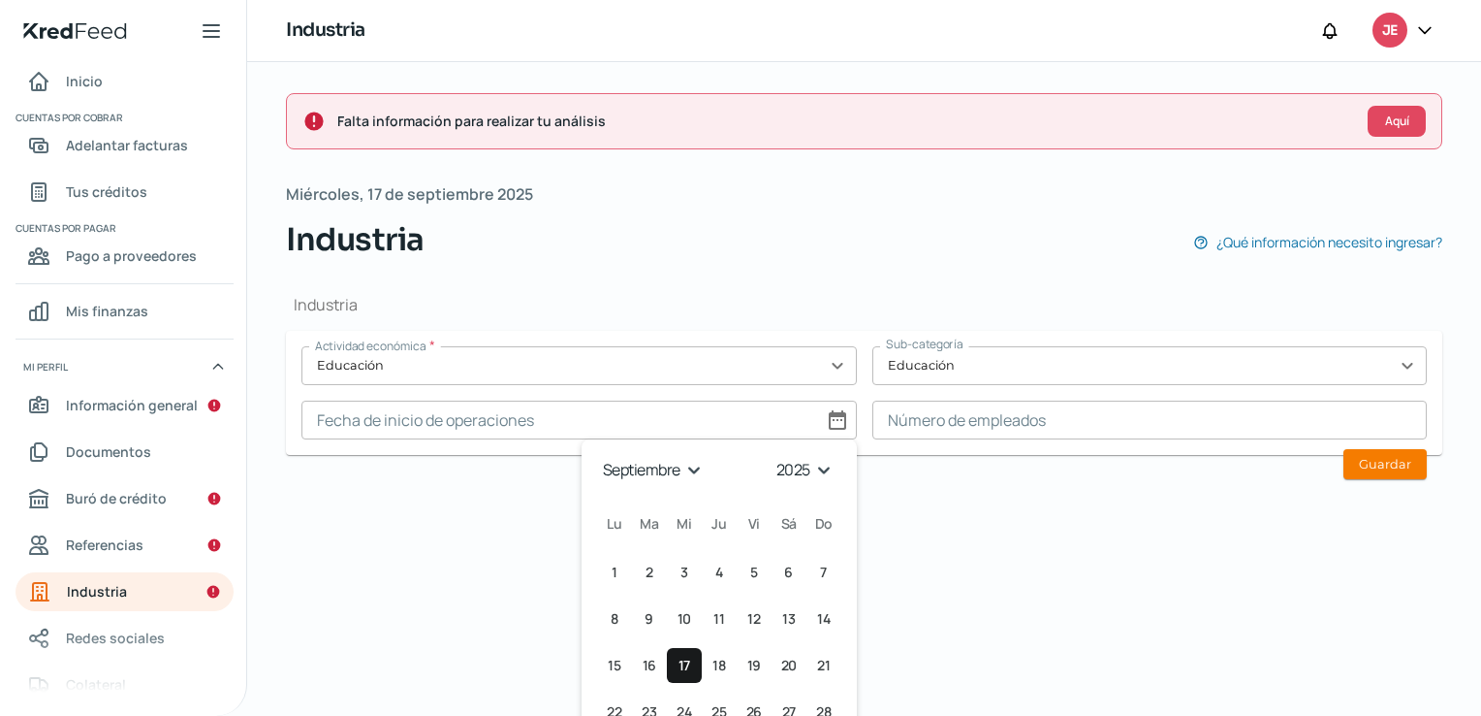
select select "2018"
click at [773, 455] on select "1925 1926 1927 1928 1929 1930 1931 1932 1933 1934 1935 1936 1937 1938 1939 1940…" at bounding box center [807, 470] width 69 height 30
click at [685, 466] on select "enero febrero marzo [PERSON_NAME] [PERSON_NAME] septiembre octubre noviembre di…" at bounding box center [653, 470] width 112 height 30
select select "0"
click at [597, 455] on select "enero febrero marzo [PERSON_NAME] [PERSON_NAME] septiembre octubre noviembre di…" at bounding box center [653, 470] width 112 height 30
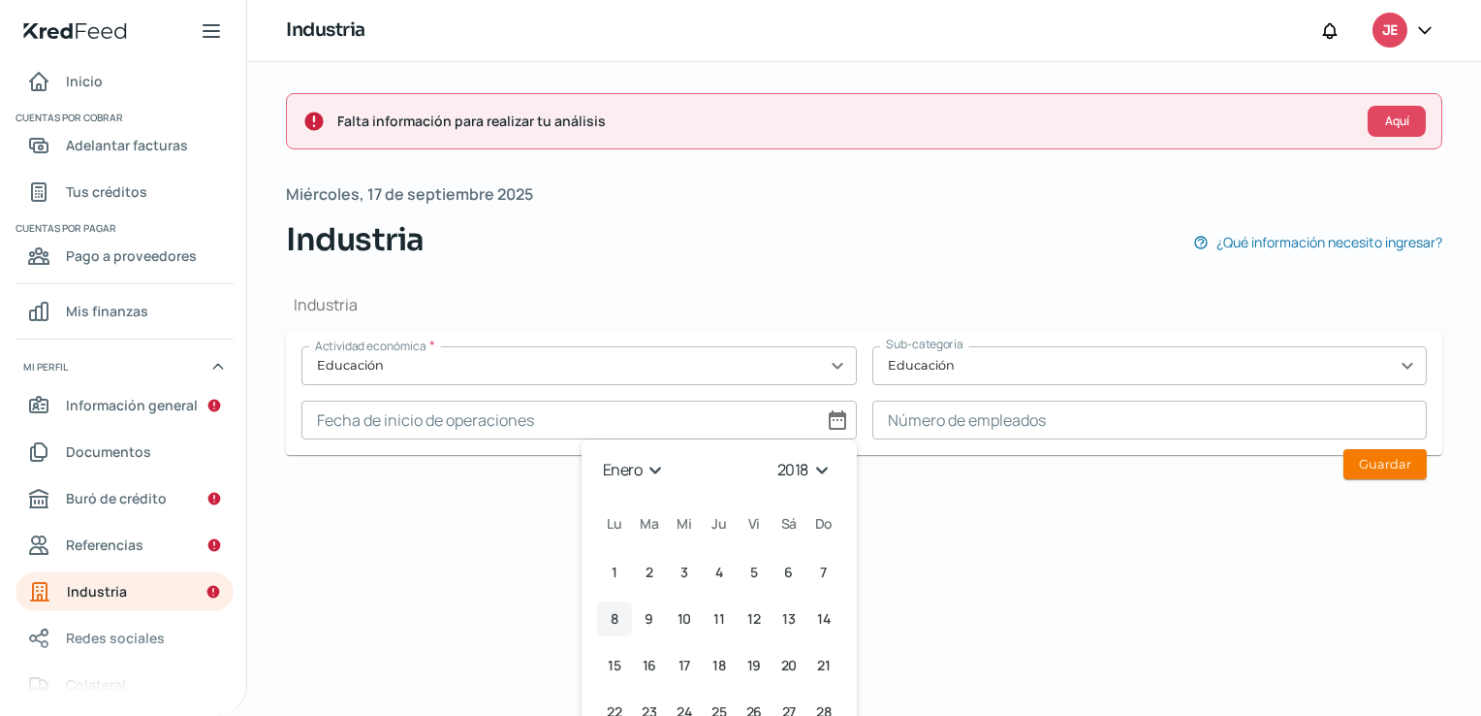
click at [613, 611] on span "8" at bounding box center [615, 618] width 8 height 23
type input "[DATE]"
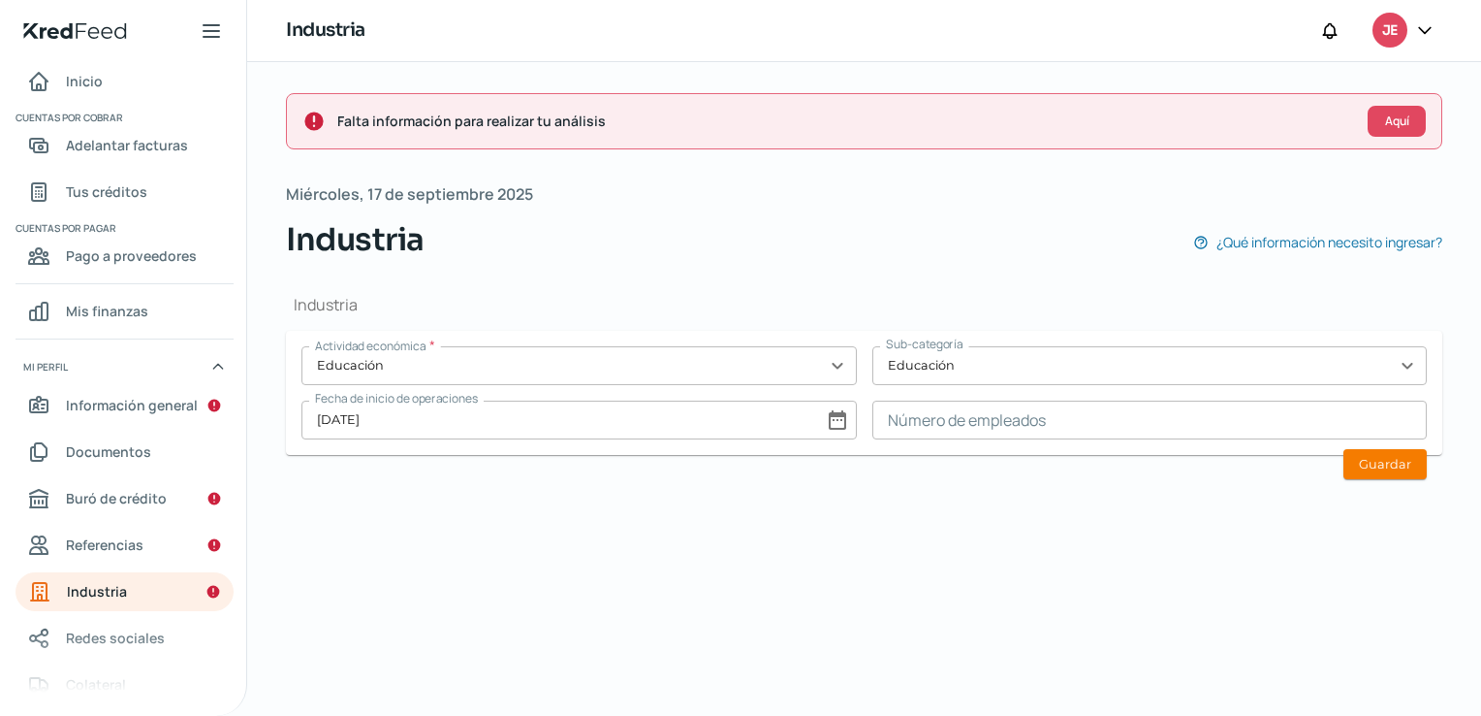
click at [1167, 429] on input at bounding box center [1151, 419] width 556 height 39
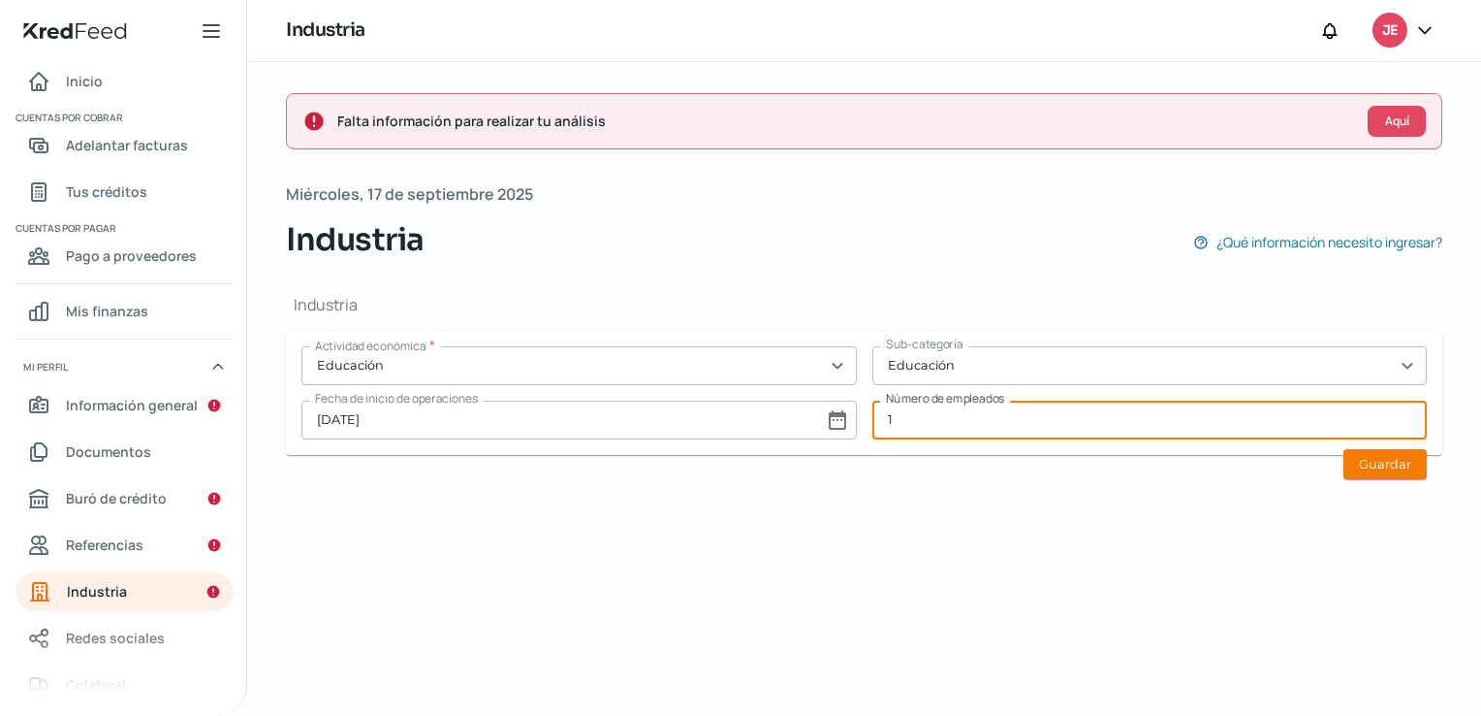
type input "1"
click at [1299, 559] on div "Falta información para realizar tu análisis Aquí [DATE] Industria ¿Qué informac…" at bounding box center [864, 388] width 1234 height 653
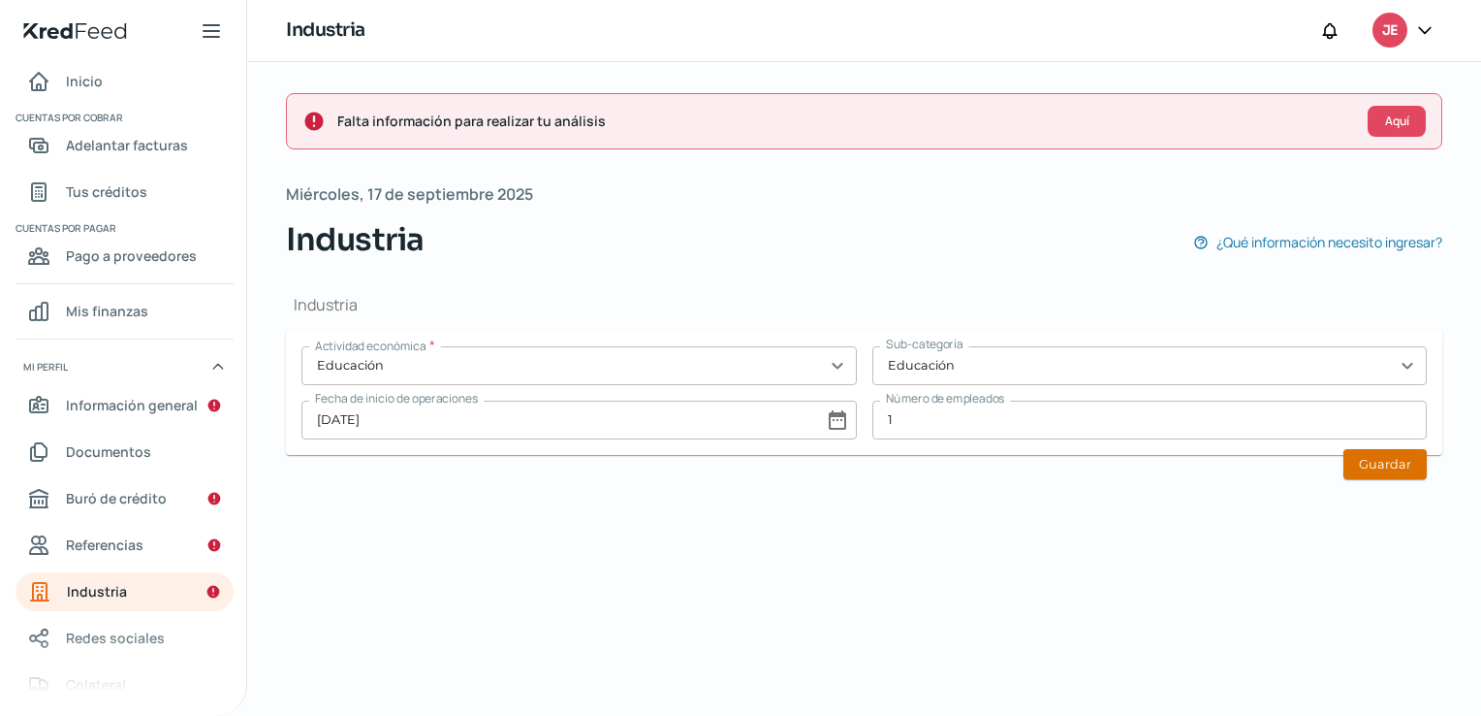
click at [1408, 465] on button "Guardar" at bounding box center [1385, 464] width 83 height 30
